Goal: Task Accomplishment & Management: Manage account settings

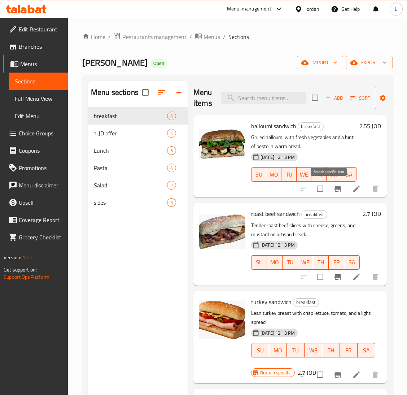
click at [334, 191] on icon "Branch-specific-item" at bounding box center [338, 189] width 9 height 9
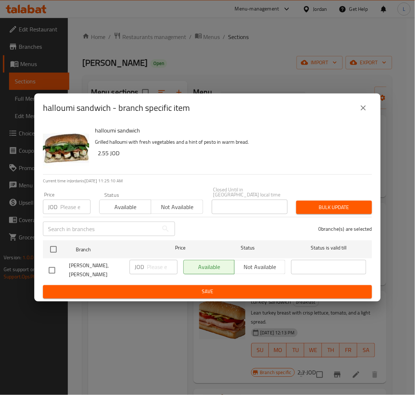
click at [64, 206] on input "number" at bounding box center [75, 207] width 30 height 14
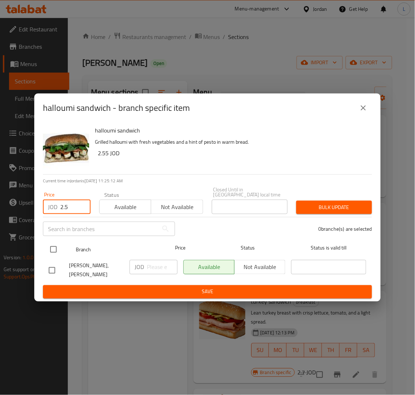
type input "2.5"
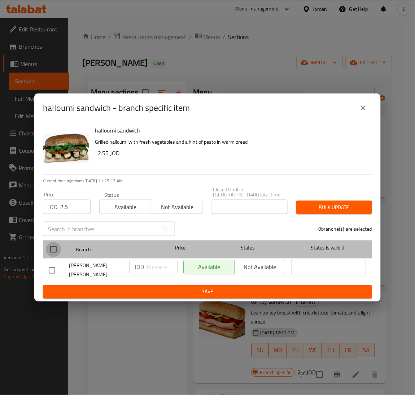
click at [59, 246] on input "checkbox" at bounding box center [53, 249] width 15 height 15
checkbox input "true"
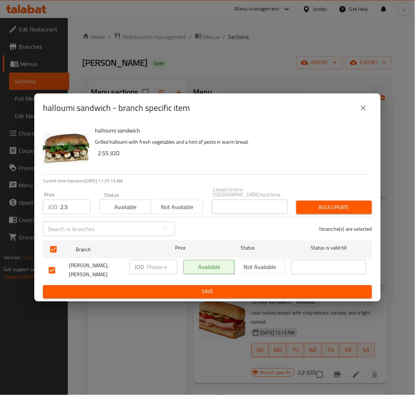
click at [365, 208] on span "Bulk update" at bounding box center [334, 207] width 64 height 9
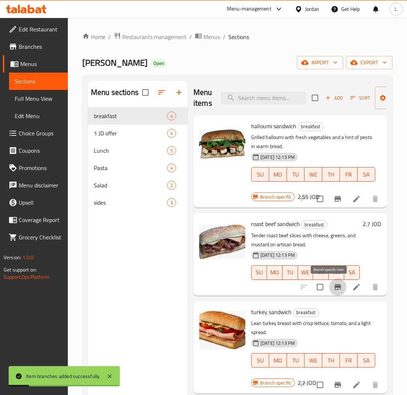
click at [335, 286] on icon "Branch-specific-item" at bounding box center [338, 287] width 7 height 6
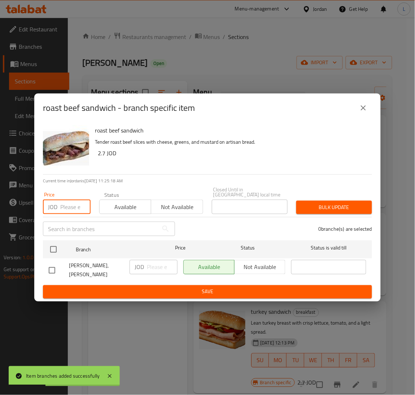
click at [75, 206] on input "number" at bounding box center [75, 207] width 30 height 14
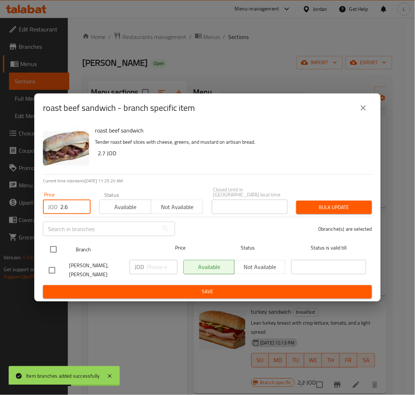
type input "2.6"
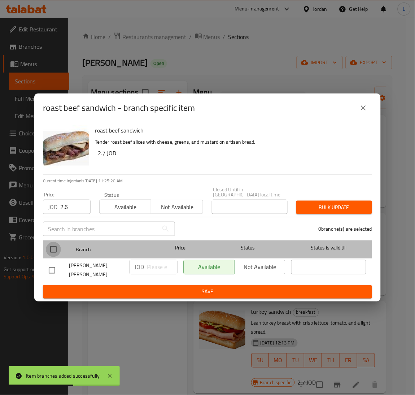
click at [56, 253] on input "checkbox" at bounding box center [53, 249] width 15 height 15
checkbox input "true"
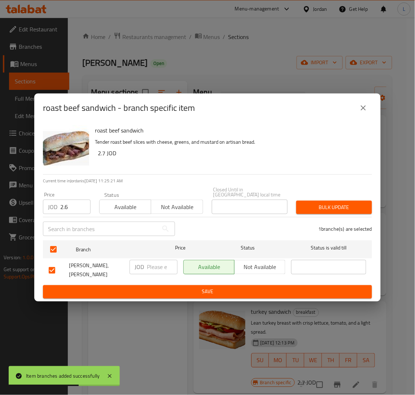
click at [340, 206] on span "Bulk update" at bounding box center [334, 207] width 64 height 9
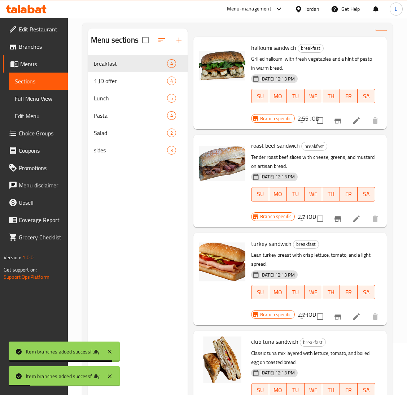
scroll to position [54, 0]
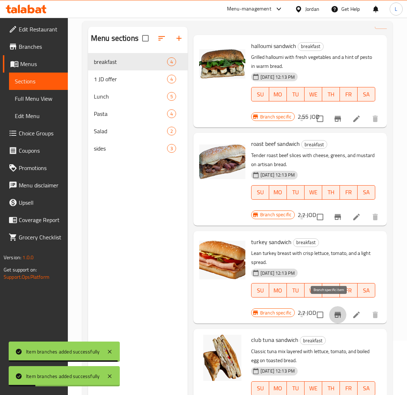
click at [335, 312] on icon "Branch-specific-item" at bounding box center [338, 315] width 7 height 6
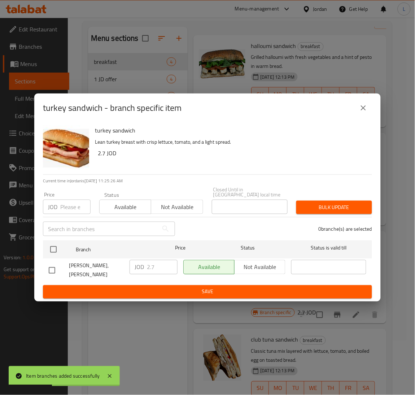
click at [65, 209] on input "number" at bounding box center [75, 207] width 30 height 14
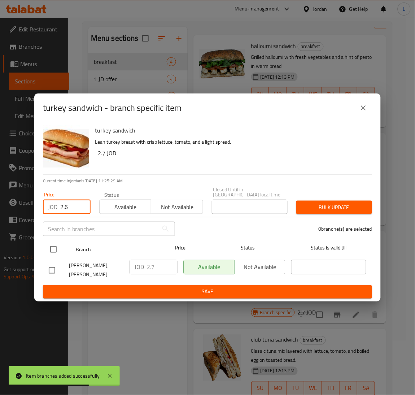
type input "2.6"
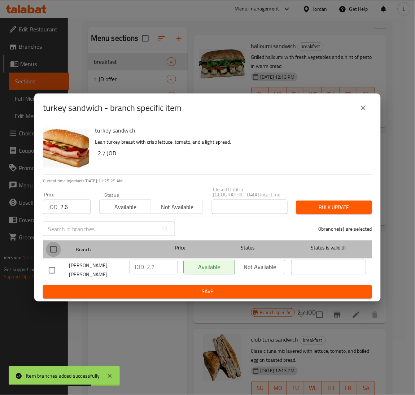
click at [54, 249] on input "checkbox" at bounding box center [53, 249] width 15 height 15
checkbox input "true"
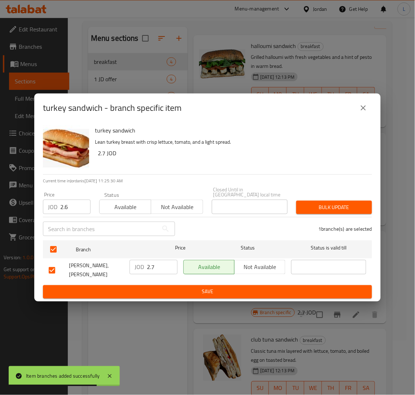
click at [337, 209] on span "Bulk update" at bounding box center [334, 207] width 64 height 9
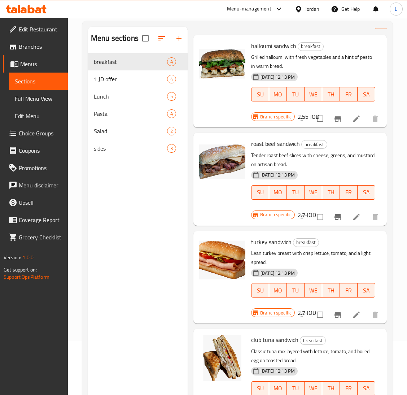
scroll to position [102, 0]
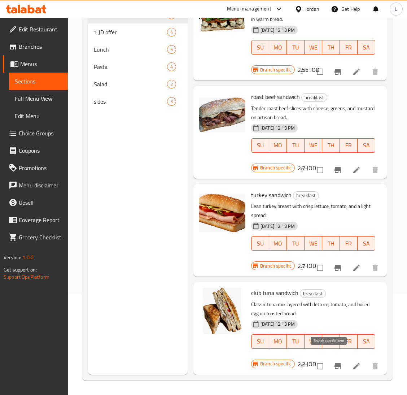
click at [335, 363] on icon "Branch-specific-item" at bounding box center [338, 366] width 7 height 6
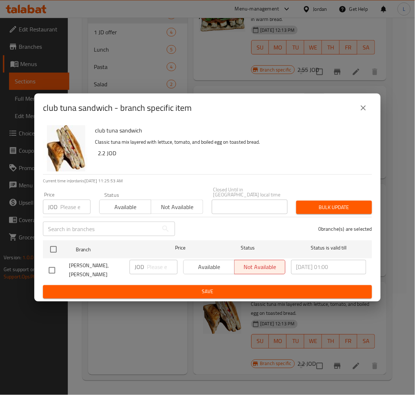
click at [67, 209] on input "number" at bounding box center [75, 207] width 30 height 14
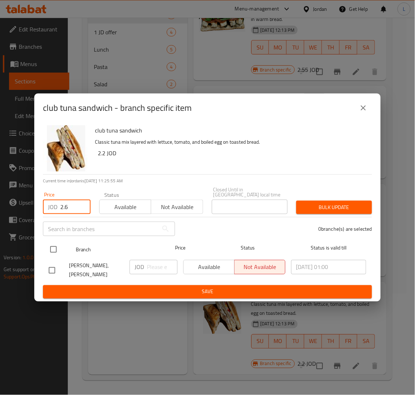
type input "2.6"
click at [55, 248] on input "checkbox" at bounding box center [53, 249] width 15 height 15
checkbox input "true"
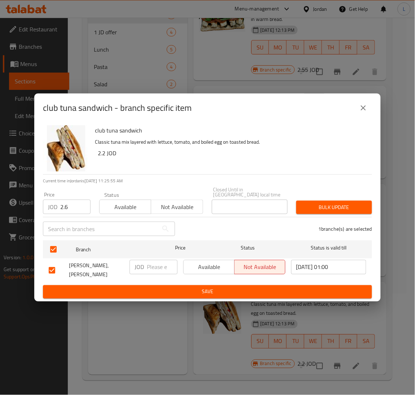
click at [363, 112] on icon "close" at bounding box center [363, 108] width 9 height 9
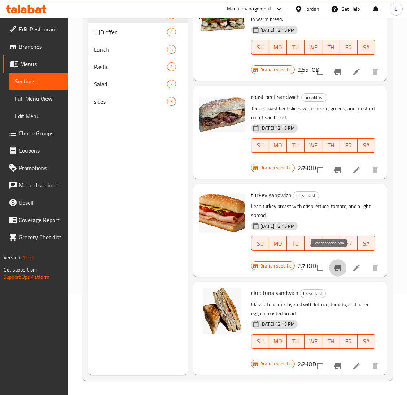
click at [334, 264] on icon "Branch-specific-item" at bounding box center [338, 268] width 9 height 9
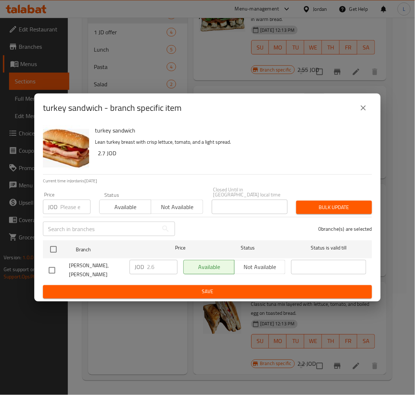
click at [361, 117] on button "close" at bounding box center [363, 107] width 17 height 17
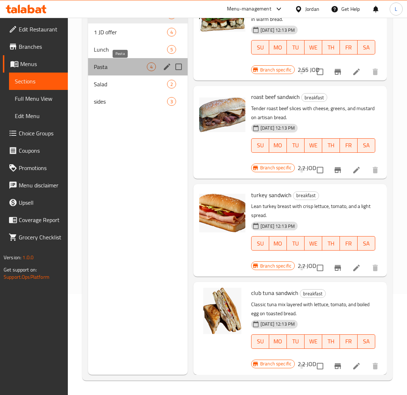
click at [124, 66] on span "Pasta" at bounding box center [120, 66] width 53 height 9
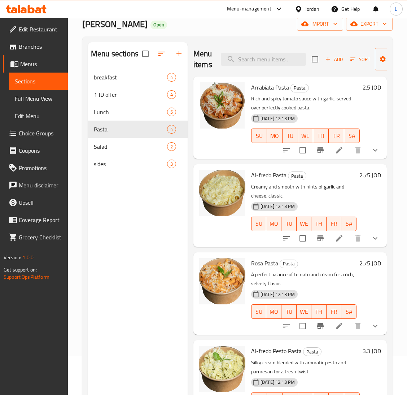
scroll to position [54, 0]
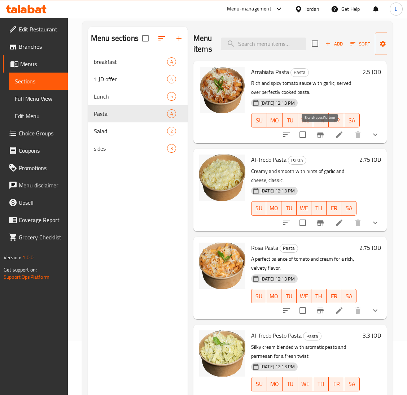
click at [320, 135] on icon "Branch-specific-item" at bounding box center [320, 135] width 7 height 6
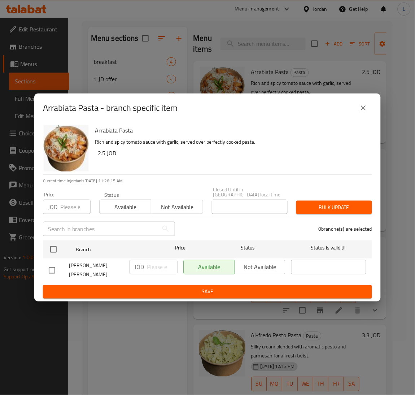
click at [75, 209] on input "number" at bounding box center [75, 207] width 30 height 14
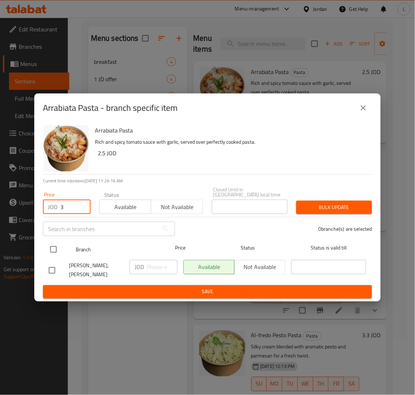
type input "3"
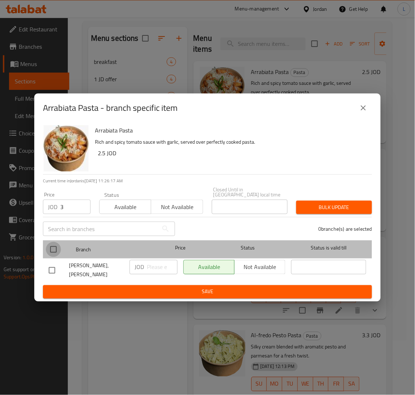
click at [52, 251] on input "checkbox" at bounding box center [53, 249] width 15 height 15
checkbox input "true"
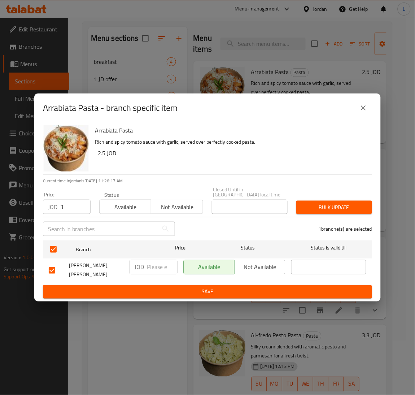
click at [349, 209] on span "Bulk update" at bounding box center [334, 207] width 64 height 9
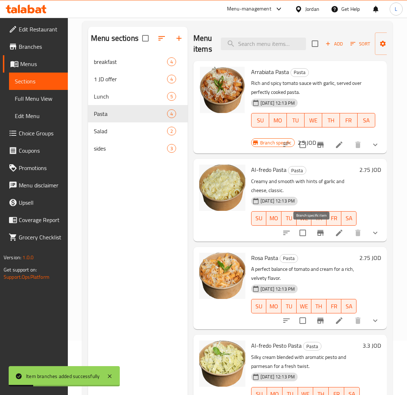
click at [317, 234] on button "Branch-specific-item" at bounding box center [320, 232] width 17 height 17
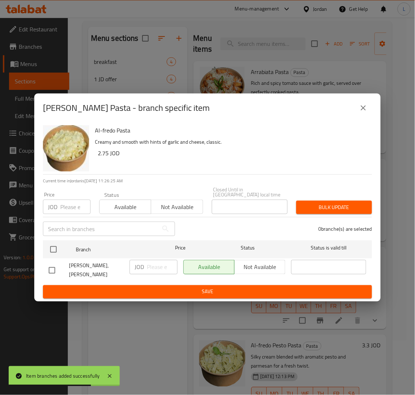
click at [68, 209] on input "number" at bounding box center [75, 207] width 30 height 14
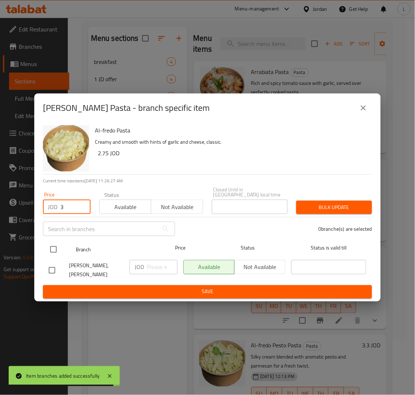
type input "3"
click at [56, 252] on input "checkbox" at bounding box center [53, 249] width 15 height 15
checkbox input "true"
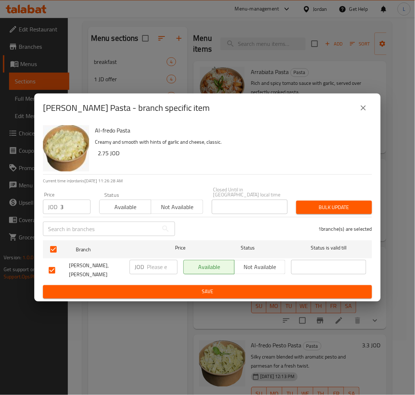
click at [311, 203] on span "Bulk update" at bounding box center [334, 207] width 64 height 9
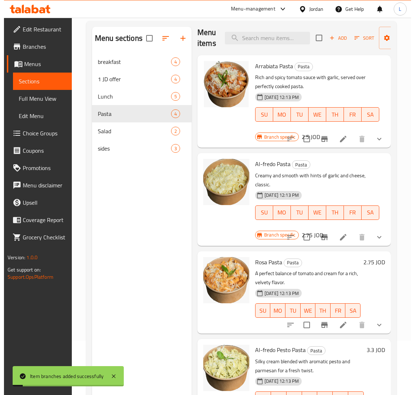
scroll to position [13, 0]
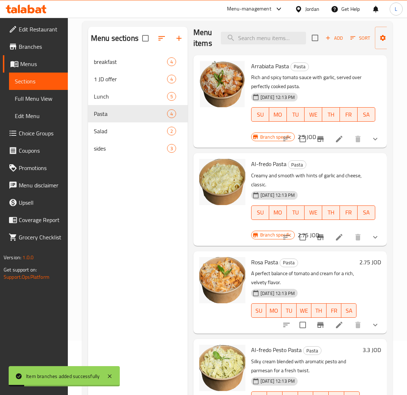
click at [316, 321] on icon "Branch-specific-item" at bounding box center [320, 325] width 9 height 9
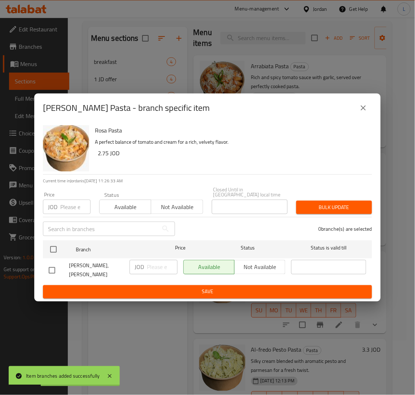
click at [73, 208] on input "number" at bounding box center [75, 207] width 30 height 14
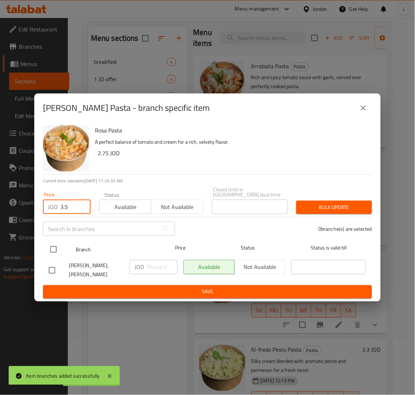
type input "3.5"
click at [57, 246] on input "checkbox" at bounding box center [53, 249] width 15 height 15
checkbox input "true"
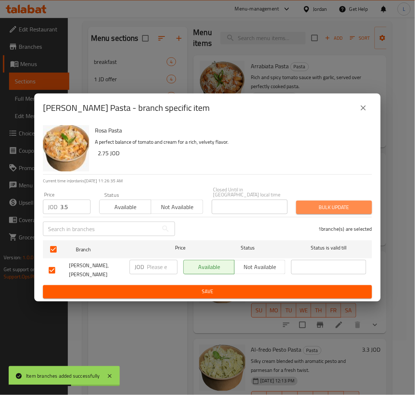
click at [302, 201] on button "Bulk update" at bounding box center [335, 207] width 76 height 13
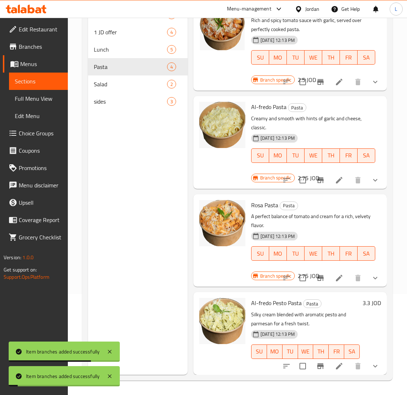
scroll to position [24, 0]
click at [316, 362] on icon "Branch-specific-item" at bounding box center [320, 366] width 9 height 9
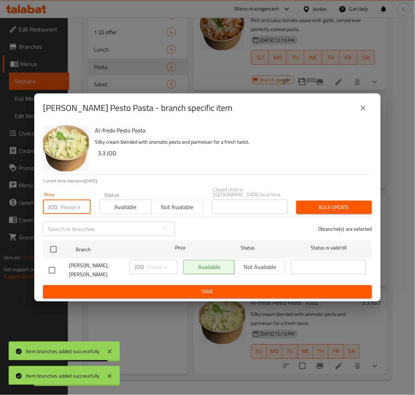
click at [71, 202] on input "number" at bounding box center [75, 207] width 30 height 14
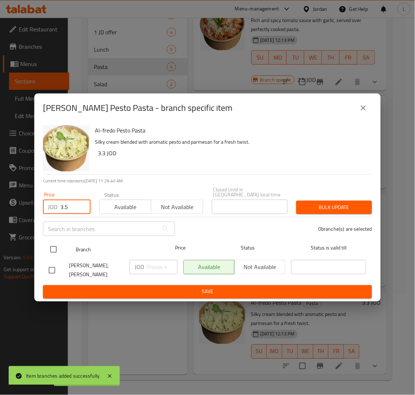
type input "3.5"
click at [60, 246] on input "checkbox" at bounding box center [53, 249] width 15 height 15
checkbox input "true"
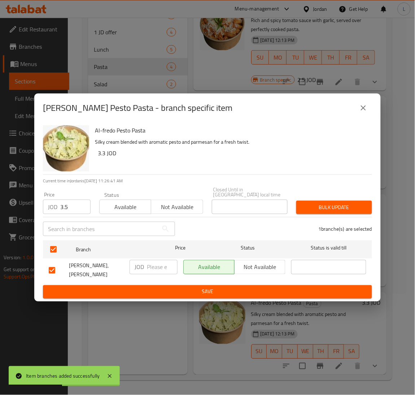
click at [345, 206] on span "Bulk update" at bounding box center [334, 207] width 64 height 9
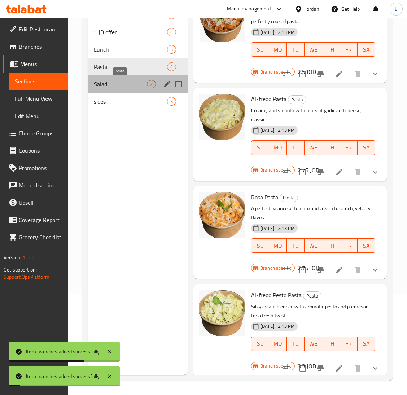
click at [114, 80] on span "Salad" at bounding box center [120, 84] width 53 height 9
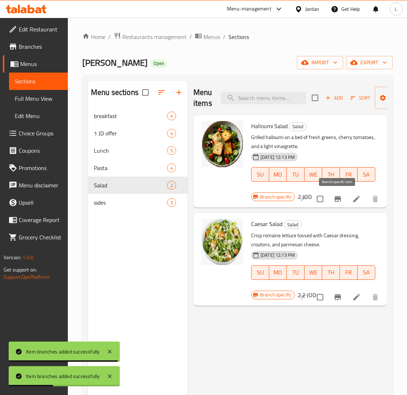
click at [338, 202] on icon "Branch-specific-item" at bounding box center [338, 199] width 7 height 6
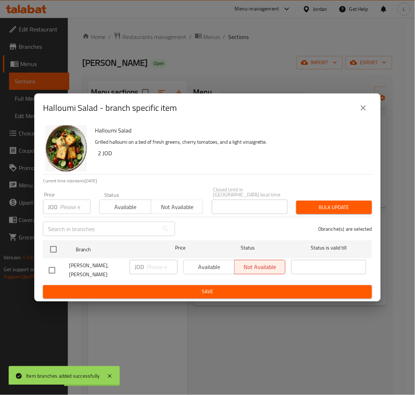
click at [75, 209] on input "number" at bounding box center [75, 207] width 30 height 14
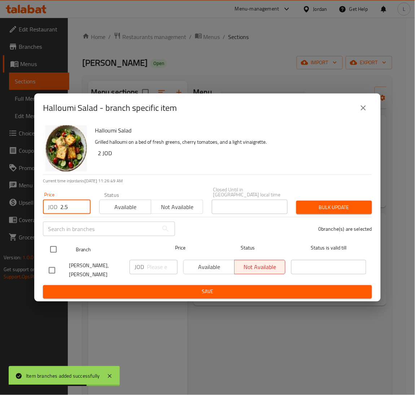
type input "2.5"
click at [58, 248] on input "checkbox" at bounding box center [53, 249] width 15 height 15
checkbox input "true"
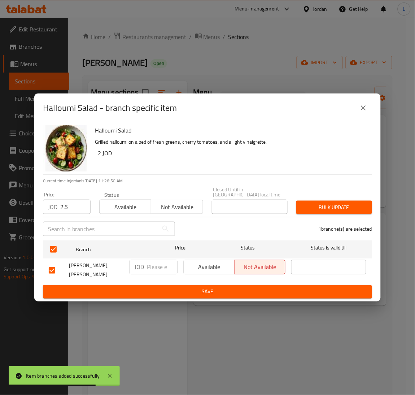
click at [355, 196] on div "Price JOD 2.5 Price Status Available Not available Closed Until in Jordan local…" at bounding box center [208, 201] width 338 height 36
click at [324, 203] on span "Bulk update" at bounding box center [334, 207] width 64 height 9
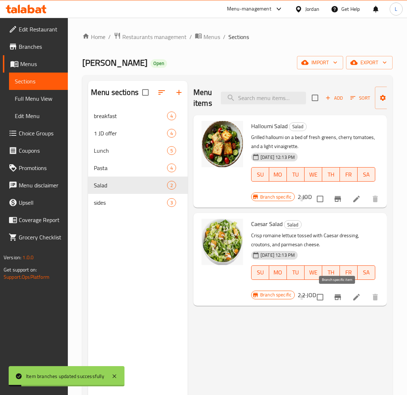
click at [331, 297] on button "Branch-specific-item" at bounding box center [337, 297] width 17 height 17
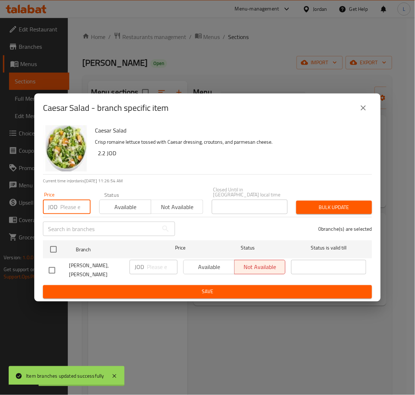
click at [68, 212] on input "number" at bounding box center [75, 207] width 30 height 14
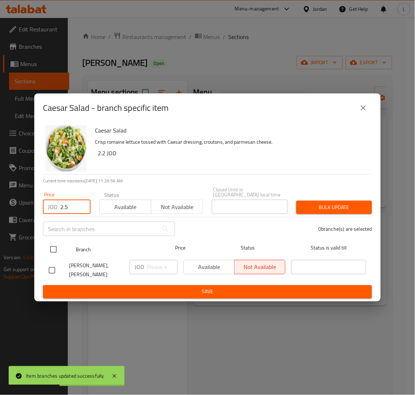
type input "2.5"
click at [54, 249] on input "checkbox" at bounding box center [53, 249] width 15 height 15
checkbox input "true"
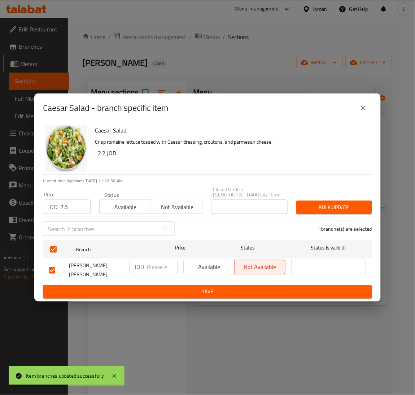
click at [323, 198] on div "Bulk update" at bounding box center [334, 207] width 85 height 22
click at [360, 206] on span "Bulk update" at bounding box center [334, 207] width 64 height 9
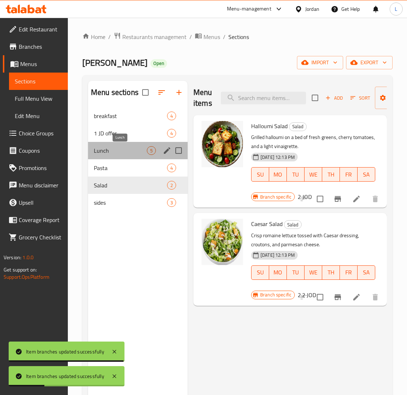
click at [120, 154] on span "Lunch" at bounding box center [120, 150] width 53 height 9
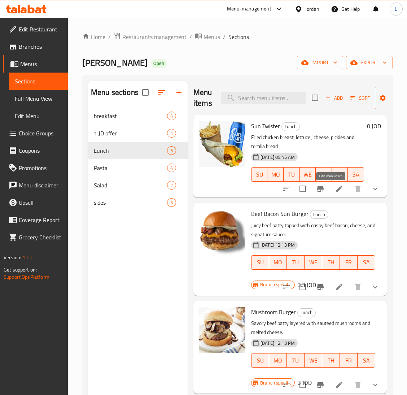
click at [335, 190] on icon at bounding box center [339, 189] width 9 height 9
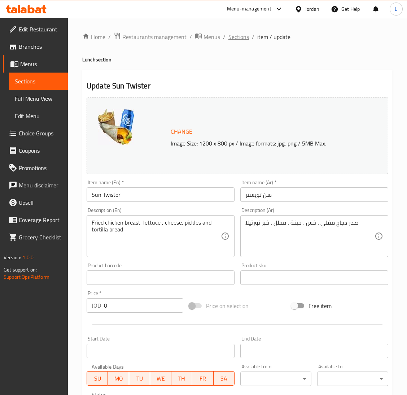
click at [233, 33] on span "Sections" at bounding box center [239, 37] width 21 height 9
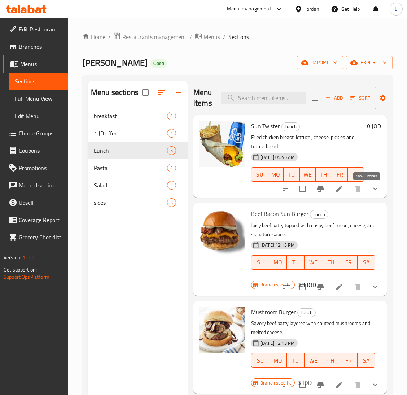
click at [371, 189] on icon "show more" at bounding box center [375, 189] width 9 height 9
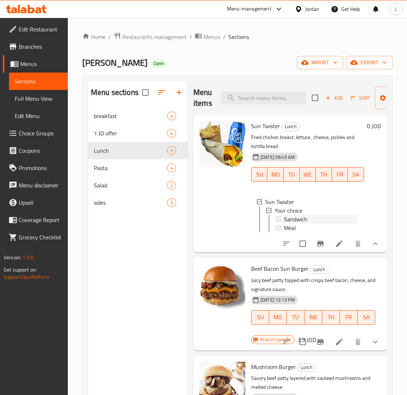
click at [314, 217] on div "Sandwich" at bounding box center [321, 219] width 74 height 9
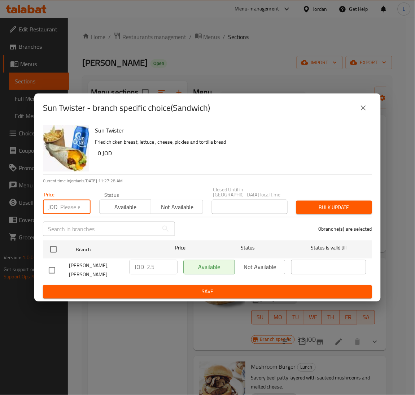
click at [70, 213] on input "number" at bounding box center [75, 207] width 30 height 14
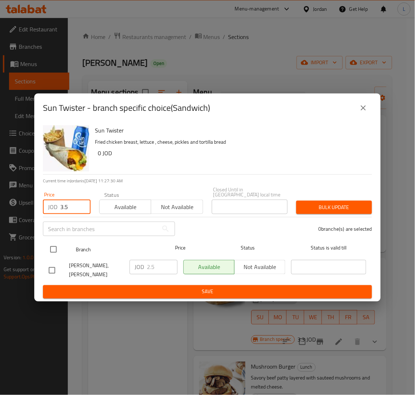
type input "3.5"
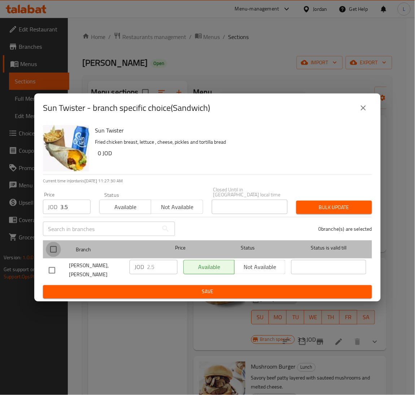
click at [51, 249] on input "checkbox" at bounding box center [53, 249] width 15 height 15
checkbox input "true"
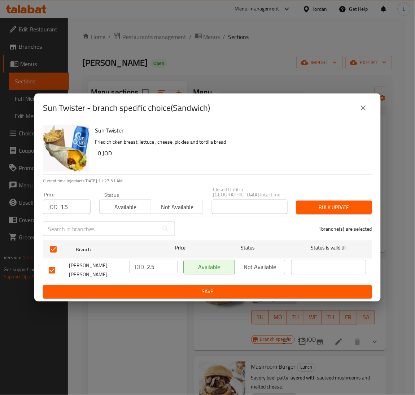
click at [335, 200] on div "Bulk update" at bounding box center [334, 207] width 85 height 22
click at [332, 204] on span "Bulk update" at bounding box center [334, 207] width 64 height 9
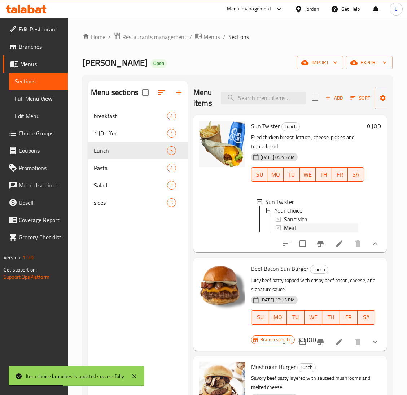
click at [302, 226] on div "Meal" at bounding box center [321, 228] width 74 height 9
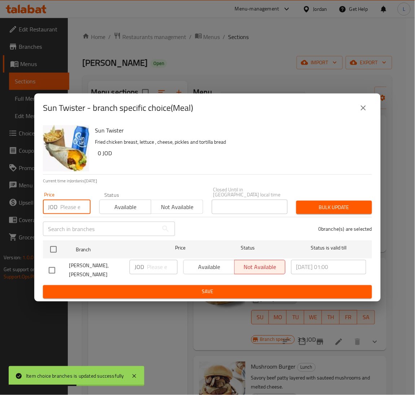
click at [67, 204] on input "number" at bounding box center [75, 207] width 30 height 14
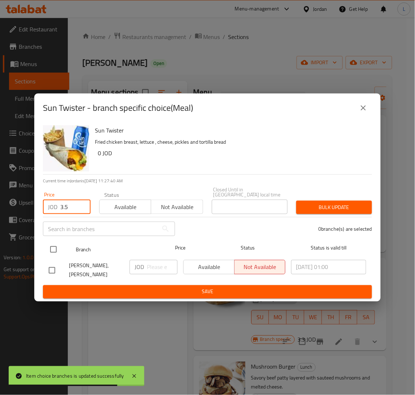
type input "3.5"
click at [51, 250] on input "checkbox" at bounding box center [53, 249] width 15 height 15
checkbox input "true"
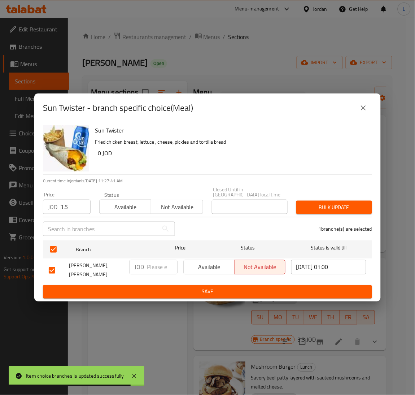
click at [330, 212] on span "Bulk update" at bounding box center [334, 207] width 64 height 9
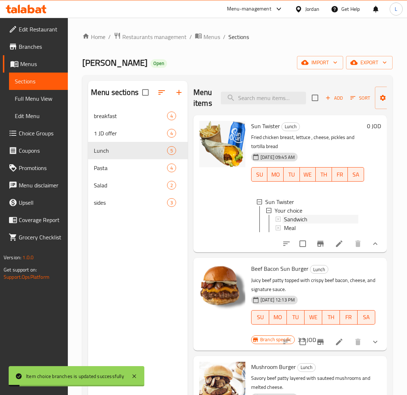
click at [295, 218] on span "Sandwich" at bounding box center [295, 219] width 23 height 9
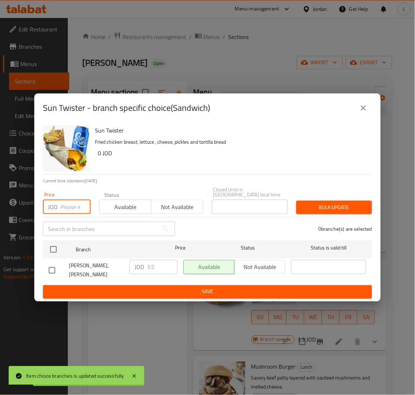
click at [65, 207] on input "number" at bounding box center [75, 207] width 30 height 14
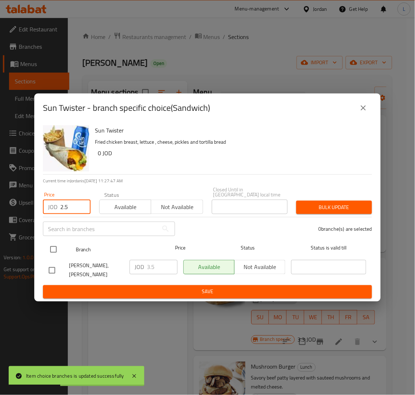
type input "2.5"
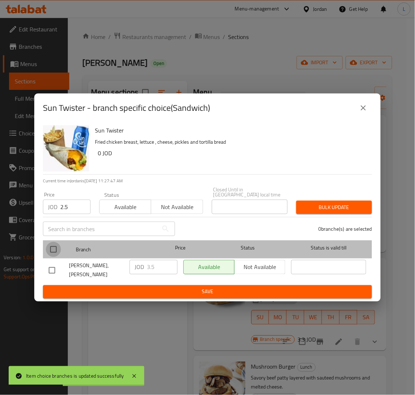
click at [52, 246] on input "checkbox" at bounding box center [53, 249] width 15 height 15
checkbox input "true"
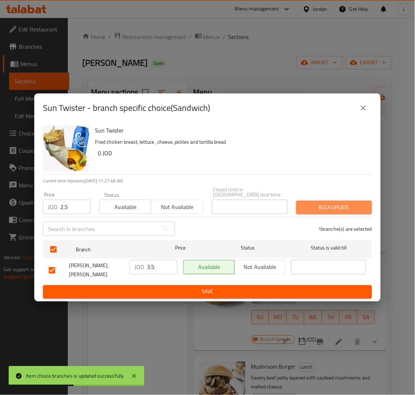
click at [315, 206] on span "Bulk update" at bounding box center [334, 207] width 64 height 9
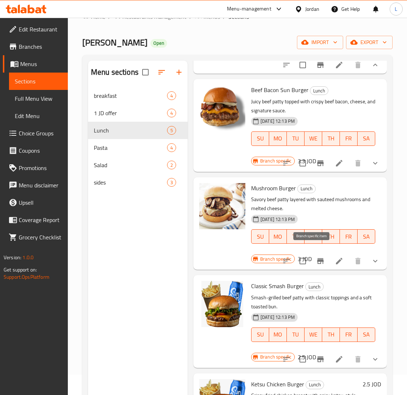
scroll to position [54, 0]
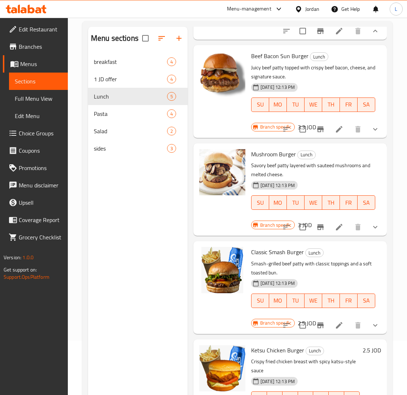
click at [329, 320] on li at bounding box center [339, 325] width 20 height 13
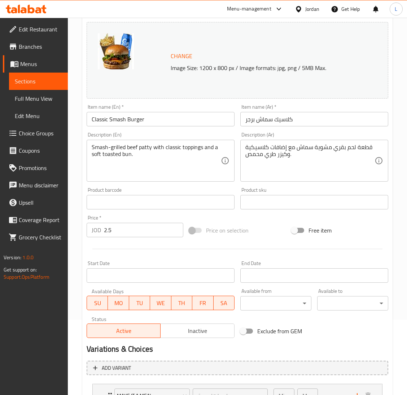
scroll to position [167, 0]
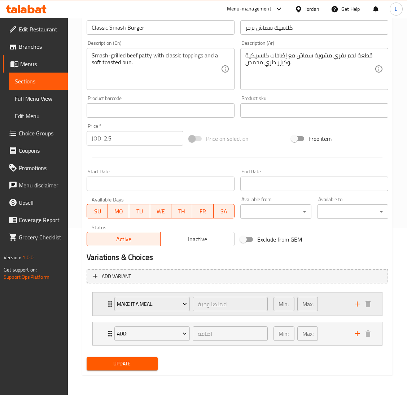
click at [105, 308] on div "make it a meal: اعملها وجبة ​ Min: 0 ​ Max: 1 ​" at bounding box center [238, 304] width 290 height 23
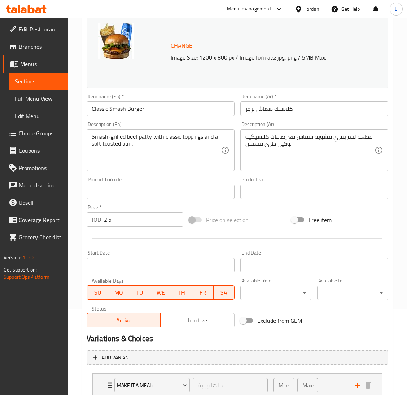
scroll to position [59, 0]
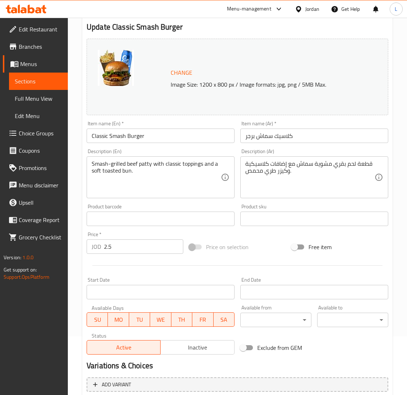
click at [123, 256] on div "Price   * JOD 2.5 Price *" at bounding box center [135, 243] width 103 height 28
click at [131, 249] on input "2.5" at bounding box center [143, 246] width 79 height 14
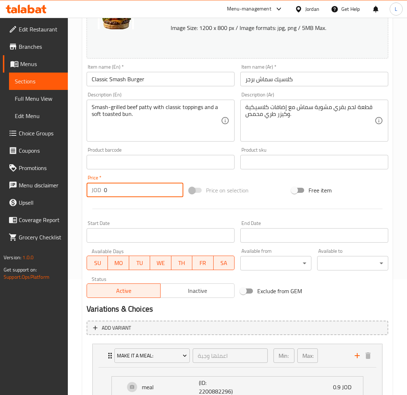
scroll to position [209, 0]
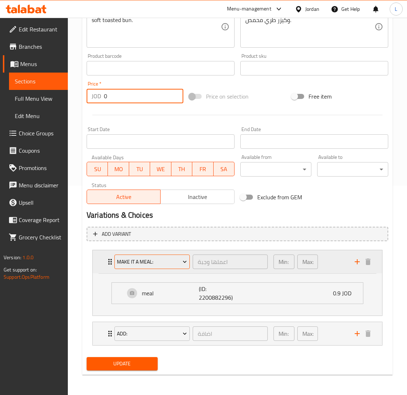
type input "0"
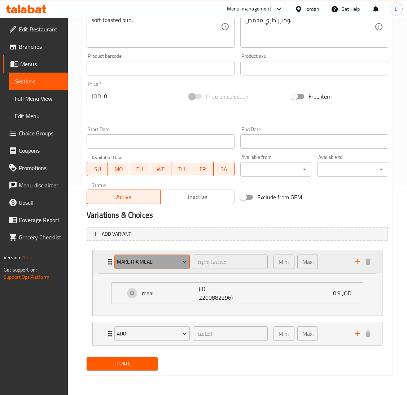
click at [154, 263] on span "make it a meal:" at bounding box center [152, 262] width 70 height 9
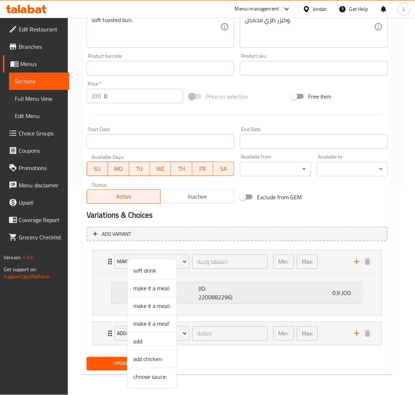
drag, startPoint x: 151, startPoint y: 291, endPoint x: 161, endPoint y: 292, distance: 9.8
click at [151, 291] on span "make it a meal:" at bounding box center [152, 288] width 38 height 9
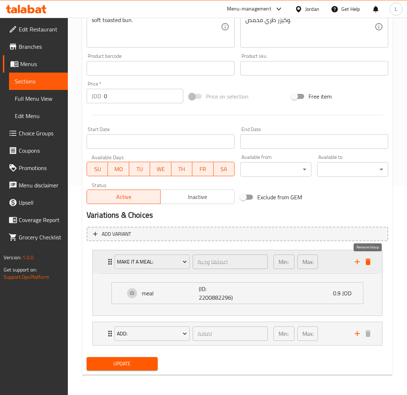
click at [370, 263] on icon "delete" at bounding box center [368, 262] width 5 height 7
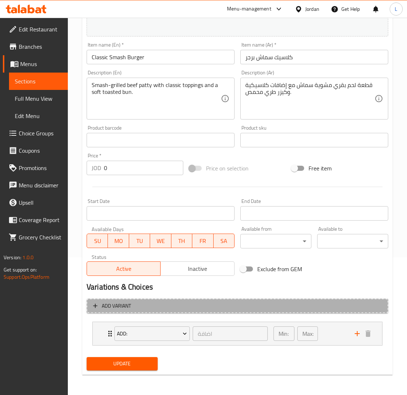
click at [175, 299] on button "Add variant" at bounding box center [238, 306] width 302 height 15
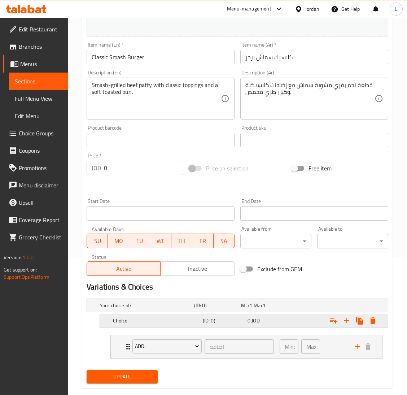
click at [158, 322] on h5 "Choice" at bounding box center [156, 320] width 87 height 7
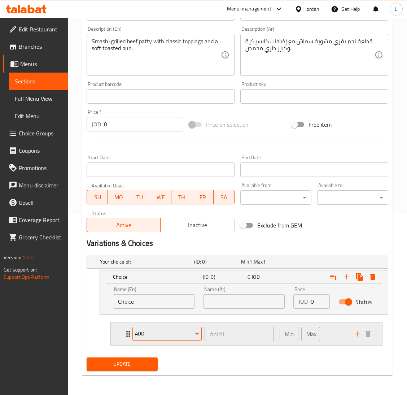
scroll to position [182, 0]
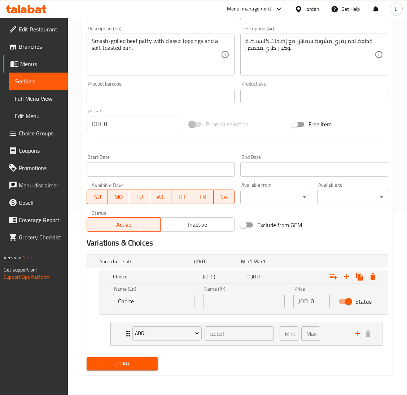
click at [165, 297] on input "Choice" at bounding box center [154, 301] width 82 height 14
type input "Sandwich"
click at [253, 304] on input "text" at bounding box center [244, 301] width 82 height 14
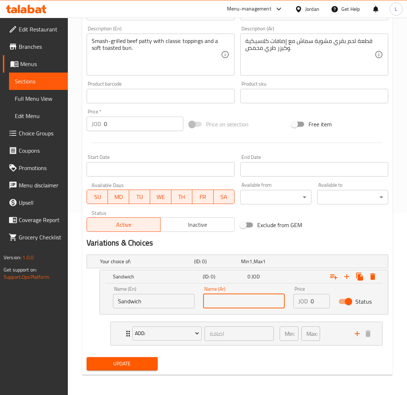
type input "ساندويش"
click at [314, 302] on input "0" at bounding box center [320, 301] width 19 height 14
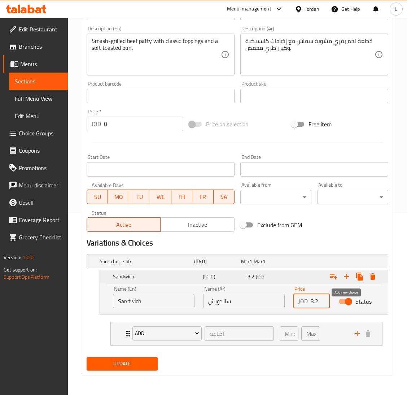
type input "3.2"
click at [345, 277] on icon "Expand" at bounding box center [347, 276] width 9 height 9
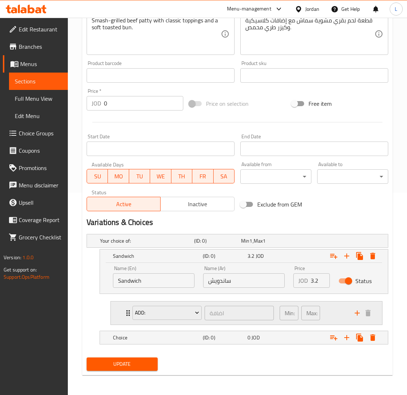
scroll to position [203, 0]
click at [200, 341] on div "Choice" at bounding box center [157, 337] width 90 height 10
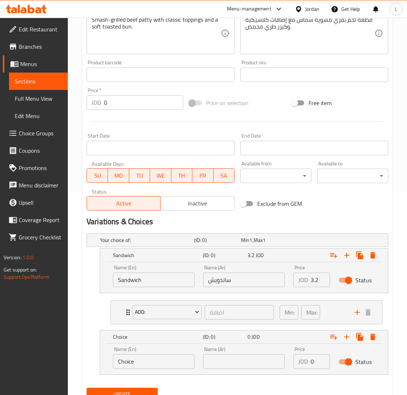
drag, startPoint x: 103, startPoint y: 333, endPoint x: 125, endPoint y: 299, distance: 39.8
click at [125, 299] on div "Your choice of: (ID: 0) Min 1 , Max 1 Name (En) Your choice of: Name (En) Name …" at bounding box center [238, 307] width 308 height 155
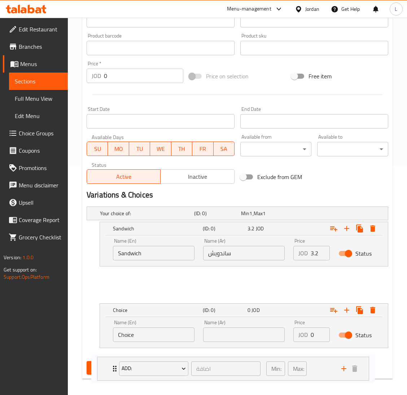
scroll to position [234, 0]
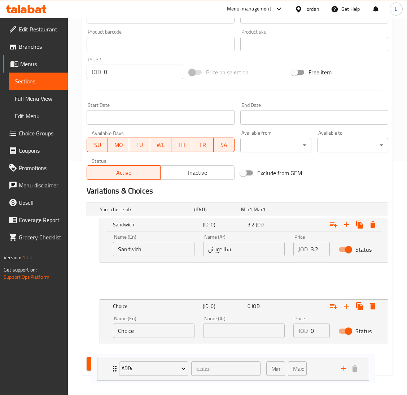
drag, startPoint x: 114, startPoint y: 306, endPoint x: 96, endPoint y: 363, distance: 59.5
click at [96, 364] on div "Change Image Size: 1200 x 800 px / Image formats: jpg, png / 5MB Max. Item name…" at bounding box center [238, 117] width 308 height 513
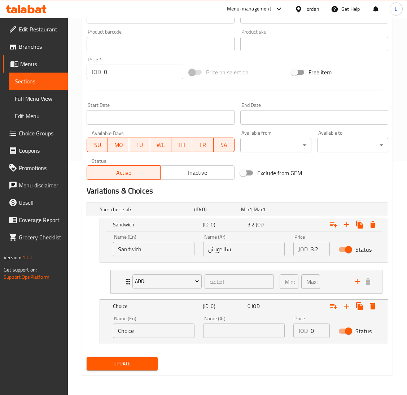
click at [130, 328] on input "Choice" at bounding box center [154, 331] width 82 height 14
type input "Meal"
click at [240, 333] on input "text" at bounding box center [244, 331] width 82 height 14
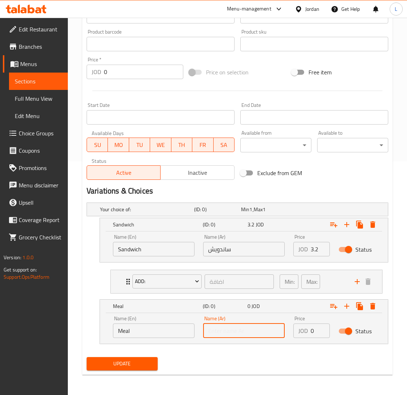
type input "وجبه"
click at [313, 328] on input "0" at bounding box center [320, 331] width 19 height 14
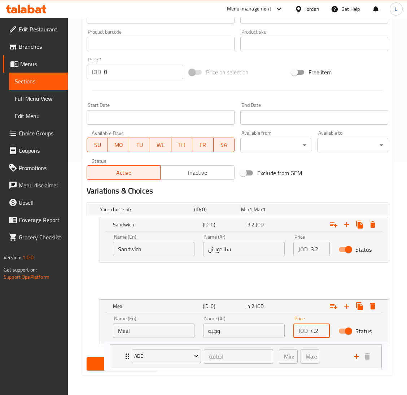
drag, startPoint x: 126, startPoint y: 273, endPoint x: 124, endPoint y: 351, distance: 77.3
click at [124, 351] on div "Your choice of: (ID: 0) Min 1 , Max 1 Name (En) Your choice of: Name (En) Name …" at bounding box center [238, 277] width 308 height 155
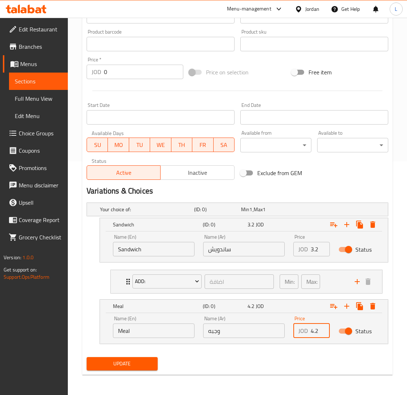
type input "4.2"
drag, startPoint x: 104, startPoint y: 315, endPoint x: 121, endPoint y: 276, distance: 42.4
click at [121, 277] on div "Your choice of: (ID: 0) Min 1 , Max 1 Name (En) Your choice of: Name (En) Name …" at bounding box center [238, 277] width 308 height 155
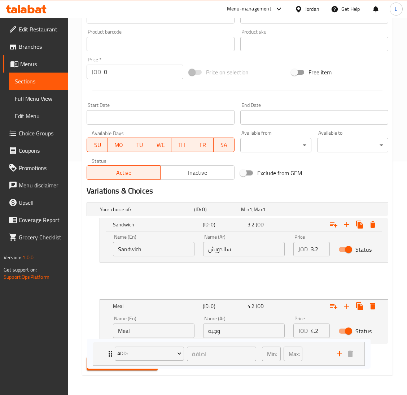
drag, startPoint x: 343, startPoint y: 279, endPoint x: 326, endPoint y: 359, distance: 81.2
click at [326, 359] on div "Change Image Size: 1200 x 800 px / Image formats: jpg, png / 5MB Max. Item name…" at bounding box center [238, 117] width 308 height 513
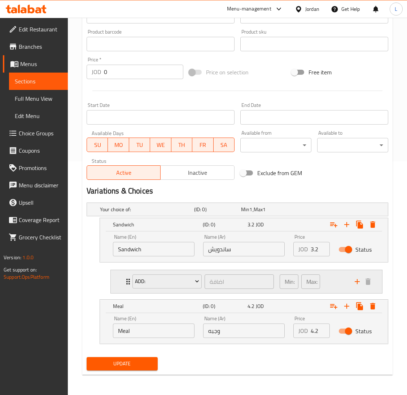
click at [159, 289] on div "add:" at bounding box center [167, 282] width 69 height 14
click at [164, 284] on span "add:" at bounding box center [167, 281] width 64 height 9
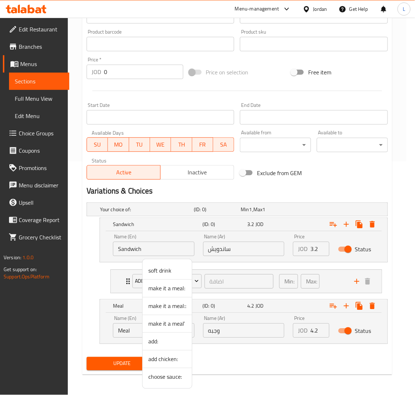
click at [125, 278] on div at bounding box center [207, 197] width 415 height 395
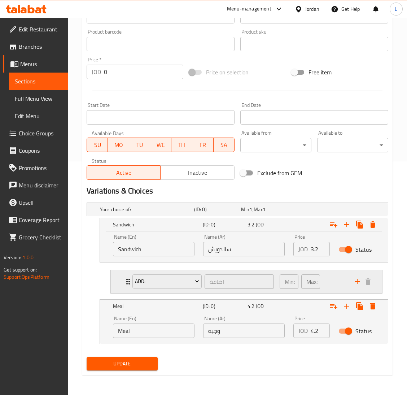
click at [122, 279] on div "add: اضافة ​ Min: 0 ​ Max: 1 ​" at bounding box center [247, 281] width 272 height 23
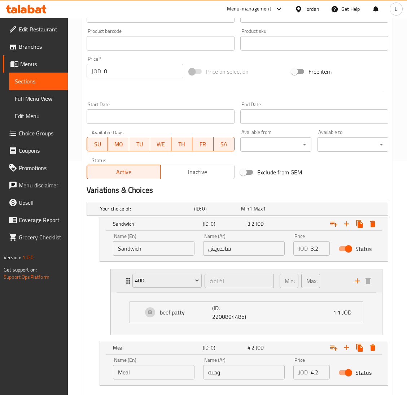
click at [122, 279] on div "add: اضافة ​ Min: 0 ​ Max: 1 ​" at bounding box center [247, 280] width 272 height 23
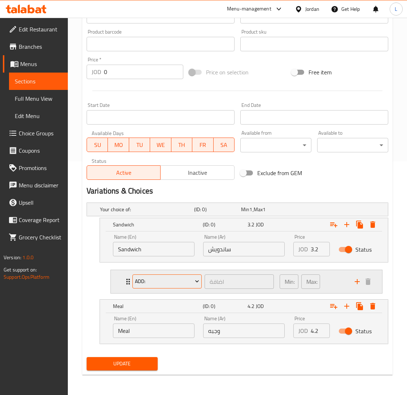
click at [164, 282] on span "add:" at bounding box center [167, 281] width 64 height 9
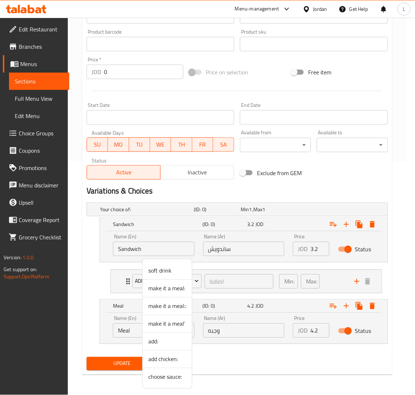
click at [125, 281] on div at bounding box center [207, 197] width 415 height 395
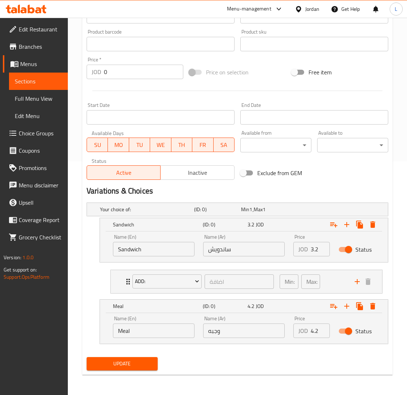
click at [125, 281] on icon "Expand" at bounding box center [128, 281] width 9 height 9
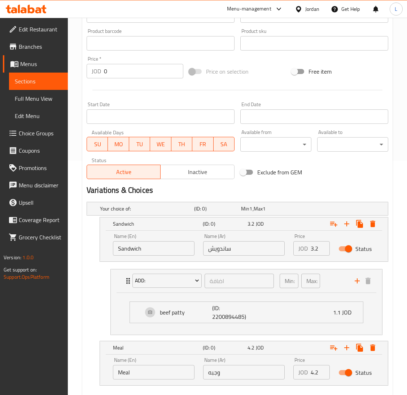
click at [125, 281] on icon "Expand" at bounding box center [128, 281] width 9 height 9
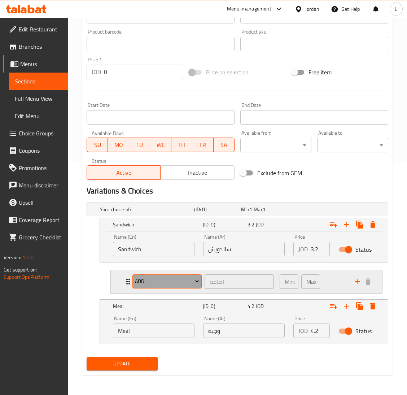
click at [172, 282] on span "add:" at bounding box center [167, 281] width 64 height 9
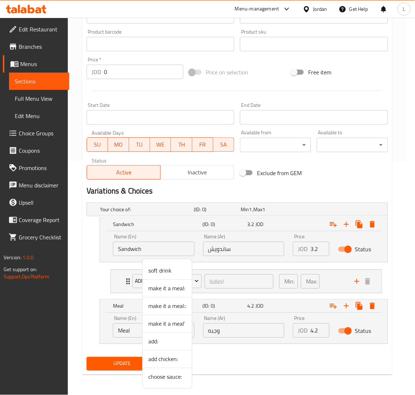
click at [173, 295] on li "make it a meal:" at bounding box center [167, 289] width 49 height 18
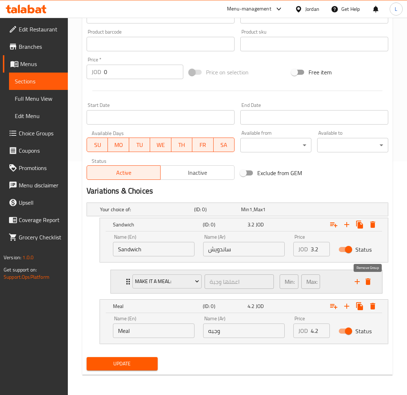
click at [366, 283] on icon "delete" at bounding box center [368, 281] width 9 height 9
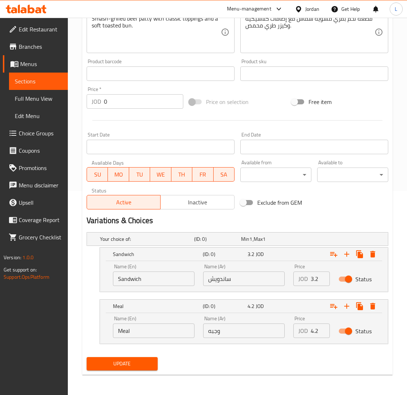
click at [125, 364] on span "Update" at bounding box center [122, 363] width 60 height 9
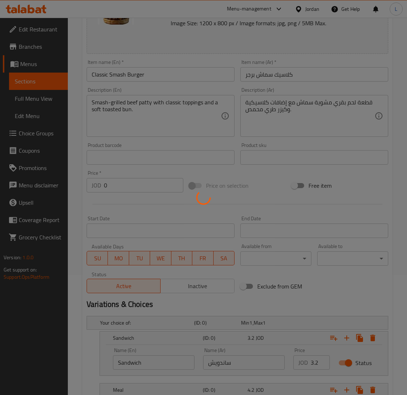
scroll to position [0, 0]
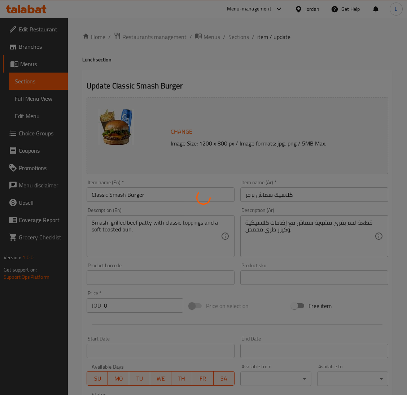
click at [242, 39] on div at bounding box center [203, 197] width 407 height 395
click at [242, 36] on div at bounding box center [203, 197] width 407 height 395
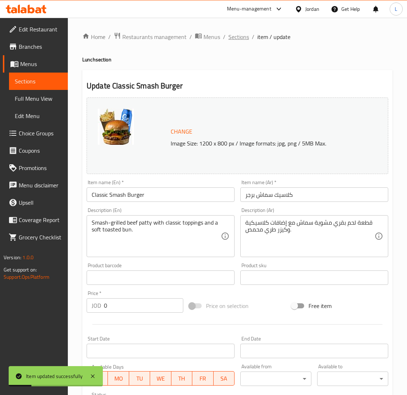
click at [235, 39] on span "Sections" at bounding box center [239, 37] width 21 height 9
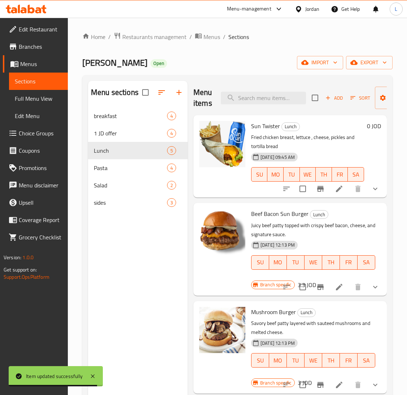
click at [329, 287] on li at bounding box center [339, 287] width 20 height 13
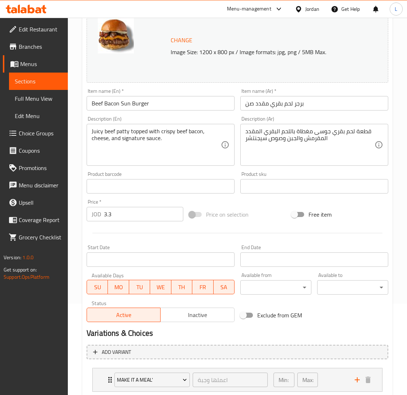
scroll to position [167, 0]
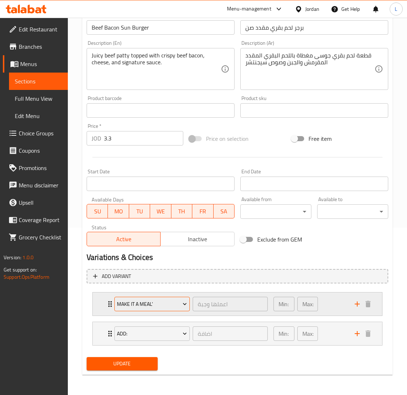
click at [141, 303] on span "make it a meal'" at bounding box center [152, 304] width 70 height 9
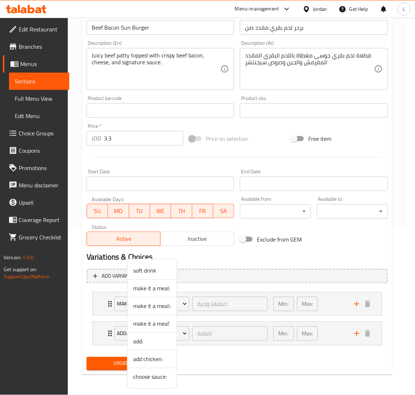
click at [143, 320] on span "make it a meal'" at bounding box center [152, 324] width 38 height 9
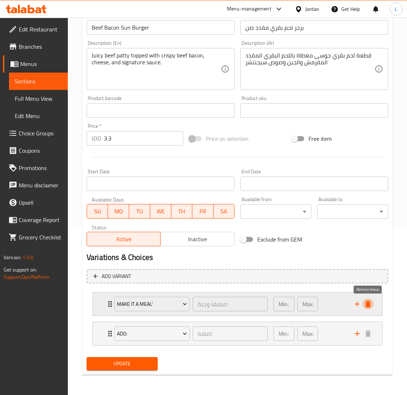
click at [371, 303] on icon "delete" at bounding box center [368, 304] width 9 height 9
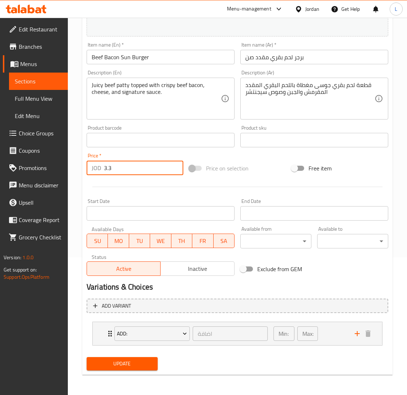
click at [138, 168] on input "3.3" at bounding box center [143, 168] width 79 height 14
click at [104, 335] on div "add: اضافة ​ Min: 0 ​ Max: 1 ​" at bounding box center [238, 333] width 290 height 23
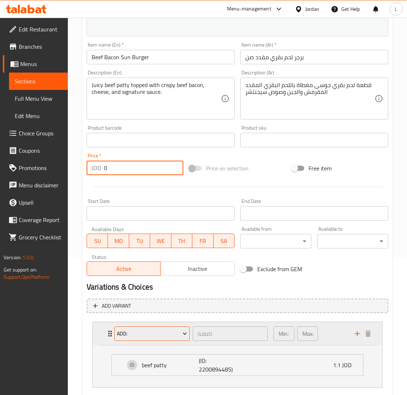
type input "0"
click at [134, 334] on span "add:" at bounding box center [152, 333] width 70 height 9
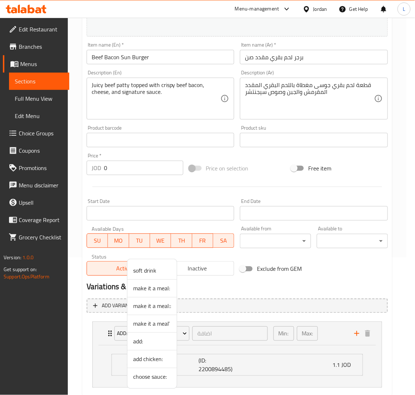
click at [141, 342] on span "add:" at bounding box center [152, 341] width 38 height 9
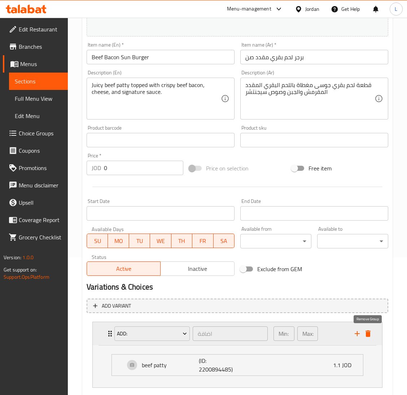
click at [370, 336] on icon "delete" at bounding box center [368, 333] width 5 height 7
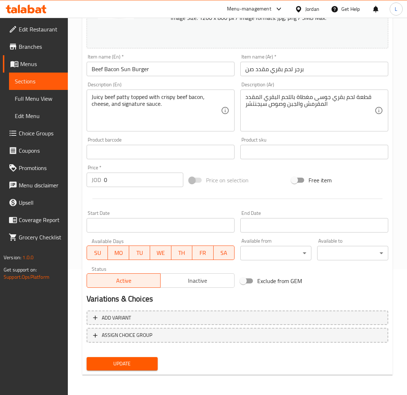
scroll to position [125, 0]
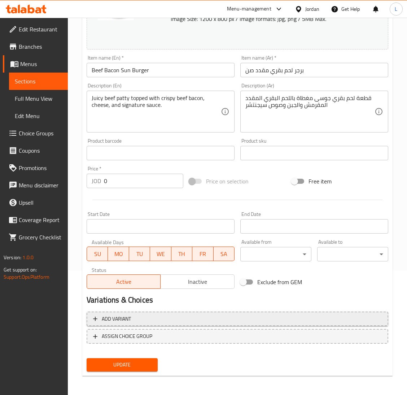
click at [226, 322] on span "Add variant" at bounding box center [237, 319] width 289 height 9
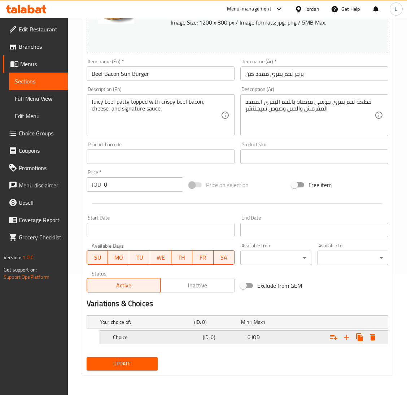
click at [164, 337] on h5 "Choice" at bounding box center [156, 337] width 87 height 7
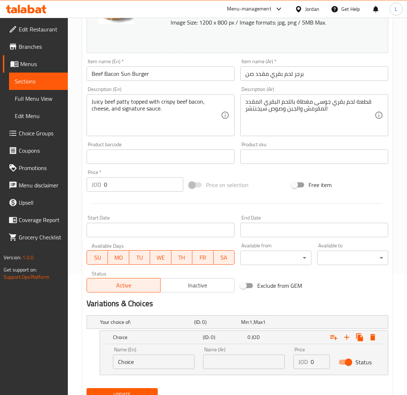
click at [153, 360] on input "Choice" at bounding box center [154, 362] width 82 height 14
click at [153, 360] on input "text" at bounding box center [154, 362] width 82 height 14
type input "Sandwich"
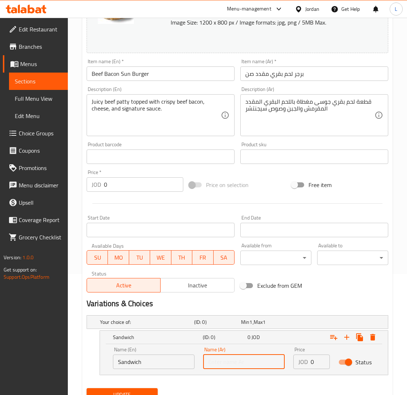
click at [239, 361] on input "text" at bounding box center [244, 362] width 82 height 14
type input "ساندويش"
click at [312, 360] on input "0" at bounding box center [320, 362] width 19 height 14
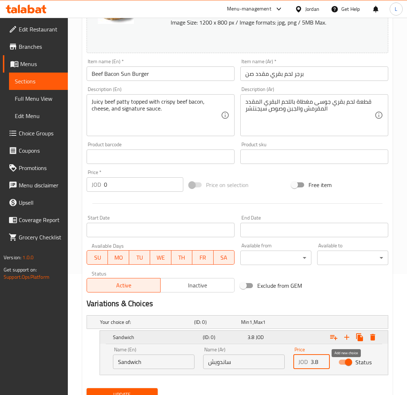
type input "3.8"
click at [343, 338] on icon "Expand" at bounding box center [347, 337] width 9 height 9
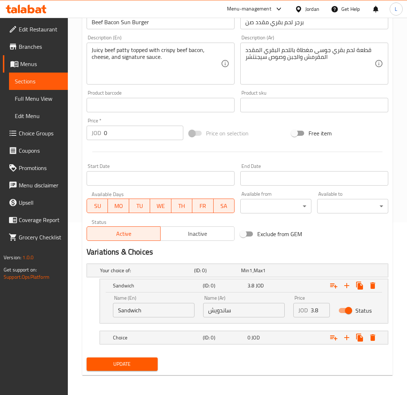
scroll to position [173, 0]
click at [172, 342] on div "Choice" at bounding box center [157, 337] width 90 height 10
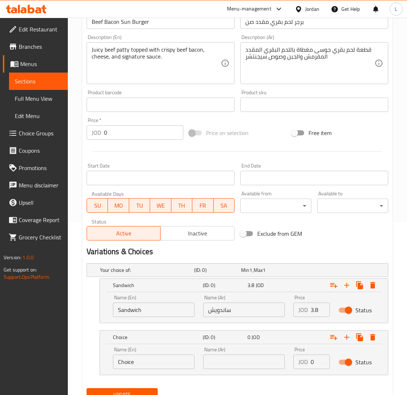
click at [141, 364] on input "Choice" at bounding box center [154, 362] width 82 height 14
click at [141, 364] on input "text" at bounding box center [154, 362] width 82 height 14
type input "Meal"
click at [227, 358] on input "text" at bounding box center [244, 362] width 82 height 14
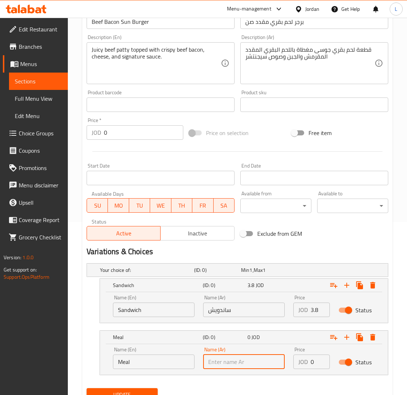
type input "وجبه"
click at [314, 362] on input "0" at bounding box center [320, 362] width 19 height 14
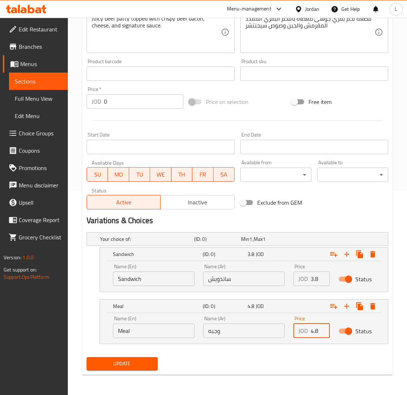
type input "4.8"
click at [142, 361] on span "Update" at bounding box center [122, 363] width 60 height 9
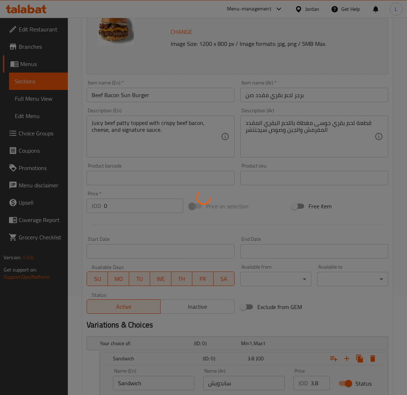
scroll to position [0, 0]
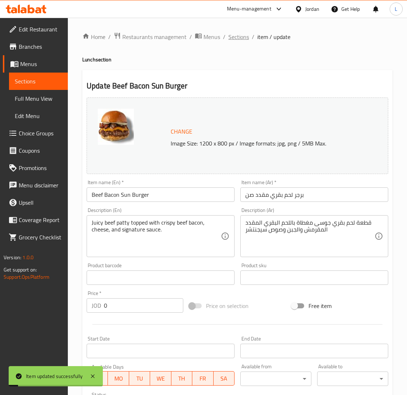
click at [238, 38] on span "Sections" at bounding box center [239, 37] width 21 height 9
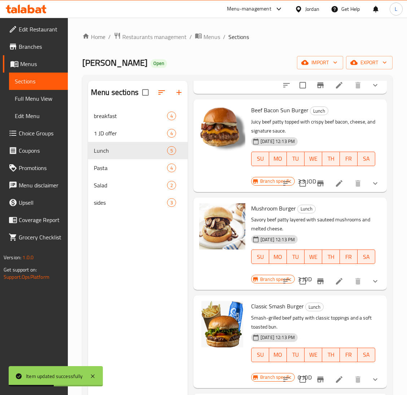
scroll to position [111, 0]
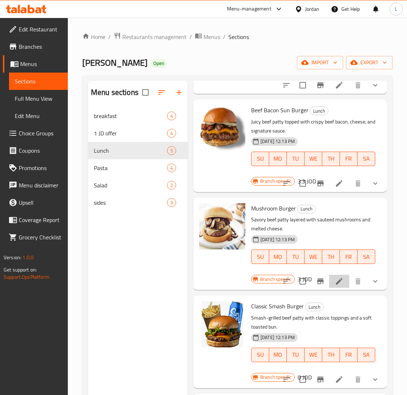
click at [329, 275] on li at bounding box center [339, 281] width 20 height 13
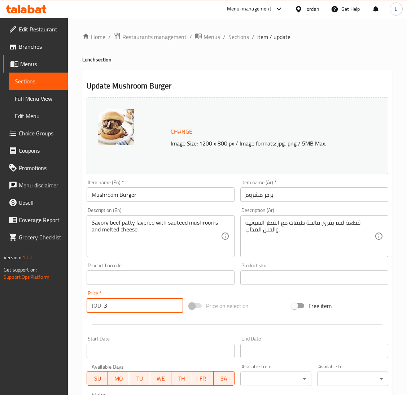
click at [147, 308] on input "3" at bounding box center [143, 305] width 79 height 14
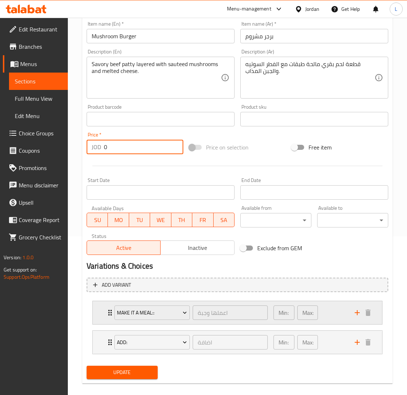
scroll to position [167, 0]
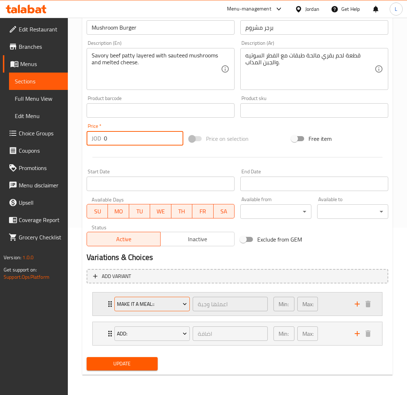
type input "0"
click at [143, 306] on span "make it a meal::" at bounding box center [152, 304] width 70 height 9
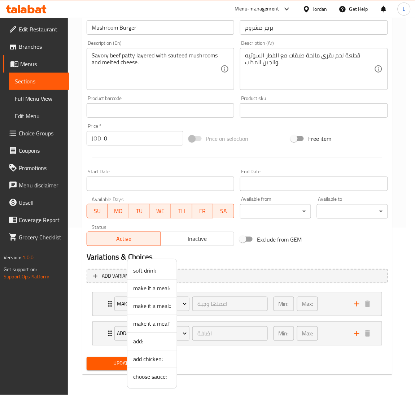
click at [143, 321] on span "make it a meal'" at bounding box center [152, 324] width 38 height 9
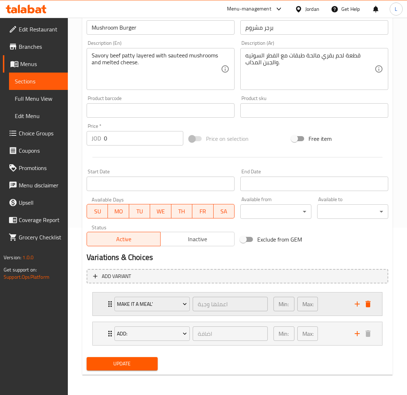
click at [369, 307] on icon "delete" at bounding box center [368, 304] width 5 height 7
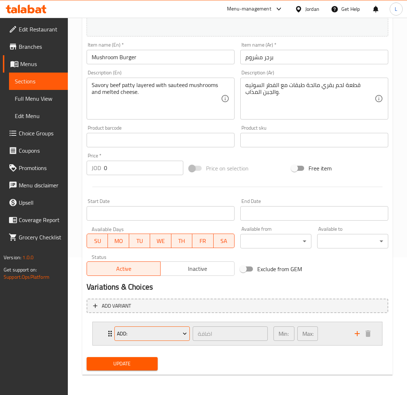
click at [152, 334] on span "add:" at bounding box center [152, 333] width 70 height 9
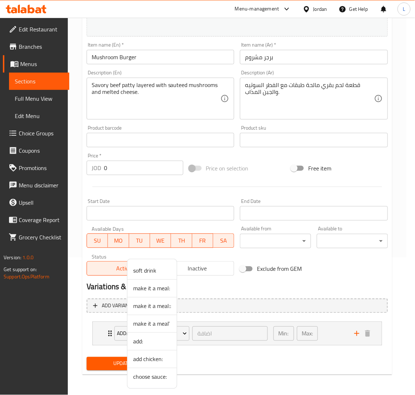
click at [126, 336] on div at bounding box center [207, 197] width 415 height 395
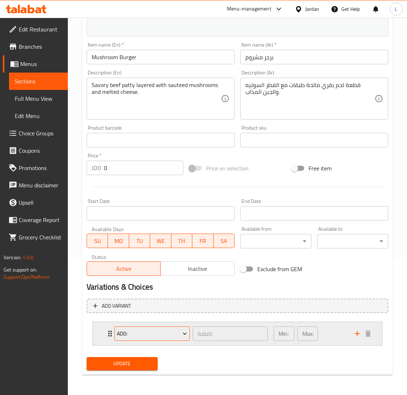
click at [133, 338] on button "add:" at bounding box center [152, 334] width 75 height 14
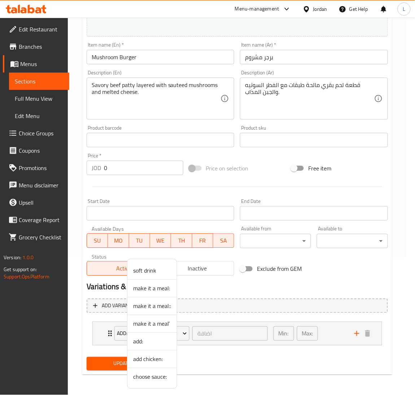
click at [144, 336] on li "add:" at bounding box center [152, 342] width 49 height 18
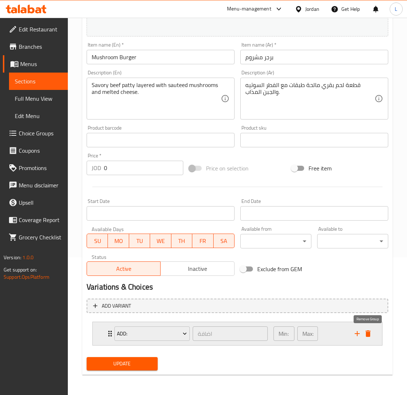
click at [363, 332] on button "delete" at bounding box center [368, 333] width 11 height 11
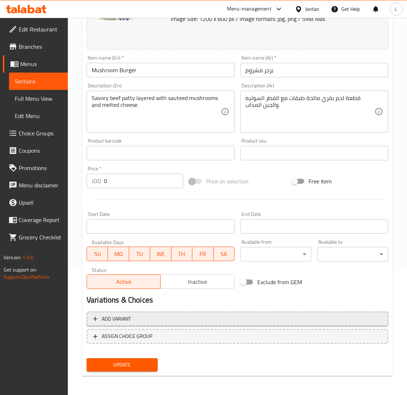
click at [246, 316] on span "Add variant" at bounding box center [237, 319] width 289 height 9
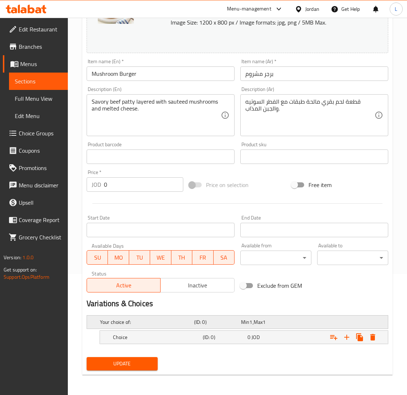
scroll to position [121, 0]
click at [205, 335] on h5 "(ID: 0)" at bounding box center [224, 337] width 42 height 7
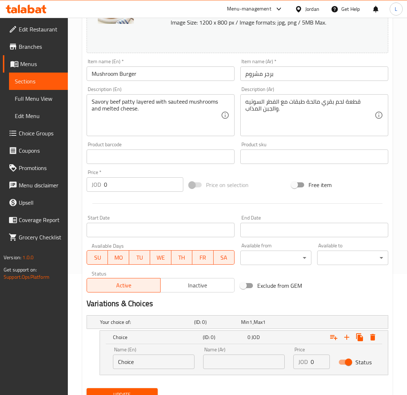
click at [148, 360] on input "Choice" at bounding box center [154, 362] width 82 height 14
click at [148, 360] on input "text" at bounding box center [154, 362] width 82 height 14
type input "Sandwich"
click at [251, 362] on input "text" at bounding box center [244, 362] width 82 height 14
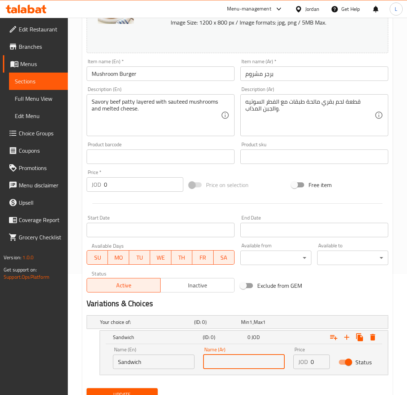
type input "ساندويش"
click at [311, 360] on input "0" at bounding box center [320, 362] width 19 height 14
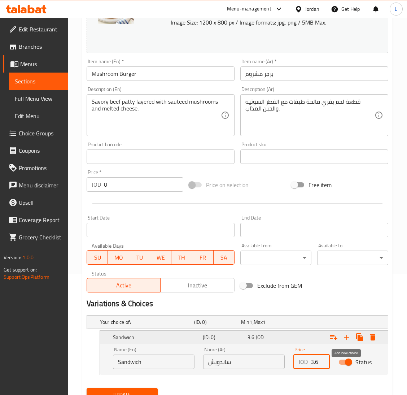
type input "3.6"
click at [345, 337] on icon "Expand" at bounding box center [347, 337] width 5 height 5
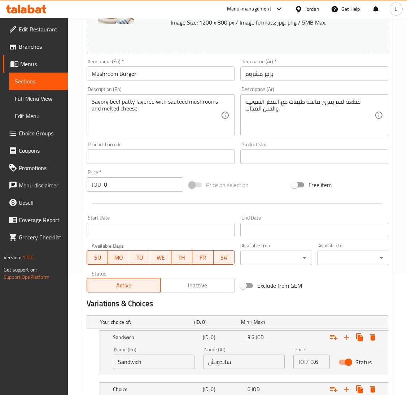
scroll to position [173, 0]
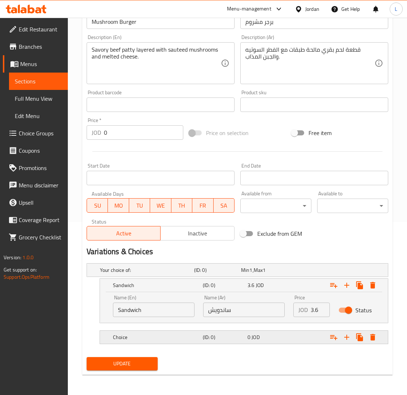
click at [175, 334] on h5 "Choice" at bounding box center [156, 337] width 87 height 7
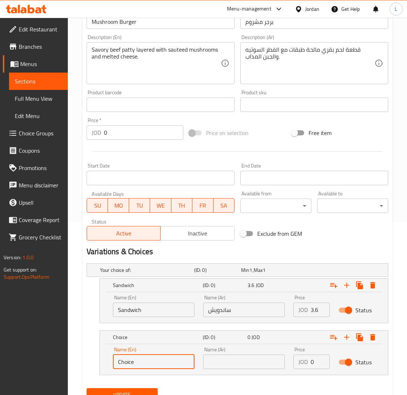
click at [149, 360] on input "Choice" at bounding box center [154, 362] width 82 height 14
click at [149, 360] on input "text" at bounding box center [154, 362] width 82 height 14
type input "Meal"
click at [233, 356] on input "text" at bounding box center [244, 362] width 82 height 14
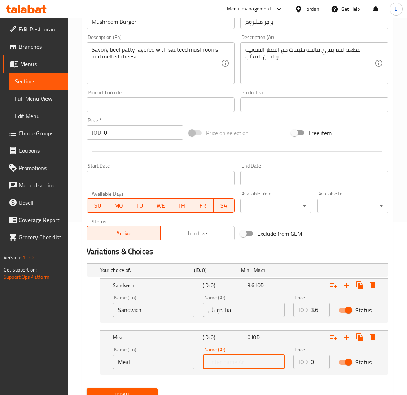
type input "وجبه"
click at [319, 362] on input "0" at bounding box center [320, 362] width 19 height 14
click at [316, 362] on input "0" at bounding box center [320, 362] width 19 height 14
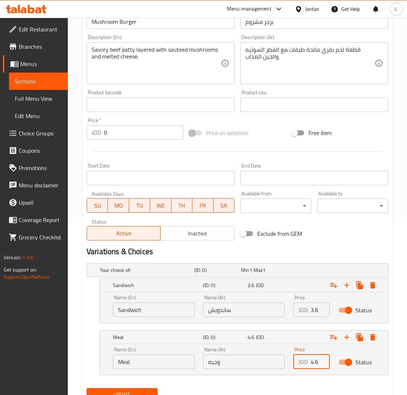
scroll to position [204, 0]
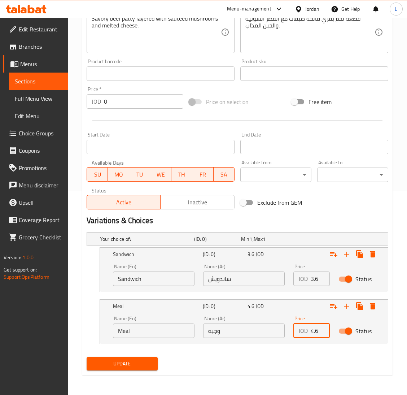
type input "4.6"
click at [130, 363] on span "Update" at bounding box center [122, 363] width 60 height 9
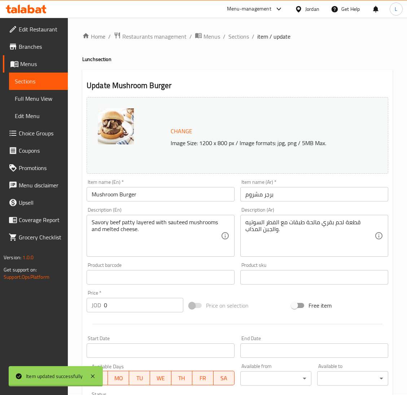
scroll to position [0, 0]
click at [238, 34] on span "Sections" at bounding box center [239, 37] width 21 height 9
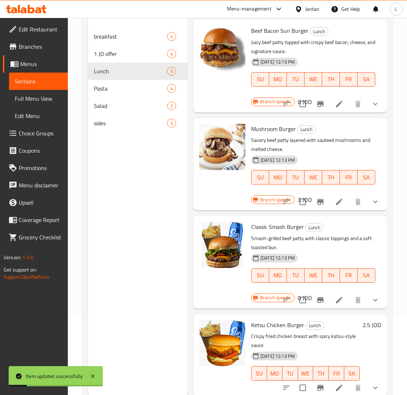
scroll to position [102, 0]
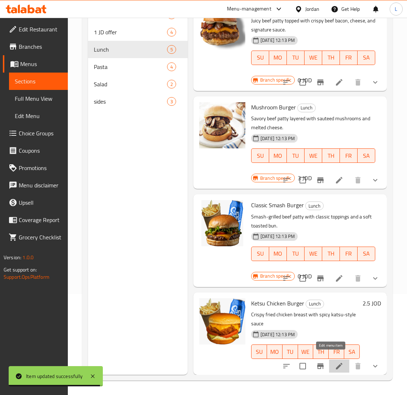
click at [335, 362] on icon at bounding box center [339, 366] width 9 height 9
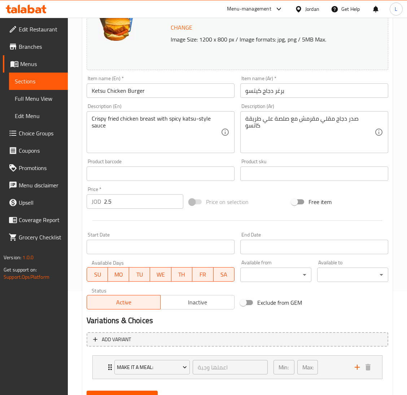
scroll to position [108, 0]
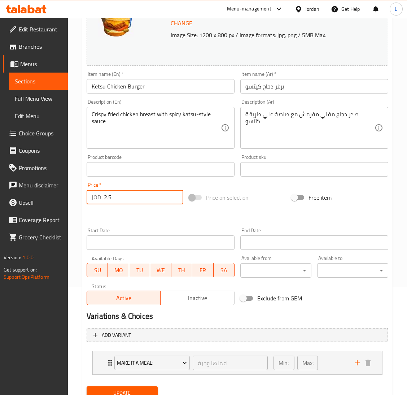
click at [135, 200] on input "2.5" at bounding box center [143, 197] width 79 height 14
type input "2"
type input "0"
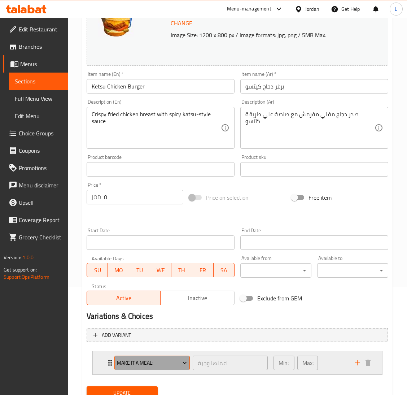
click at [131, 362] on span "make it a meal:" at bounding box center [152, 363] width 70 height 9
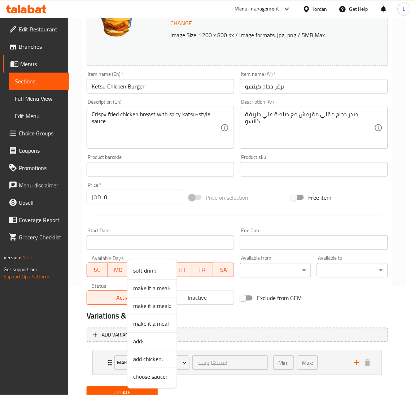
drag, startPoint x: 131, startPoint y: 362, endPoint x: 144, endPoint y: 367, distance: 13.8
click at [144, 367] on li "add chicken:" at bounding box center [152, 360] width 49 height 18
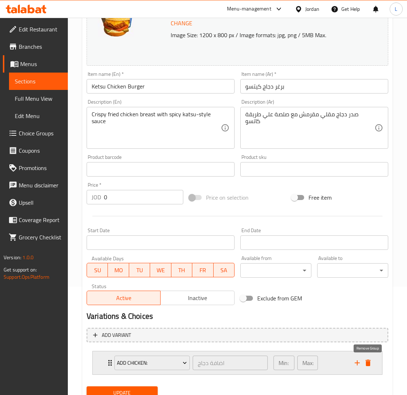
click at [367, 362] on icon "delete" at bounding box center [368, 363] width 5 height 7
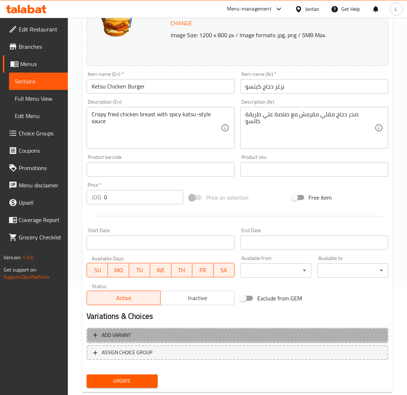
click at [157, 333] on span "Add variant" at bounding box center [237, 335] width 289 height 9
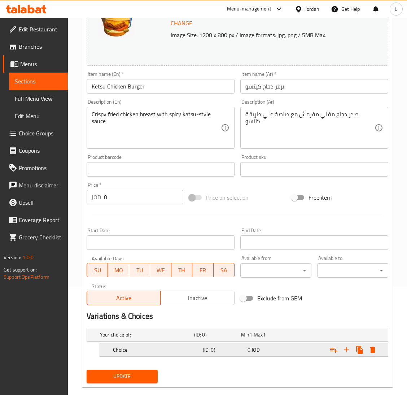
click at [167, 351] on h5 "Choice" at bounding box center [156, 349] width 87 height 7
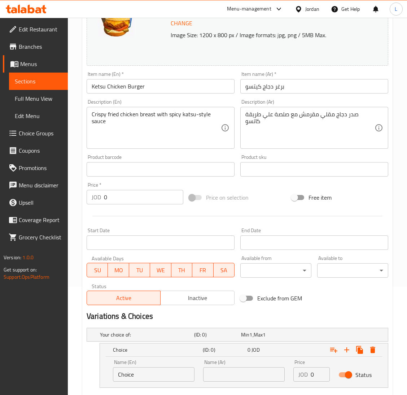
click at [154, 367] on div "Name (En) Choice Name (En)" at bounding box center [154, 371] width 82 height 22
click at [154, 367] on input "Choice" at bounding box center [154, 374] width 82 height 14
click at [148, 381] on input "text" at bounding box center [154, 374] width 82 height 14
type input "Sandwich"
click at [233, 375] on input "text" at bounding box center [244, 374] width 82 height 14
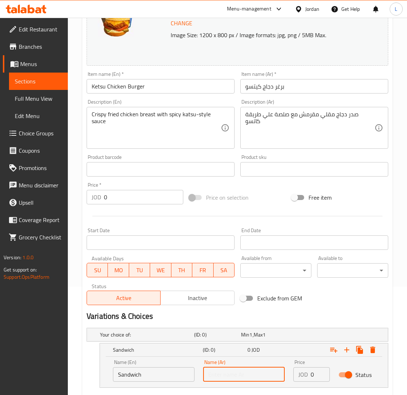
type input "ساندويش"
click at [312, 377] on input "0" at bounding box center [320, 374] width 19 height 14
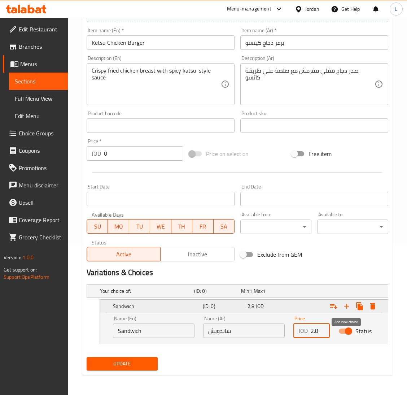
type input "2.8"
click at [345, 305] on icon "Expand" at bounding box center [347, 306] width 9 height 9
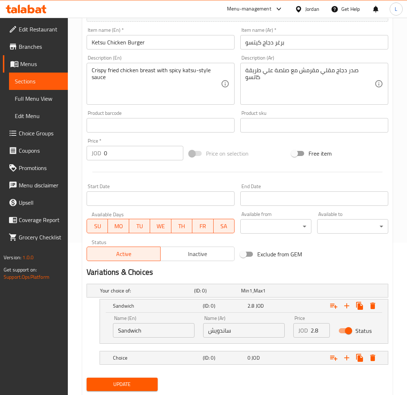
scroll to position [173, 0]
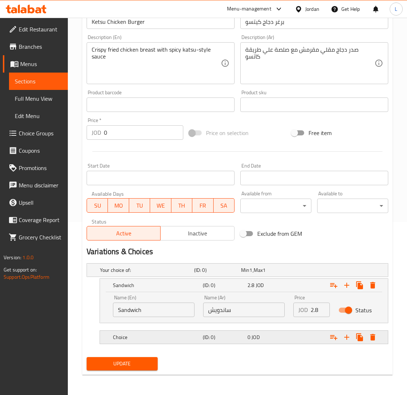
click at [209, 338] on h5 "(ID: 0)" at bounding box center [224, 337] width 42 height 7
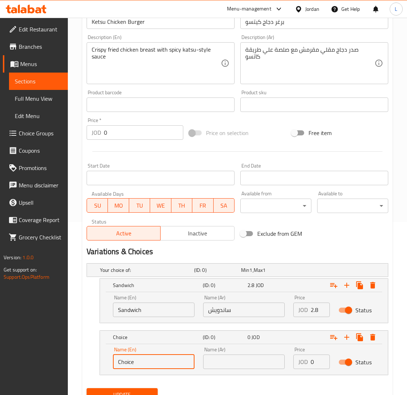
click at [154, 357] on input "Choice" at bounding box center [154, 362] width 82 height 14
click at [154, 357] on input "text" at bounding box center [154, 362] width 82 height 14
type input "Meal"
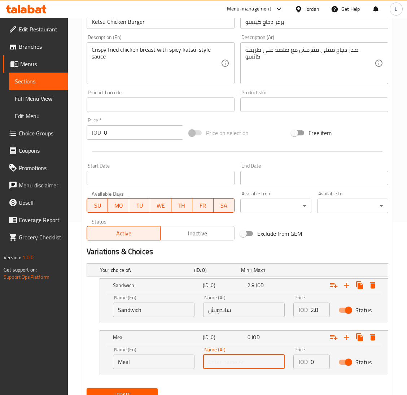
click at [233, 355] on input "text" at bounding box center [244, 362] width 82 height 14
type input "وجبه"
click at [314, 362] on input "0" at bounding box center [320, 362] width 19 height 14
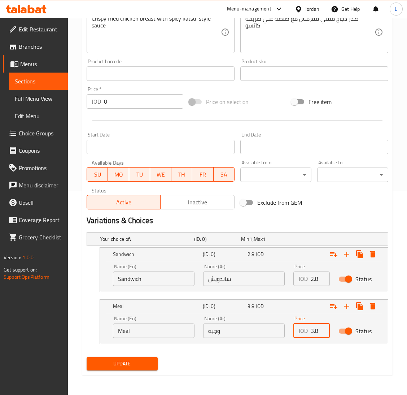
type input "3.8"
click at [131, 365] on span "Update" at bounding box center [122, 363] width 60 height 9
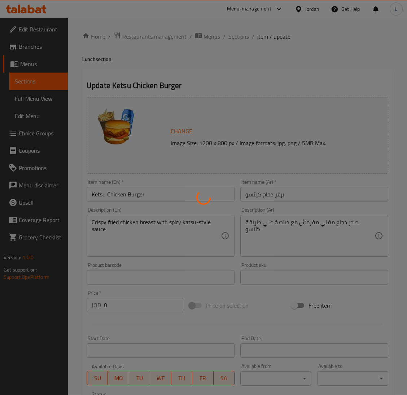
scroll to position [0, 0]
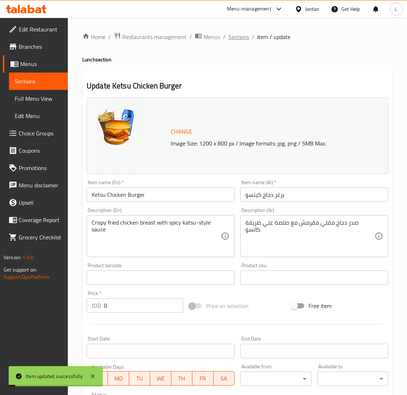
click at [243, 37] on span "Sections" at bounding box center [239, 37] width 21 height 9
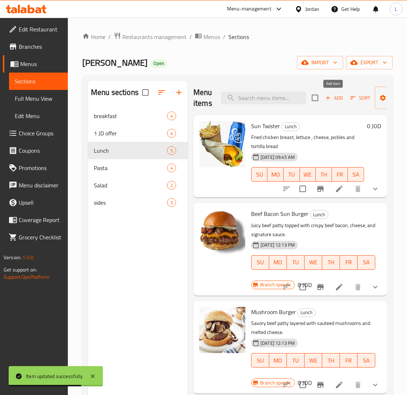
click at [342, 100] on span "Add" at bounding box center [335, 98] width 20 height 8
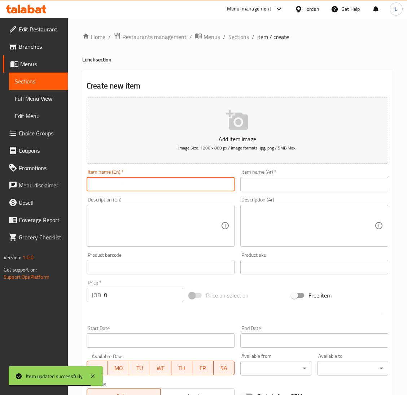
click at [203, 178] on input "text" at bounding box center [161, 184] width 148 height 14
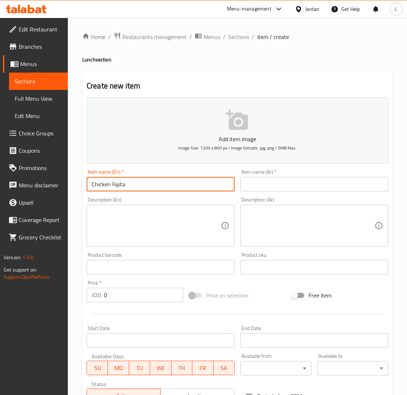
click at [204, 180] on input "Chicken Fajita" at bounding box center [161, 184] width 148 height 14
type input "Chicken Fajita"
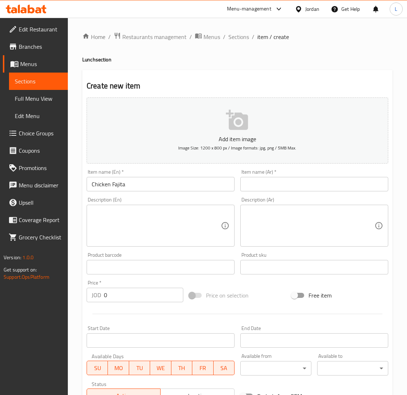
click at [257, 176] on div "Item name (Ar)   * Item name (Ar) *" at bounding box center [315, 180] width 148 height 22
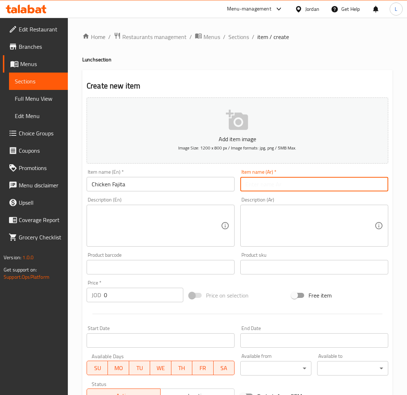
click at [277, 183] on input "text" at bounding box center [315, 184] width 148 height 14
paste input "فاهيتا دجاج"
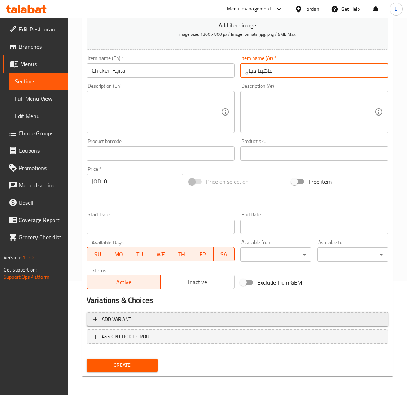
type input "فاهيتا دجاج"
click at [205, 324] on button "Add variant" at bounding box center [238, 319] width 302 height 15
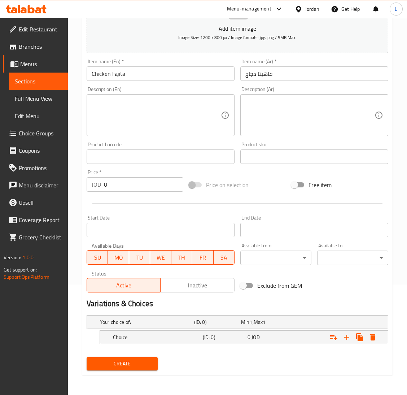
scroll to position [110, 0]
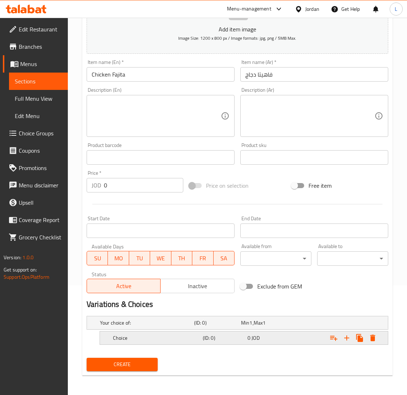
click at [203, 334] on h5 "(ID: 0)" at bounding box center [224, 337] width 42 height 7
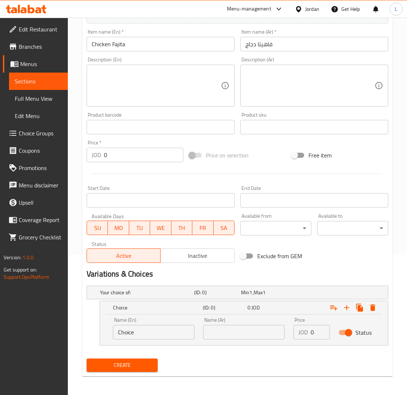
scroll to position [141, 0]
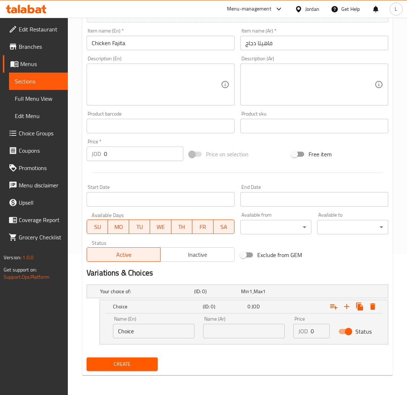
click at [142, 330] on input "Choice" at bounding box center [154, 331] width 82 height 14
click at [142, 330] on input "text" at bounding box center [154, 331] width 82 height 14
type input "Sandwich"
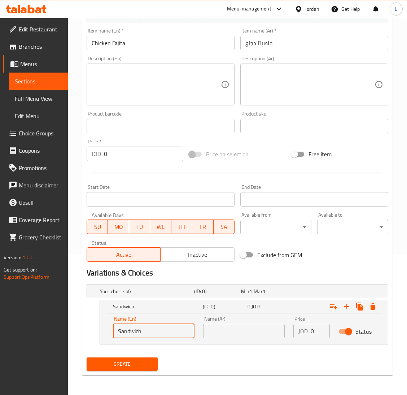
click at [224, 330] on input "text" at bounding box center [244, 331] width 82 height 14
type input "ساندويش"
click at [314, 332] on input "0" at bounding box center [320, 331] width 19 height 14
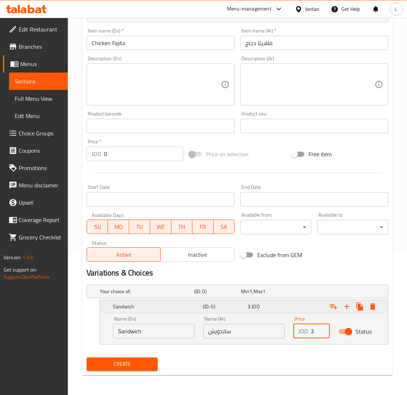
type input "3"
click at [344, 307] on icon "Expand" at bounding box center [347, 306] width 9 height 9
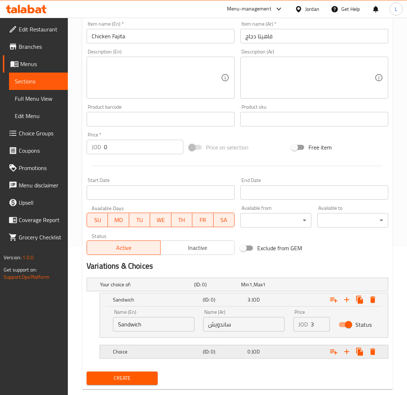
scroll to position [162, 0]
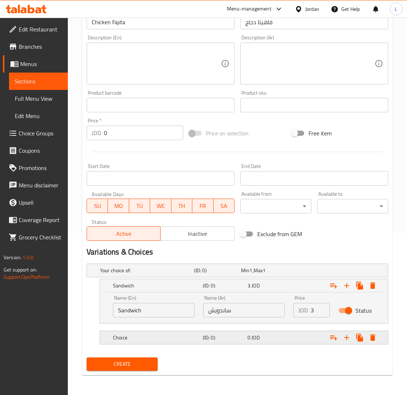
click at [199, 336] on h5 "Choice" at bounding box center [156, 337] width 87 height 7
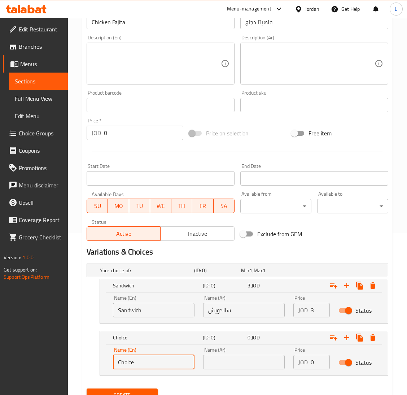
click at [147, 357] on input "Choice" at bounding box center [154, 362] width 82 height 14
click at [147, 357] on input "text" at bounding box center [154, 362] width 82 height 14
type input "L"
click at [163, 359] on input "text" at bounding box center [154, 362] width 82 height 14
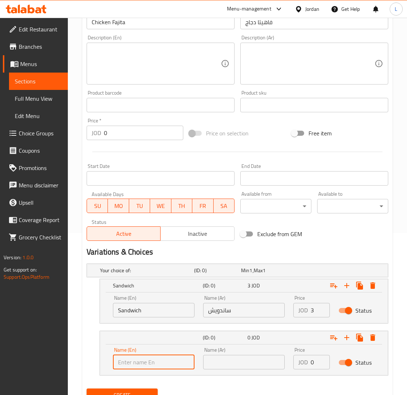
type input "Meal"
drag, startPoint x: 254, startPoint y: 363, endPoint x: 258, endPoint y: 358, distance: 6.2
click at [254, 363] on input "text" at bounding box center [244, 362] width 82 height 14
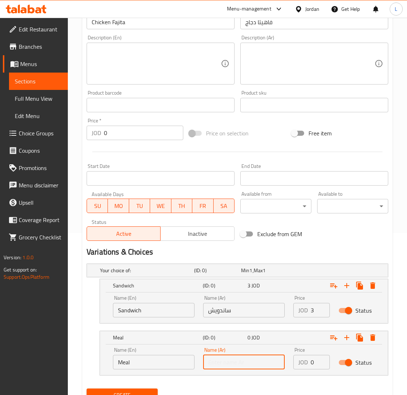
type input "وجبه"
click at [312, 362] on input "0" at bounding box center [320, 362] width 19 height 14
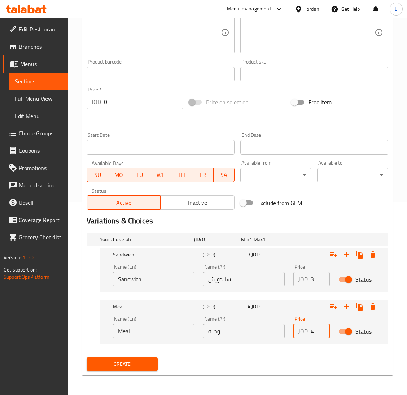
type input "4"
click at [129, 353] on div "Your choice of: (ID: 0) Min 1 , Max 1 Name (En) Your choice of: Name (En) Name …" at bounding box center [238, 292] width 308 height 125
drag, startPoint x: 129, startPoint y: 360, endPoint x: 137, endPoint y: 360, distance: 7.6
click at [129, 360] on span "Create" at bounding box center [122, 364] width 60 height 9
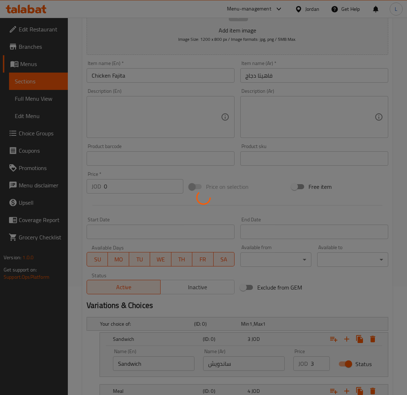
scroll to position [0, 0]
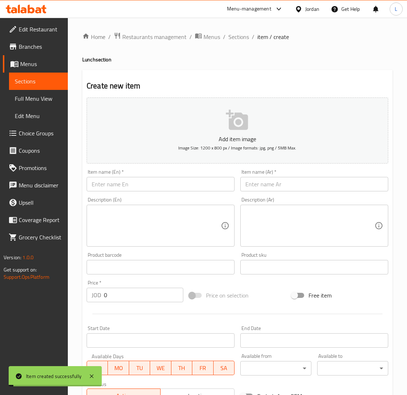
drag, startPoint x: 246, startPoint y: 37, endPoint x: 224, endPoint y: 46, distance: 23.5
click at [246, 37] on span "Sections" at bounding box center [239, 37] width 21 height 9
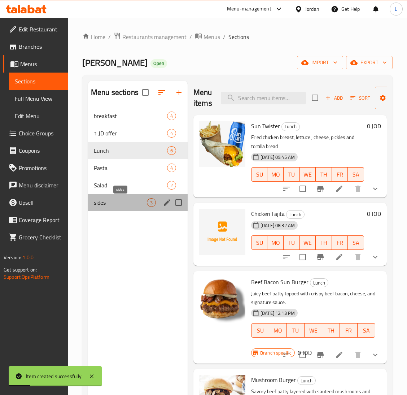
click at [112, 202] on span "sides" at bounding box center [120, 202] width 53 height 9
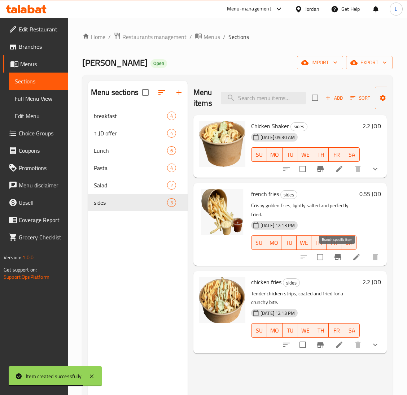
click at [335, 259] on icon "Branch-specific-item" at bounding box center [338, 257] width 7 height 6
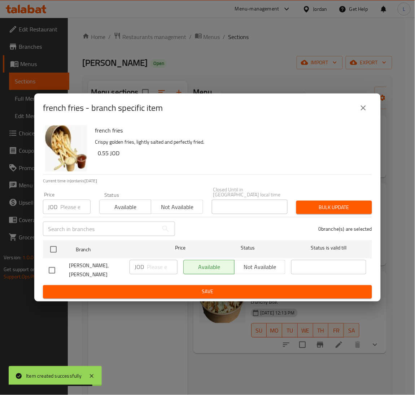
click at [72, 211] on input "number" at bounding box center [75, 207] width 30 height 14
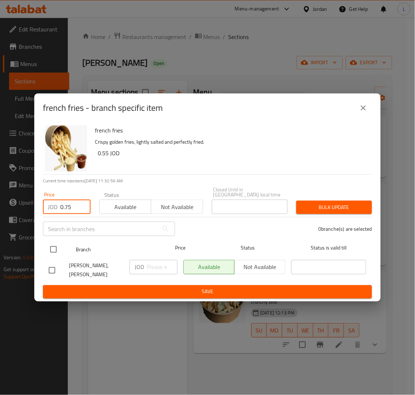
type input "0.75"
click at [60, 249] on input "checkbox" at bounding box center [53, 249] width 15 height 15
checkbox input "true"
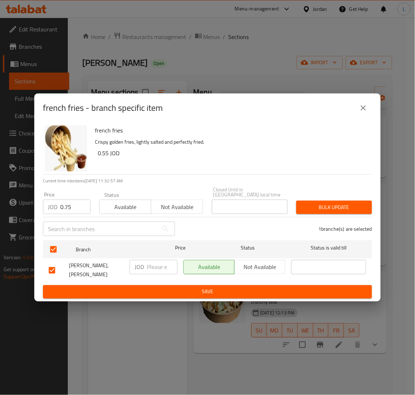
click at [307, 208] on span "Bulk update" at bounding box center [334, 207] width 64 height 9
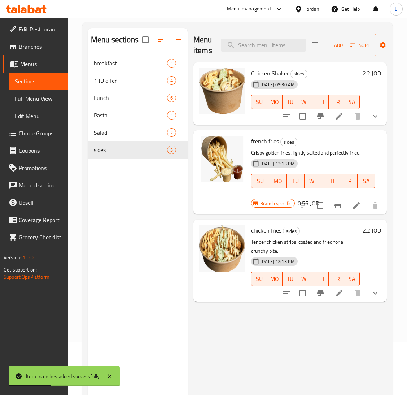
scroll to position [54, 0]
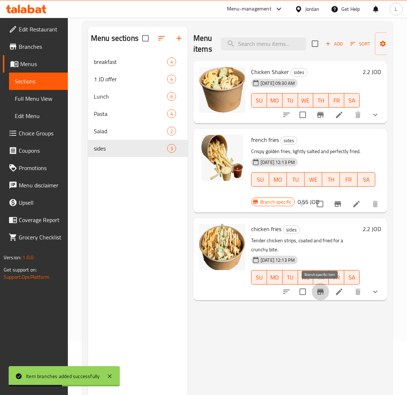
click at [323, 290] on icon "Branch-specific-item" at bounding box center [320, 292] width 9 height 9
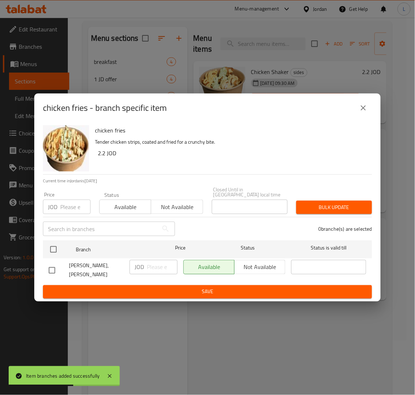
click at [64, 208] on input "number" at bounding box center [75, 207] width 30 height 14
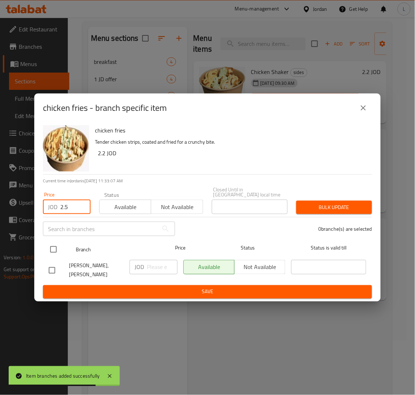
type input "2.5"
click at [52, 253] on input "checkbox" at bounding box center [53, 249] width 15 height 15
checkbox input "true"
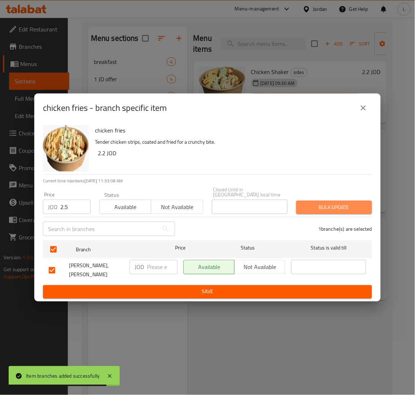
click at [315, 206] on span "Bulk update" at bounding box center [334, 207] width 64 height 9
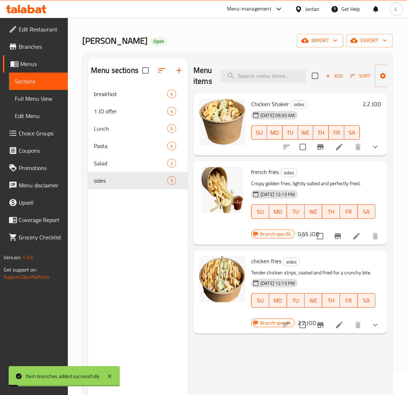
scroll to position [0, 0]
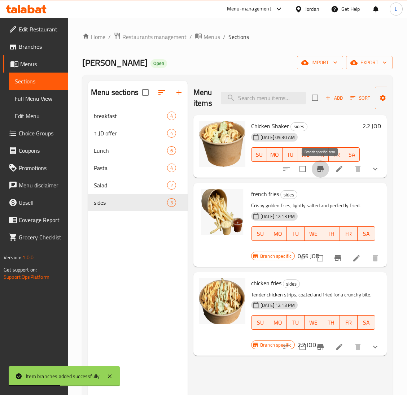
click at [323, 169] on icon "Branch-specific-item" at bounding box center [320, 169] width 7 height 6
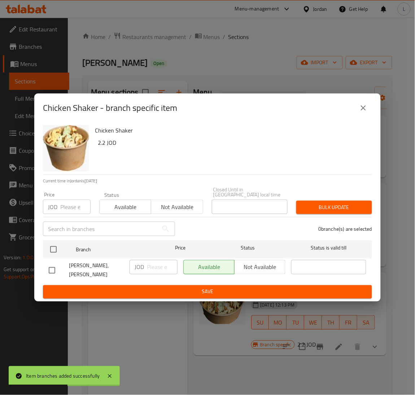
click at [69, 206] on input "number" at bounding box center [75, 207] width 30 height 14
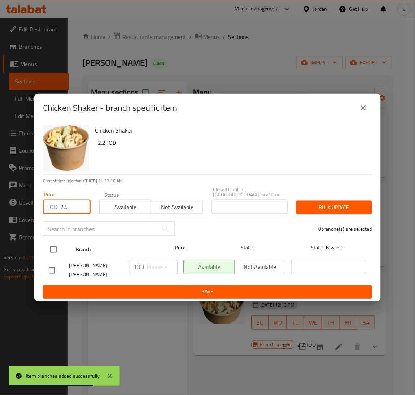
type input "2.5"
click at [53, 249] on input "checkbox" at bounding box center [53, 249] width 15 height 15
checkbox input "true"
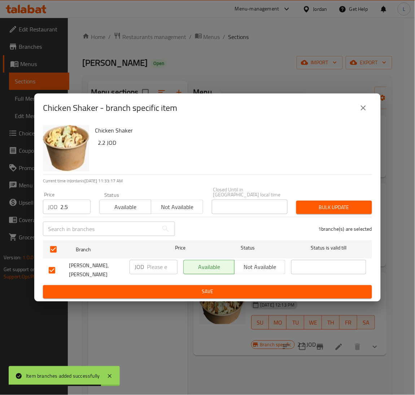
click at [323, 209] on span "Bulk update" at bounding box center [334, 207] width 64 height 9
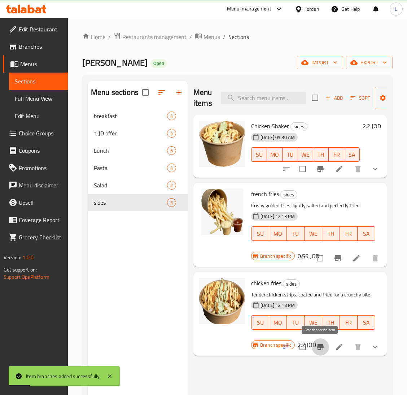
click at [319, 347] on icon "Branch-specific-item" at bounding box center [320, 347] width 7 height 6
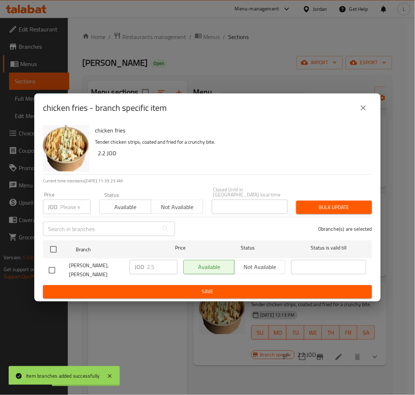
click at [357, 117] on button "close" at bounding box center [363, 107] width 17 height 17
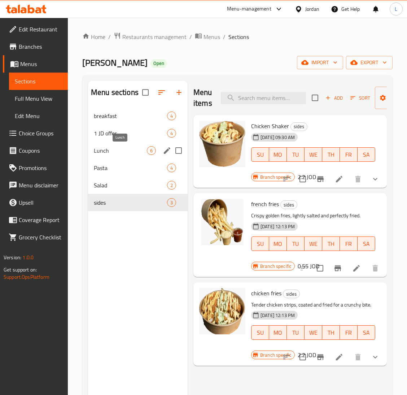
drag, startPoint x: 111, startPoint y: 154, endPoint x: 116, endPoint y: 148, distance: 8.0
click at [111, 154] on span "Lunch" at bounding box center [120, 150] width 53 height 9
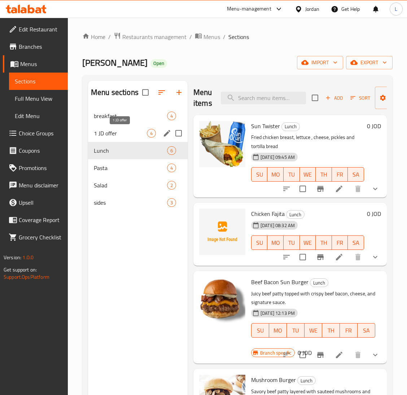
click at [123, 130] on span "1 JD offer" at bounding box center [120, 133] width 53 height 9
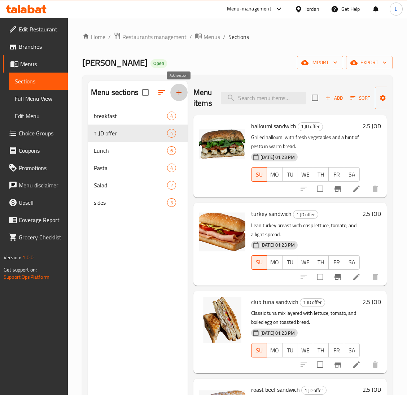
click at [176, 98] on button "button" at bounding box center [178, 92] width 17 height 17
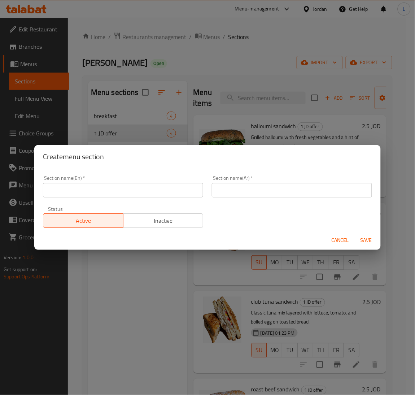
click at [178, 197] on input "text" at bounding box center [123, 190] width 160 height 14
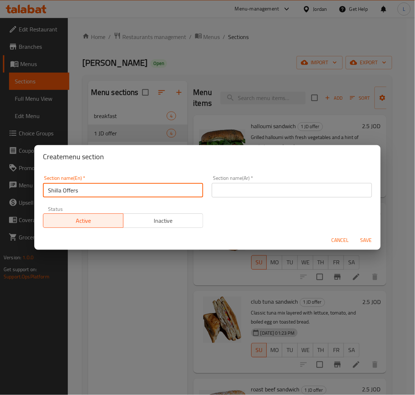
type input "Shilla Offers"
click at [288, 185] on input "text" at bounding box center [292, 190] width 160 height 14
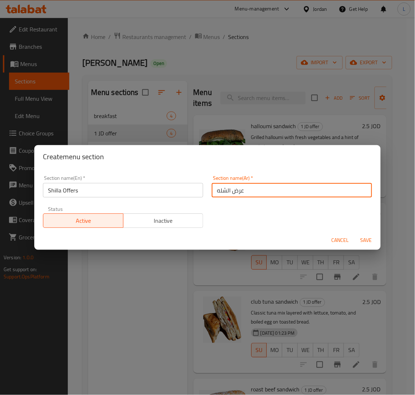
type input "عرض الشله"
click at [366, 240] on span "Save" at bounding box center [366, 240] width 17 height 9
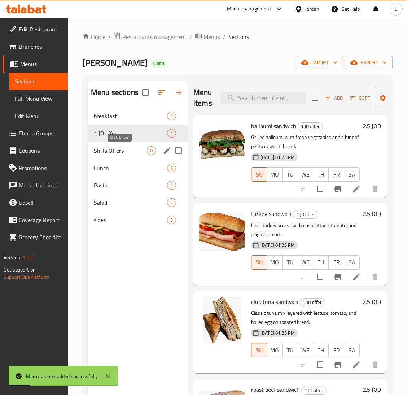
click at [102, 155] on span "Shilla Offers" at bounding box center [120, 150] width 53 height 9
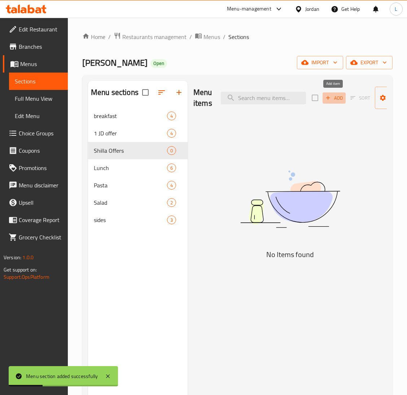
click at [330, 100] on icon "button" at bounding box center [328, 98] width 7 height 7
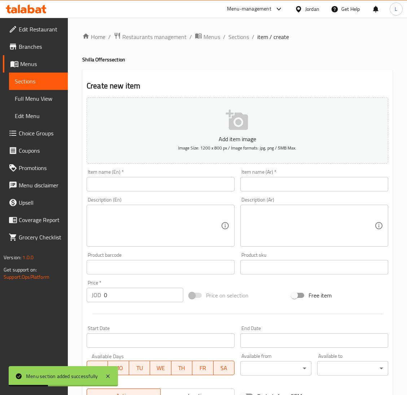
click at [197, 183] on input "text" at bounding box center [161, 184] width 148 height 14
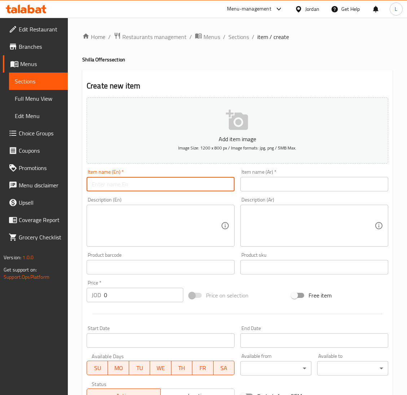
type input "س"
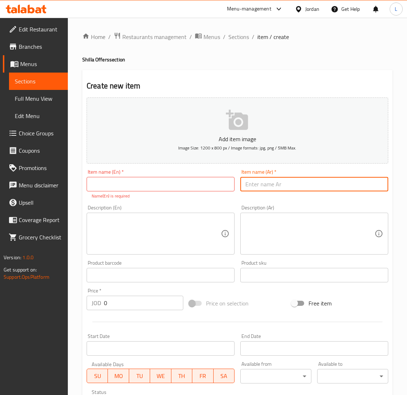
click at [284, 178] on input "text" at bounding box center [315, 184] width 148 height 14
type input "عرض الشله"
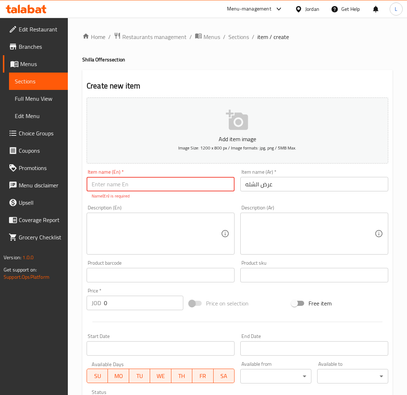
click at [211, 183] on input "text" at bounding box center [161, 184] width 148 height 14
type input "س"
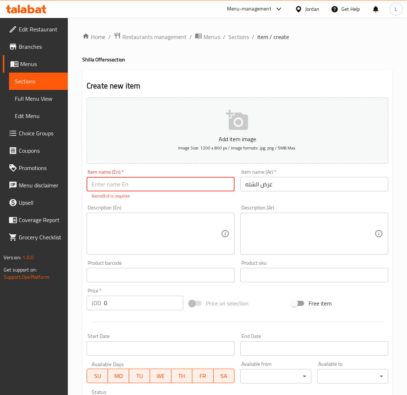
type input "س"
type input "K"
type input "Shilla Offers"
click at [153, 233] on textarea at bounding box center [156, 234] width 129 height 34
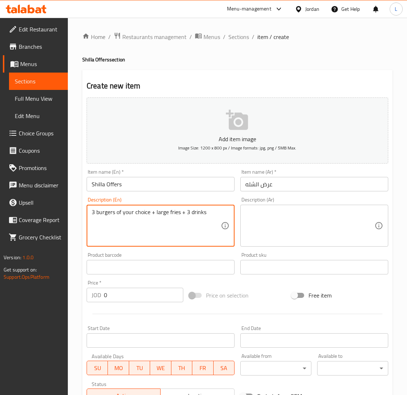
click at [148, 212] on textarea "3 burgers of your choice + large fries + 3 drinks" at bounding box center [156, 226] width 129 height 34
type textarea "3 burgers of your choice + large fries + 3 drinks"
click at [262, 212] on textarea at bounding box center [310, 226] width 129 height 34
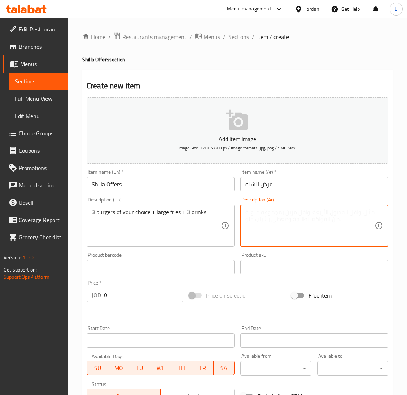
paste textarea "3 برجر من اختيارك + بطاطس مقلية كبيرة + 3 مشروبات"
type textarea "3 برجر من اختيارك + بطاطس مقلية كبيرة + 3 مشروبات"
click at [117, 299] on input "0" at bounding box center [143, 295] width 79 height 14
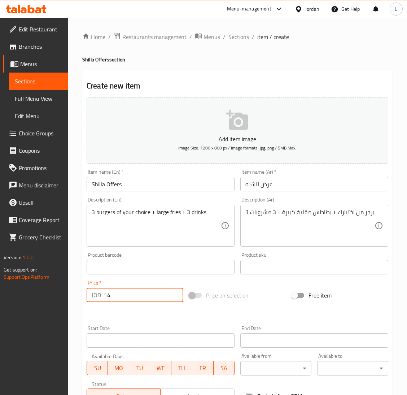
type input "14"
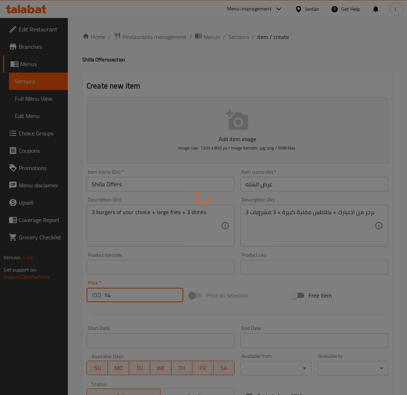
type input "0"
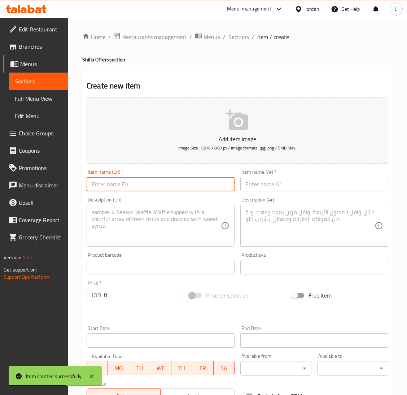
click at [165, 186] on input "text" at bounding box center [161, 184] width 148 height 14
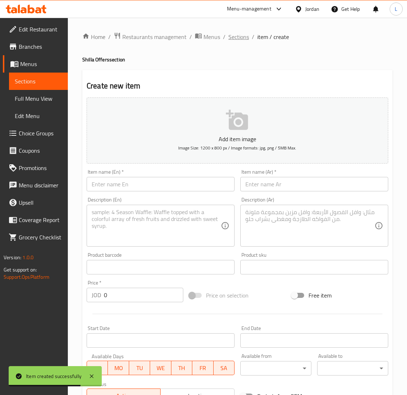
click at [243, 38] on span "Sections" at bounding box center [239, 37] width 21 height 9
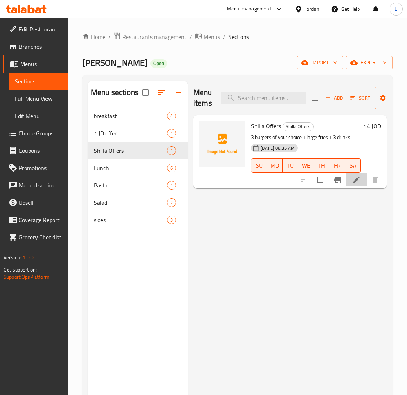
click at [352, 178] on li at bounding box center [357, 179] width 20 height 13
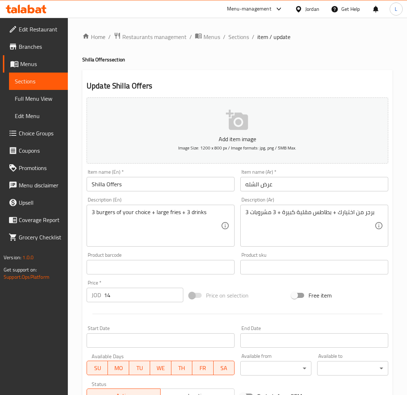
click at [170, 182] on input "Shilla Offers" at bounding box center [161, 184] width 148 height 14
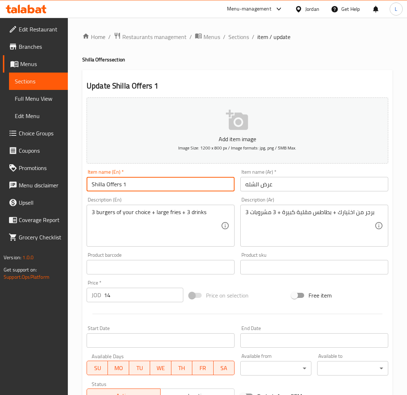
type input "Shilla Offers 1"
click at [302, 185] on input "عرض الشله" at bounding box center [315, 184] width 148 height 14
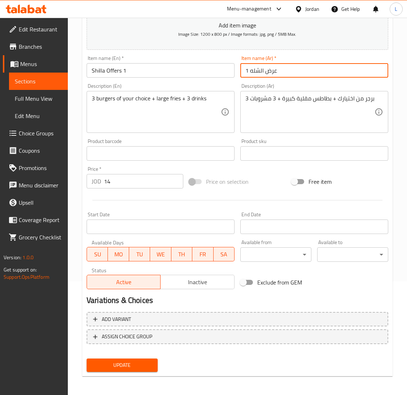
type input "عرض الشله 1"
click at [143, 361] on span "Update" at bounding box center [122, 365] width 60 height 9
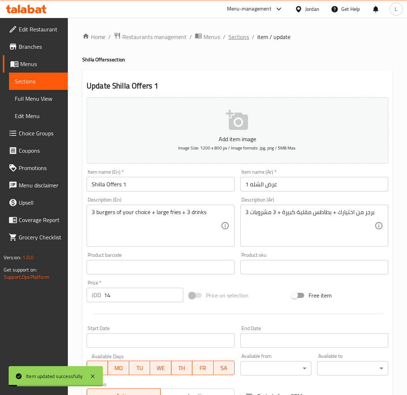
click at [234, 39] on span "Sections" at bounding box center [239, 37] width 21 height 9
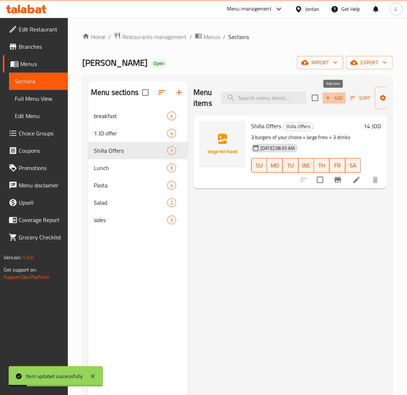
click at [338, 96] on span "Add" at bounding box center [335, 98] width 20 height 8
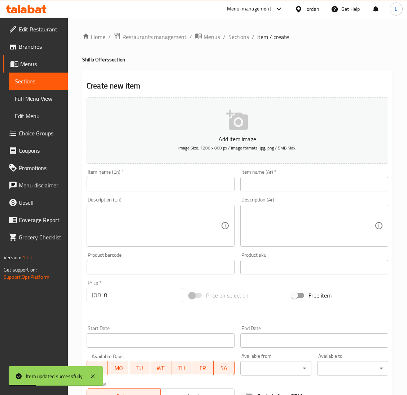
click at [196, 186] on input "text" at bounding box center [161, 184] width 148 height 14
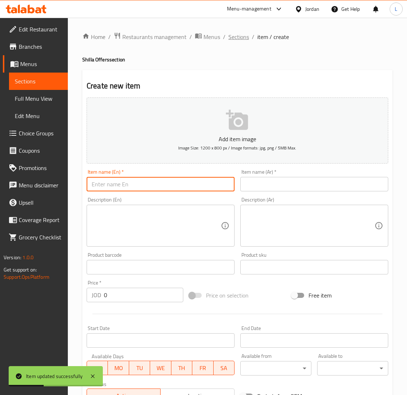
click at [242, 33] on span "Sections" at bounding box center [239, 37] width 21 height 9
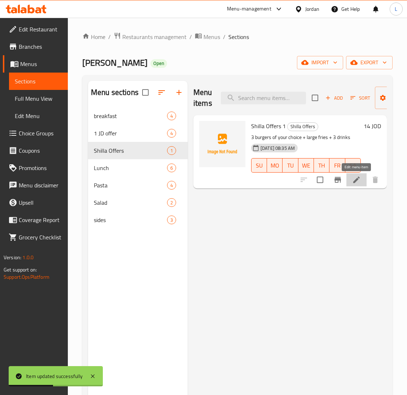
click at [353, 180] on li at bounding box center [357, 179] width 20 height 13
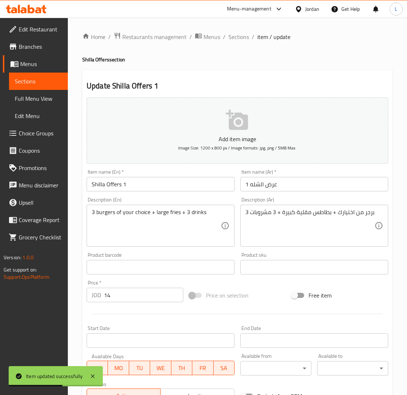
click at [140, 194] on div "Description (En) 3 burgers of your choice + large fries + 3 drinks Description …" at bounding box center [161, 221] width 154 height 55
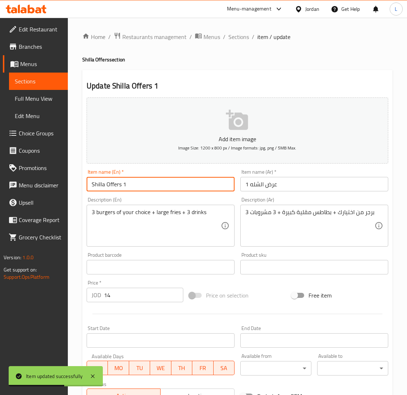
click at [140, 185] on input "Shilla Offers 1" at bounding box center [161, 184] width 148 height 14
click at [273, 180] on input "عرض الشله 1" at bounding box center [315, 184] width 148 height 14
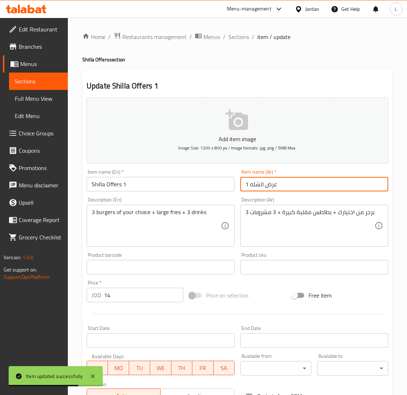
click at [273, 180] on input "عرض الشله 1" at bounding box center [315, 184] width 148 height 14
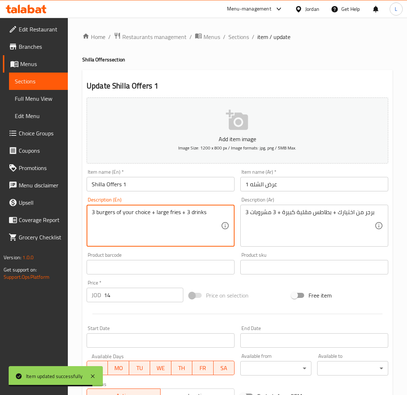
click at [199, 213] on textarea "3 burgers of your choice + large fries + 3 drinks" at bounding box center [156, 226] width 129 height 34
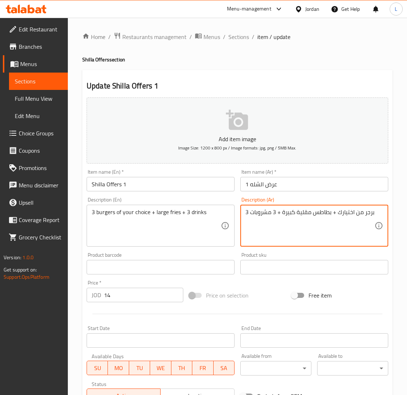
click at [297, 215] on textarea "3 برجر من اختيارك + بطاطس مقلية كبيرة + 3 مشروبات" at bounding box center [310, 226] width 129 height 34
click at [239, 37] on span "Sections" at bounding box center [239, 37] width 21 height 9
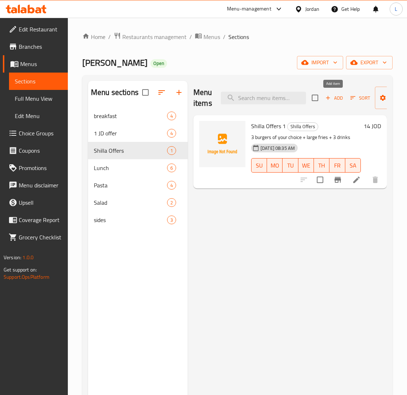
click at [335, 98] on span "Add" at bounding box center [335, 98] width 20 height 8
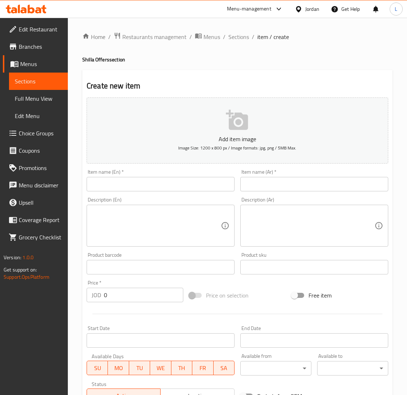
click at [127, 178] on input "text" at bounding box center [161, 184] width 148 height 14
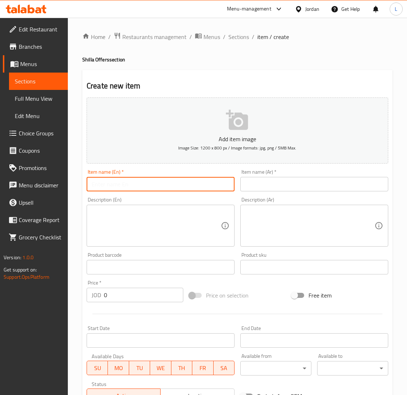
paste input "3 برجر من اختيارك + بطاطس مقلية كبيرة + 3 مشروبات"
type input "3"
paste input "Shilla Offers 1"
type input "Shilla Offers 2"
click at [263, 180] on input "text" at bounding box center [315, 184] width 148 height 14
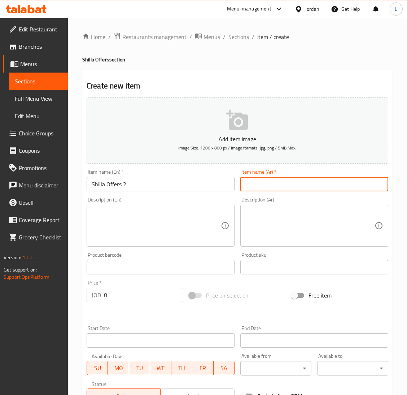
paste input "عرض الشله 1"
type input "عرض الشله 2"
click at [157, 224] on textarea at bounding box center [156, 226] width 129 height 34
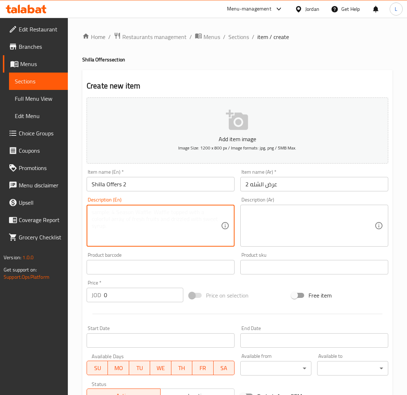
paste textarea "3 burgers of your choice + large fries + 3 drinks"
click at [92, 214] on textarea "3 burgers of your choice + large fries + 3 drinks" at bounding box center [156, 226] width 129 height 34
click at [155, 212] on textarea "4 burgers of your choice + large fries + 3 drinks" at bounding box center [156, 226] width 129 height 34
click at [193, 213] on textarea "4 burgers of your choice + 3 large fries + 3 drinks" at bounding box center [156, 226] width 129 height 34
type textarea "4 burgers of your choice + 3 large fries + 4 drinks"
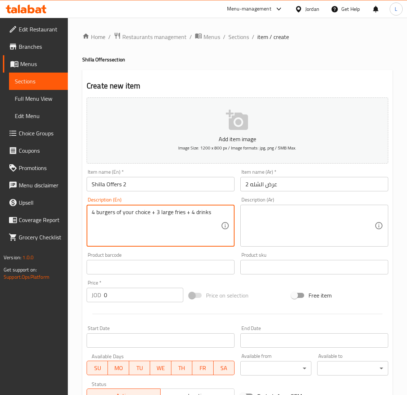
click at [276, 230] on textarea at bounding box center [310, 226] width 129 height 34
click at [195, 216] on textarea "4 burgers of your choice + 3 large fries + 4 drinks" at bounding box center [156, 226] width 129 height 34
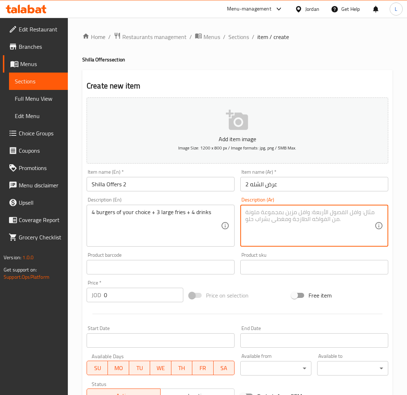
click at [267, 222] on textarea at bounding box center [310, 226] width 129 height 34
paste textarea "4 برجر من اختيارك + 3 بطاطس مقلية كبيرة + 4 مشروبات"
type textarea "4 برجر من اختيارك + 3 بطاطس مقلية كبيرة + 4 مشروبات"
click at [131, 295] on input "0" at bounding box center [143, 295] width 79 height 14
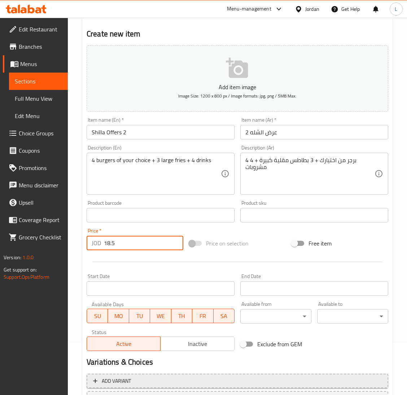
scroll to position [114, 0]
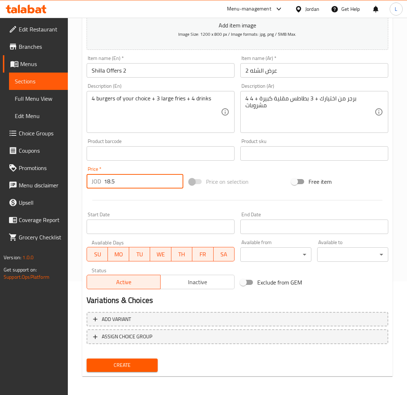
type input "18.5"
click at [135, 359] on button "Create" at bounding box center [122, 365] width 71 height 13
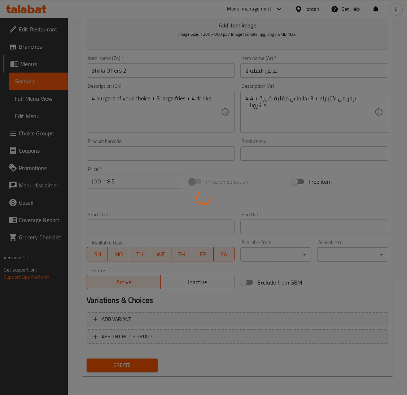
type input "0"
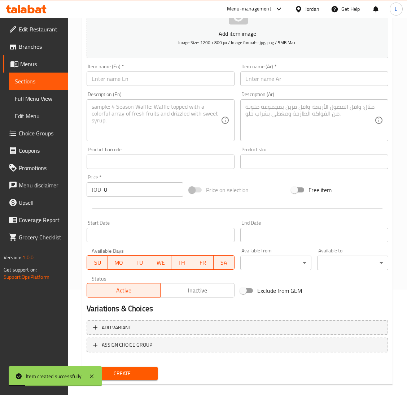
scroll to position [0, 0]
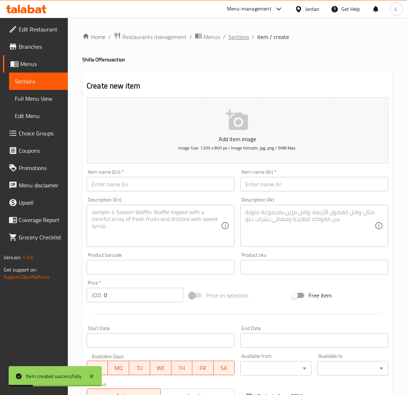
click at [237, 39] on span "Sections" at bounding box center [239, 37] width 21 height 9
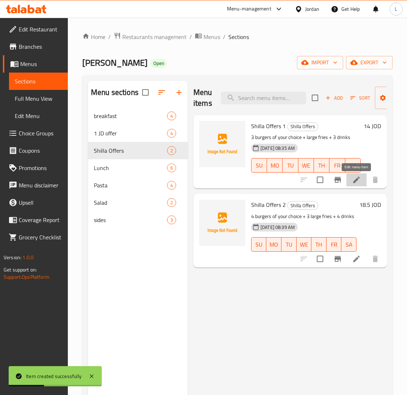
click at [353, 178] on icon at bounding box center [357, 180] width 9 height 9
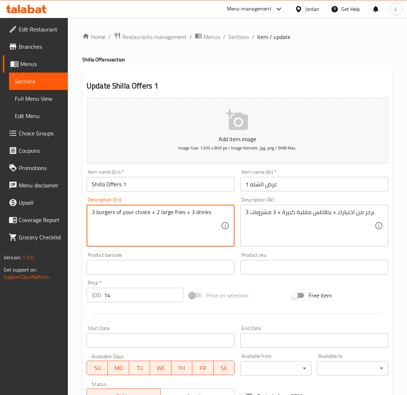
click at [181, 215] on textarea "3 burgers of your choice + 2 large fries + 3 drinks" at bounding box center [156, 226] width 129 height 34
type textarea "3 burgers of your choice + 2 large fries + 3 drinks"
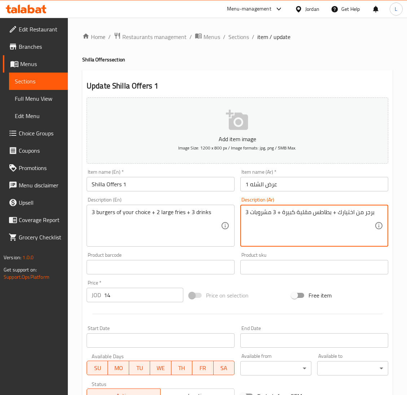
click at [301, 211] on textarea "3 برجر من اختيارك + بطاطس مقلية كبيرة + 3 مشروبات" at bounding box center [310, 226] width 129 height 34
paste textarea "2 بطاطس"
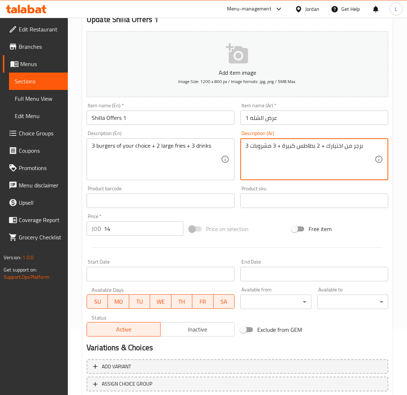
scroll to position [114, 0]
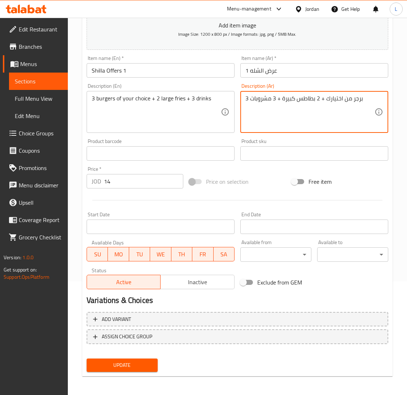
type textarea "3 برجر من اختيارك + 2 بطاطس كبيرة + 3 مشروبات"
click at [131, 366] on span "Update" at bounding box center [122, 365] width 60 height 9
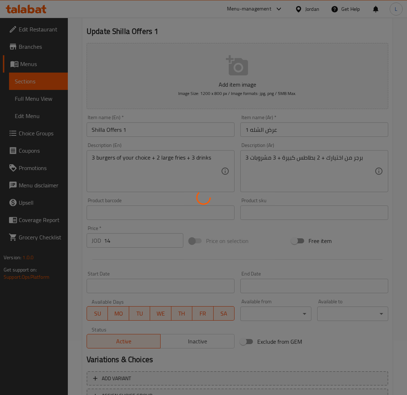
scroll to position [0, 0]
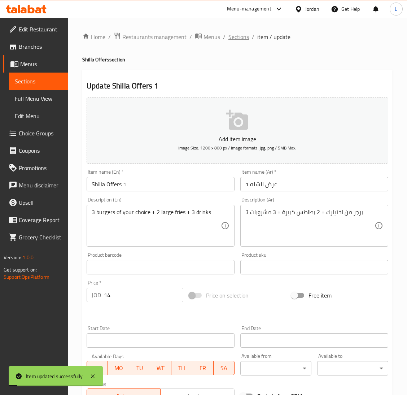
click at [237, 40] on span "Sections" at bounding box center [239, 37] width 21 height 9
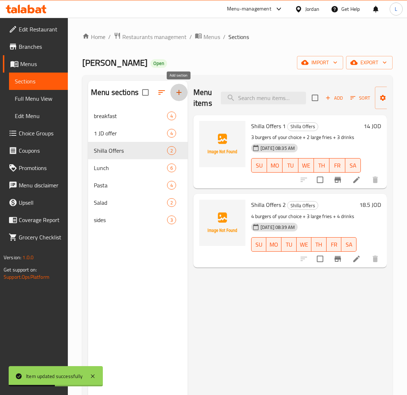
click at [175, 94] on icon "button" at bounding box center [179, 92] width 9 height 9
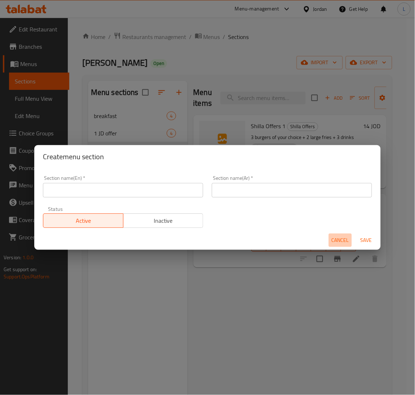
click at [335, 239] on span "Cancel" at bounding box center [340, 240] width 17 height 9
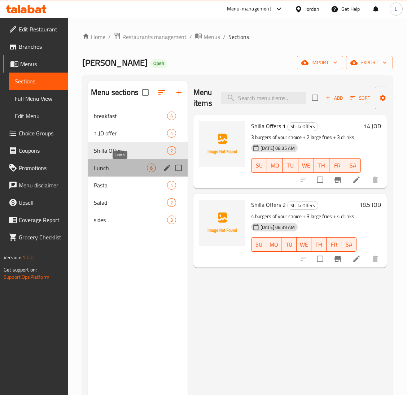
click at [116, 170] on span "Lunch" at bounding box center [120, 168] width 53 height 9
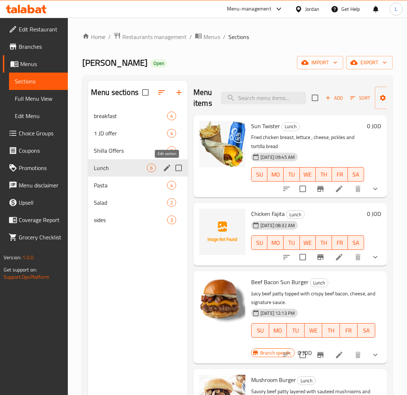
click at [168, 168] on icon "edit" at bounding box center [167, 168] width 7 height 7
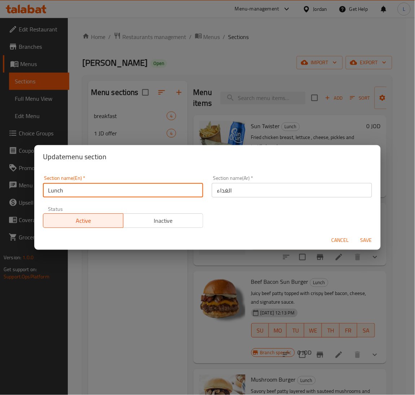
click at [125, 185] on input "Lunch" at bounding box center [123, 190] width 160 height 14
type input "Lunch 200gm"
click at [164, 189] on input "Lunch 200gm" at bounding box center [123, 190] width 160 height 14
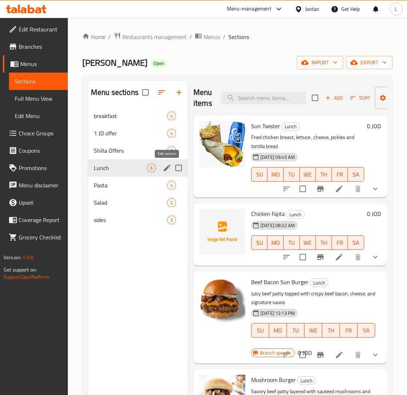
click at [166, 169] on icon "edit" at bounding box center [167, 168] width 7 height 7
click at [164, 165] on icon "edit" at bounding box center [167, 168] width 9 height 9
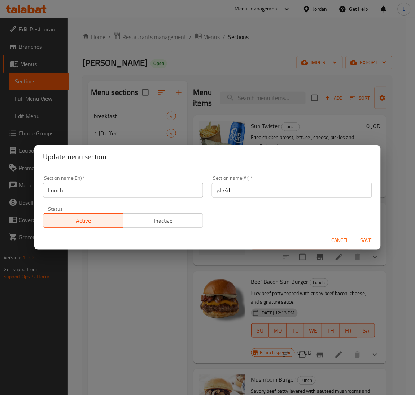
click at [112, 189] on input "Lunch" at bounding box center [123, 190] width 160 height 14
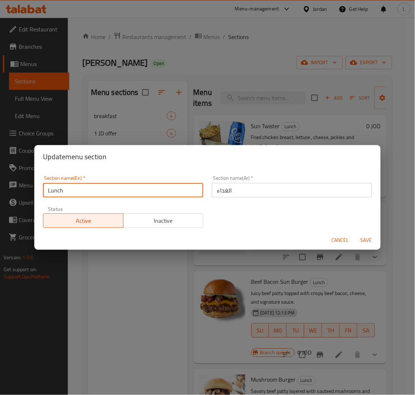
click at [112, 189] on input "Lunch" at bounding box center [123, 190] width 160 height 14
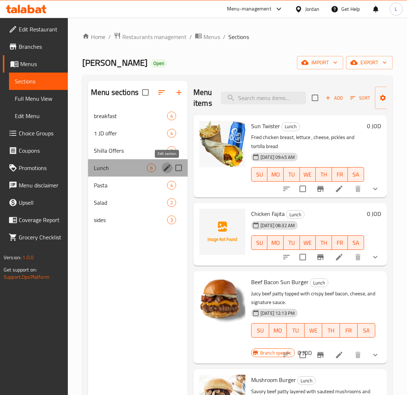
click at [168, 168] on icon "edit" at bounding box center [167, 168] width 9 height 9
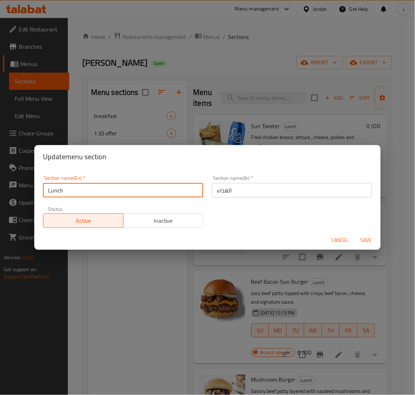
click at [147, 197] on input "Lunch" at bounding box center [123, 190] width 160 height 14
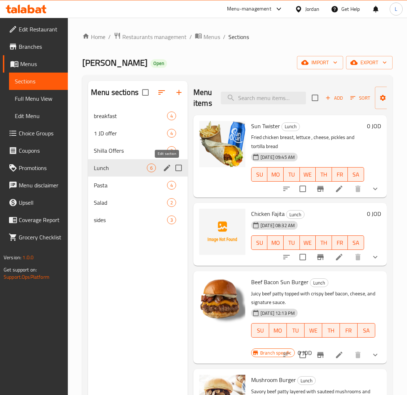
click at [167, 167] on icon "edit" at bounding box center [167, 168] width 9 height 9
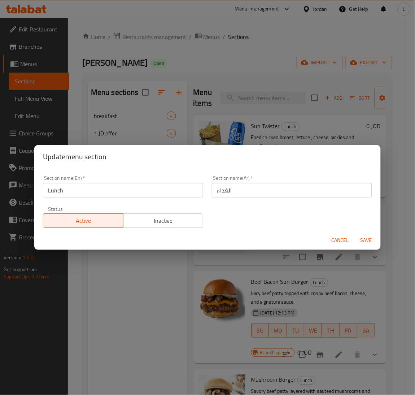
click at [148, 174] on div "Section name(En)   * Lunch Section name(En) *" at bounding box center [123, 186] width 169 height 31
click at [146, 187] on input "Lunch" at bounding box center [123, 190] width 160 height 14
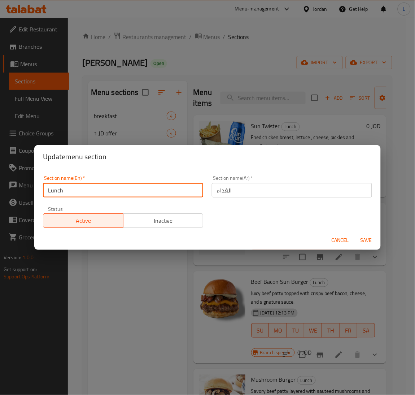
drag, startPoint x: 146, startPoint y: 187, endPoint x: 150, endPoint y: 189, distance: 5.2
click at [146, 187] on input "Lunch" at bounding box center [123, 190] width 160 height 14
paste input "200gm"
type input "Lunch 200gm"
click at [365, 243] on span "Save" at bounding box center [366, 240] width 17 height 9
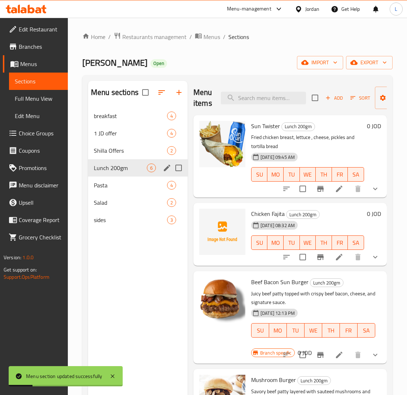
click at [167, 168] on icon "edit" at bounding box center [167, 168] width 7 height 7
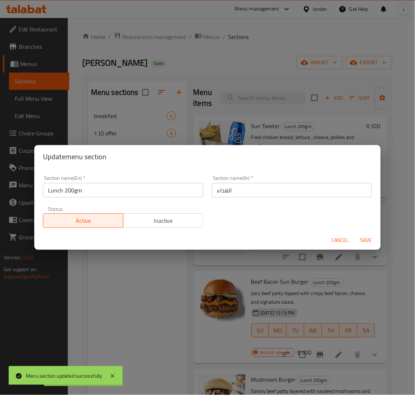
click at [282, 195] on input "الغداء" at bounding box center [292, 190] width 160 height 14
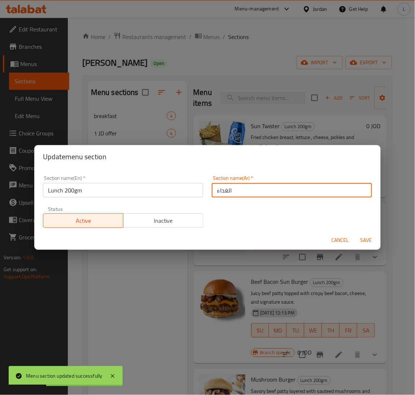
click at [282, 195] on input "الغداء" at bounding box center [292, 190] width 160 height 14
paste input "200 جرام"
type input "الغداء 200 جرام"
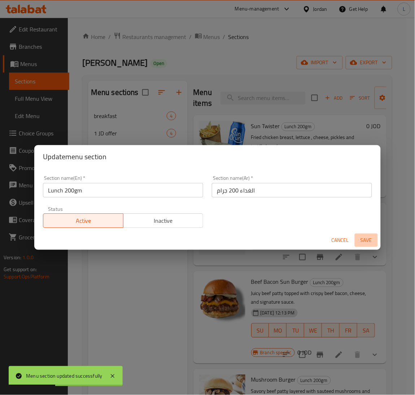
click at [367, 243] on span "Save" at bounding box center [366, 240] width 17 height 9
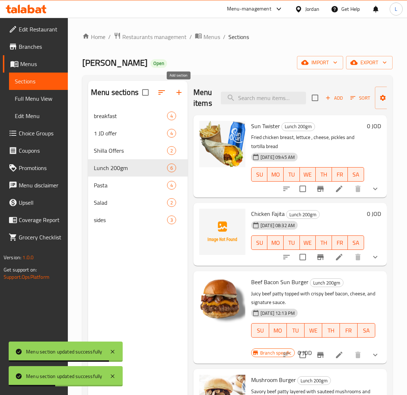
click at [175, 92] on icon "button" at bounding box center [179, 92] width 9 height 9
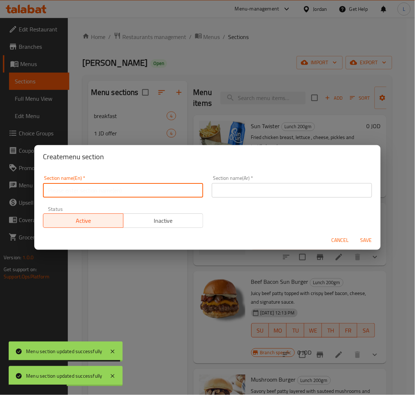
click at [155, 191] on input "text" at bounding box center [123, 190] width 160 height 14
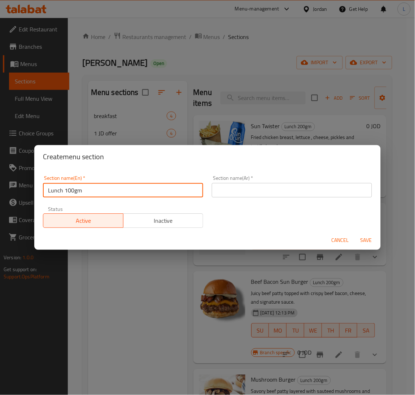
click at [81, 185] on input "Lunch 100gm" at bounding box center [123, 190] width 160 height 14
type input "Lunch 100gm"
click at [319, 191] on input "text" at bounding box center [292, 190] width 160 height 14
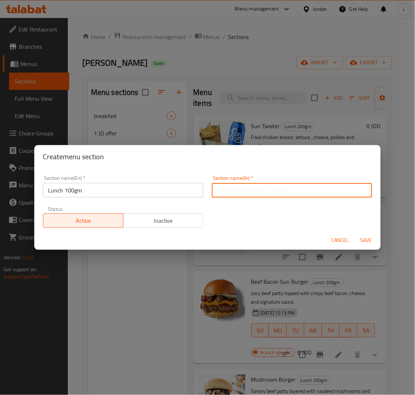
paste input "الغداء 100 جرام"
type input "الغداء 100 جرام"
drag, startPoint x: 261, startPoint y: 230, endPoint x: 308, endPoint y: 234, distance: 47.8
click at [261, 229] on div "Section name(En)   * Lunch 100gm Section name(En) * Section name(Ar)   * الغداء…" at bounding box center [208, 201] width 338 height 61
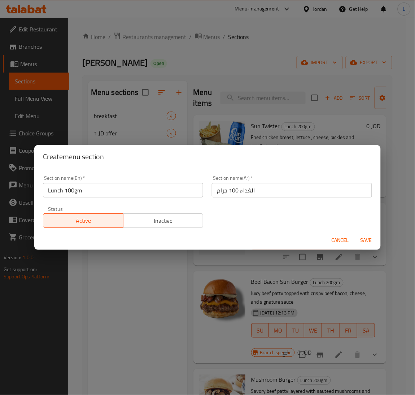
click at [369, 236] on span "Save" at bounding box center [366, 240] width 17 height 9
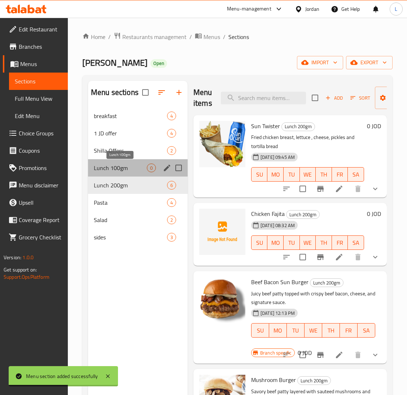
click at [120, 168] on span "Lunch 100gm" at bounding box center [120, 168] width 53 height 9
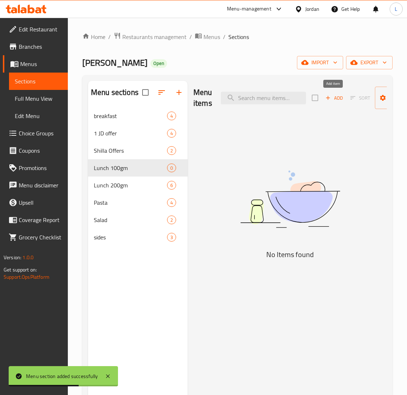
click at [330, 98] on icon "button" at bounding box center [328, 98] width 7 height 7
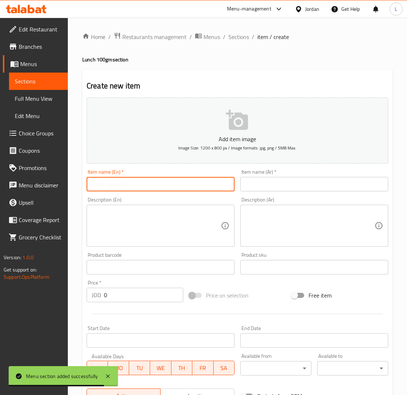
click at [191, 185] on input "text" at bounding box center [161, 184] width 148 height 14
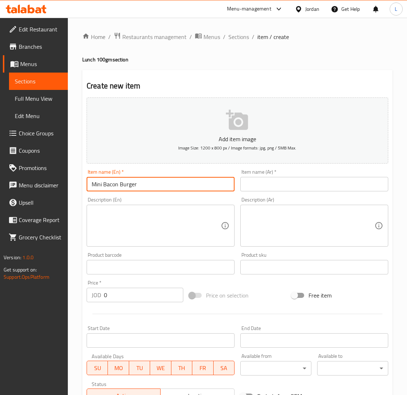
click at [192, 180] on input "Mini Bacon Burger" at bounding box center [161, 184] width 148 height 14
type input "Mini Bacon Burger"
drag, startPoint x: 308, startPoint y: 185, endPoint x: 278, endPoint y: 208, distance: 37.4
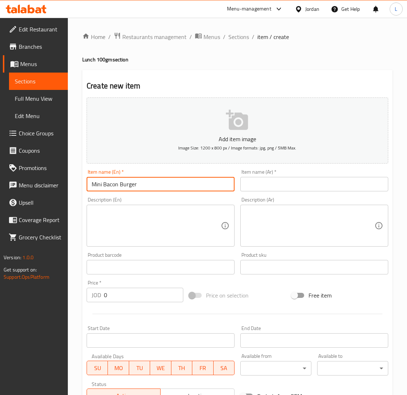
click at [308, 185] on input "text" at bounding box center [315, 184] width 148 height 14
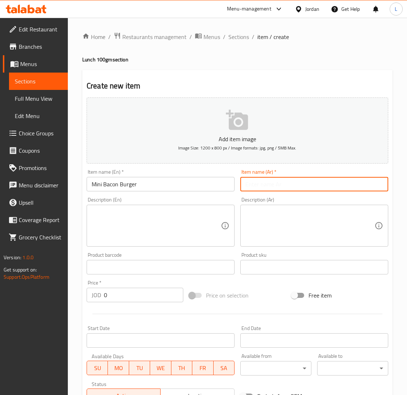
paste input "ميني بيكون برجر"
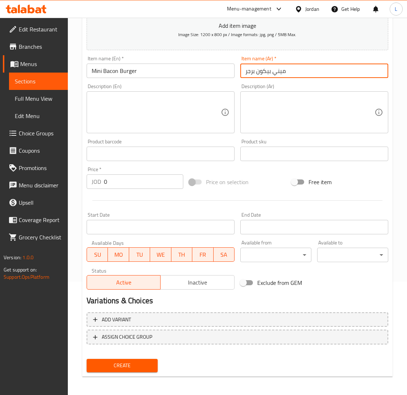
scroll to position [114, 0]
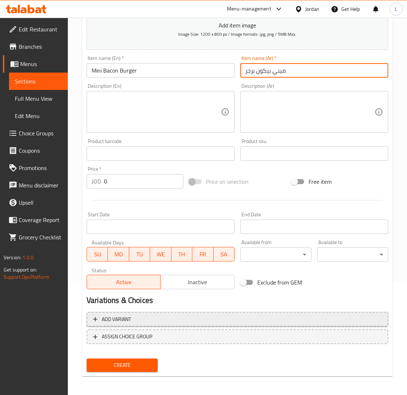
type input "ميني بيكون برجر"
click at [201, 315] on span "Add variant" at bounding box center [237, 319] width 289 height 9
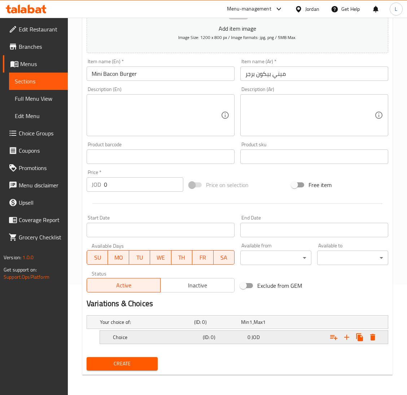
scroll to position [110, 0]
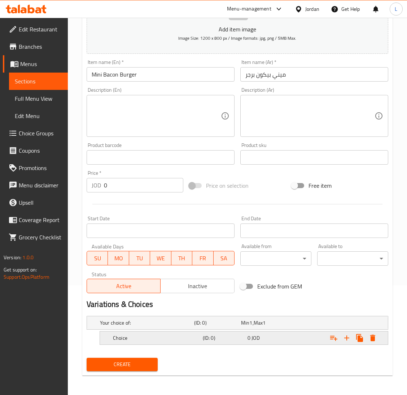
click at [192, 336] on h5 "Choice" at bounding box center [156, 337] width 87 height 7
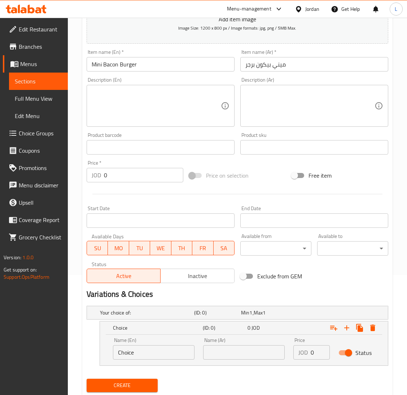
scroll to position [141, 0]
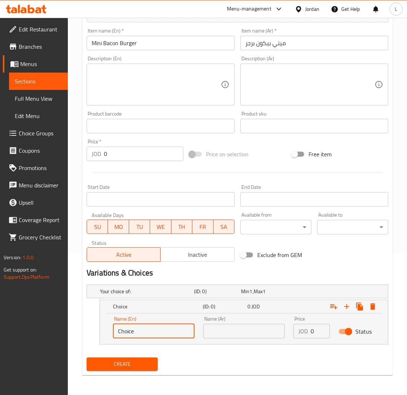
click at [165, 328] on input "Choice" at bounding box center [154, 331] width 82 height 14
click at [165, 328] on input "text" at bounding box center [154, 331] width 82 height 14
type input "Sandwich"
click at [242, 330] on input "text" at bounding box center [244, 331] width 82 height 14
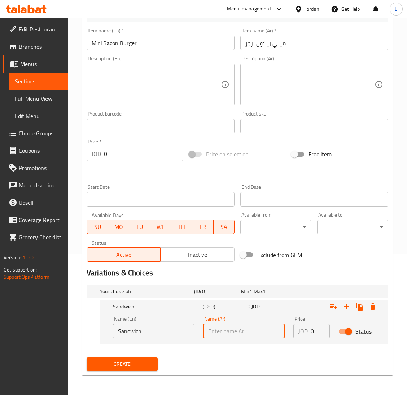
type input "ساندويش"
click at [314, 332] on input "0" at bounding box center [320, 331] width 19 height 14
type input "3.1"
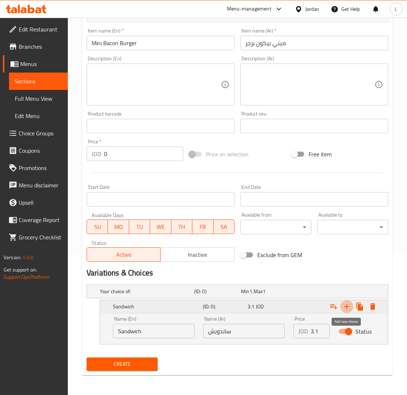
click at [350, 306] on icon "Expand" at bounding box center [347, 306] width 9 height 9
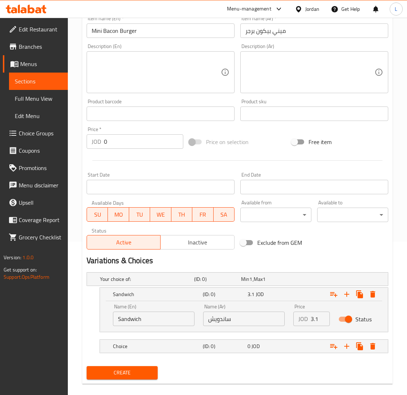
scroll to position [162, 0]
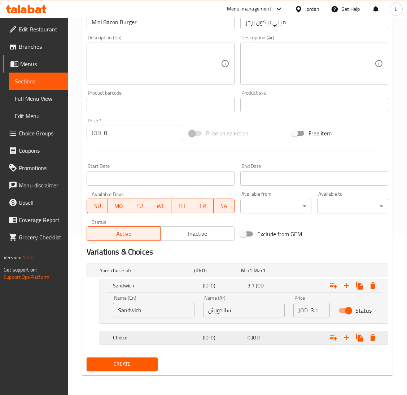
click at [157, 333] on div "Choice" at bounding box center [157, 338] width 90 height 10
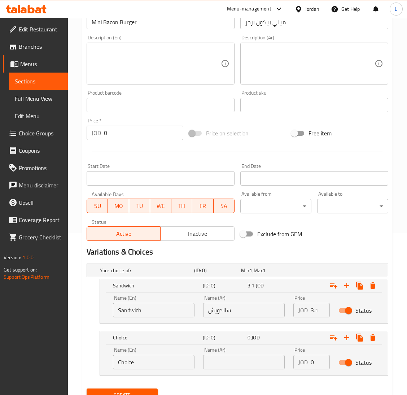
click at [145, 362] on input "Choice" at bounding box center [154, 362] width 82 height 14
click at [145, 362] on input "text" at bounding box center [154, 362] width 82 height 14
type input "Meal"
click at [250, 359] on input "text" at bounding box center [244, 362] width 82 height 14
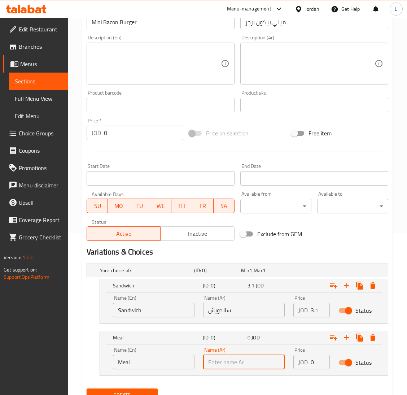
type input "وجبه"
click at [314, 360] on input "0" at bounding box center [320, 362] width 19 height 14
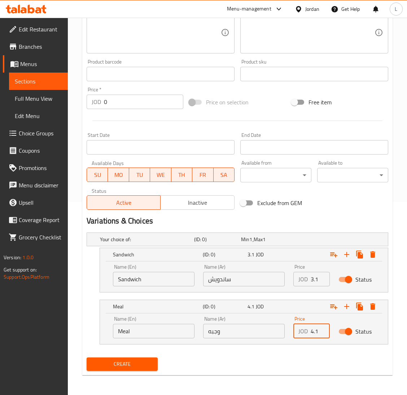
type input "4.1"
click at [133, 370] on button "Create" at bounding box center [122, 364] width 71 height 13
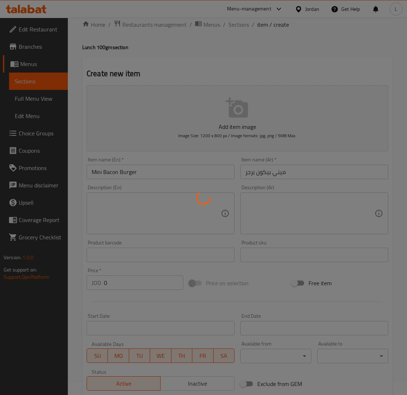
scroll to position [0, 0]
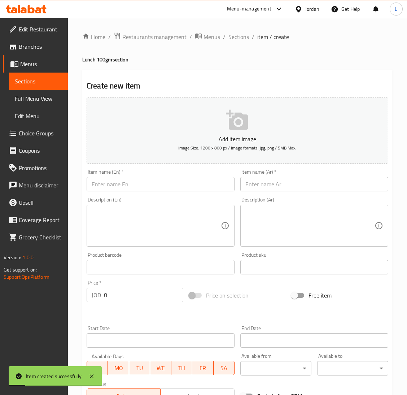
click at [191, 181] on input "text" at bounding box center [161, 184] width 148 height 14
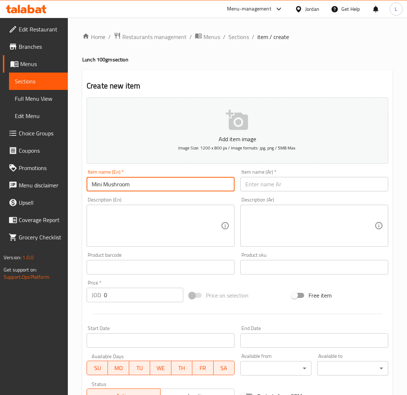
click at [191, 181] on input "Mini Mushroom" at bounding box center [161, 184] width 148 height 14
type input "Mini Mushroom"
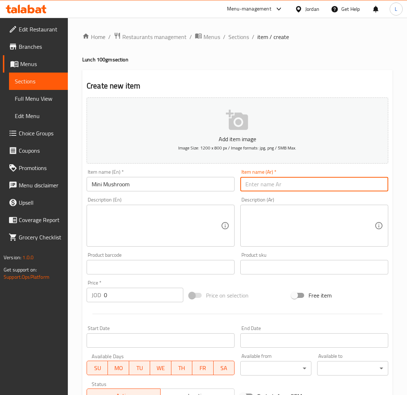
click at [288, 181] on input "text" at bounding box center [315, 184] width 148 height 14
type input "d"
type input "ميني ماشروم برغر"
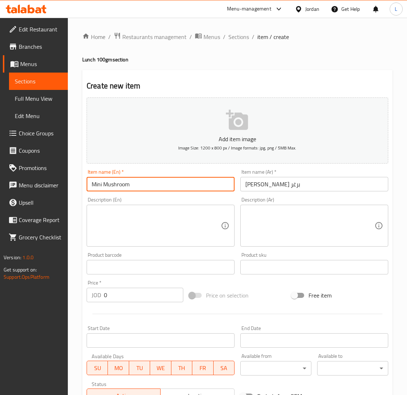
click at [155, 189] on input "Mini Mushroom" at bounding box center [161, 184] width 148 height 14
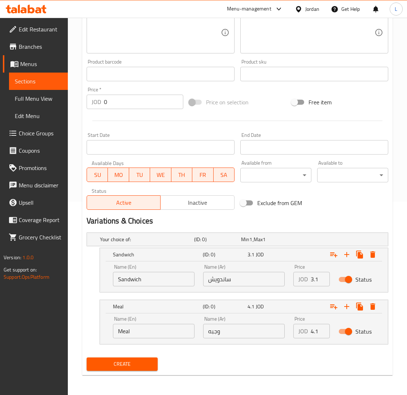
type input "Mini Mushroom Burger"
click at [311, 278] on input "3.1" at bounding box center [320, 279] width 19 height 14
type input "2.9"
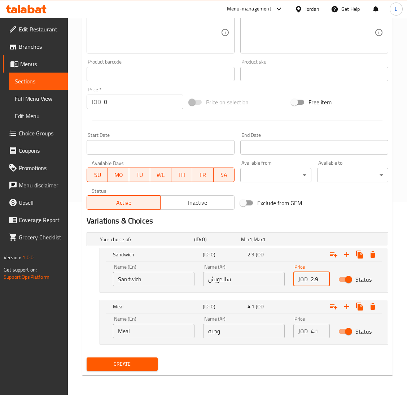
click at [314, 330] on input "4.1" at bounding box center [320, 331] width 19 height 14
type input "3.9"
click at [122, 364] on span "Create" at bounding box center [122, 364] width 60 height 9
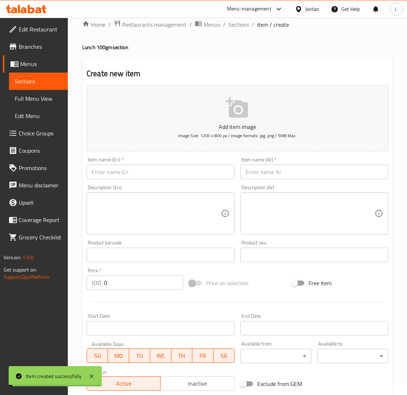
scroll to position [0, 0]
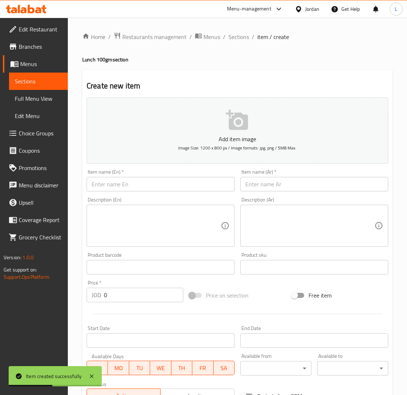
click at [159, 187] on input "text" at bounding box center [161, 184] width 148 height 14
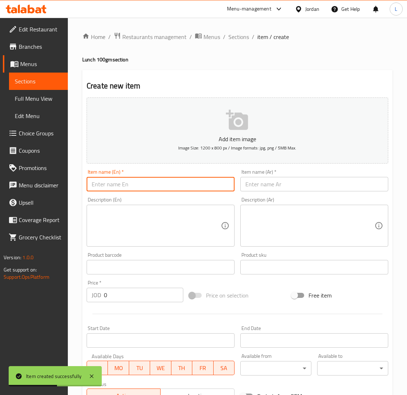
type input "d"
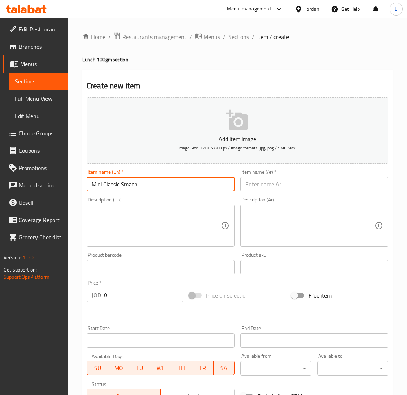
click at [159, 187] on input "Mini Classic Smach" at bounding box center [161, 184] width 148 height 14
click at [159, 187] on input "Mini Classic Smash" at bounding box center [161, 184] width 148 height 14
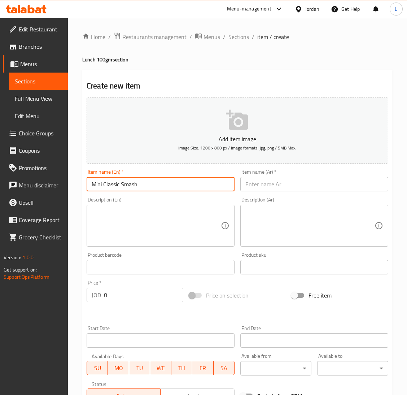
click at [159, 187] on input "Mini Classic Smash" at bounding box center [161, 184] width 148 height 14
type input "Mini Classic Smash"
click at [286, 184] on input "text" at bounding box center [315, 184] width 148 height 14
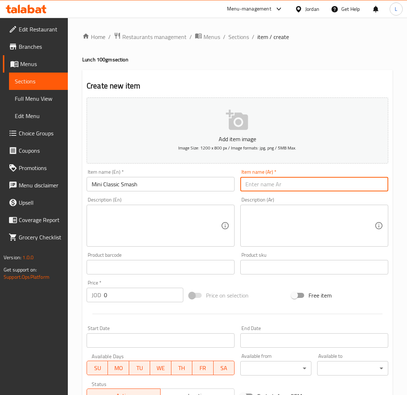
paste input "ميني كلاسيك سماش"
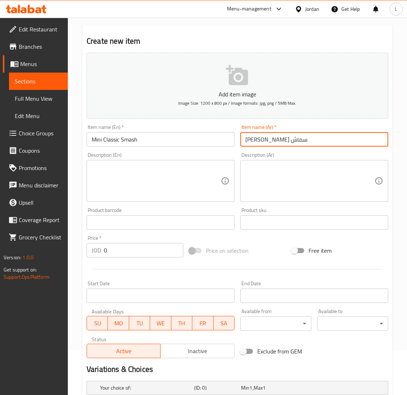
scroll to position [193, 0]
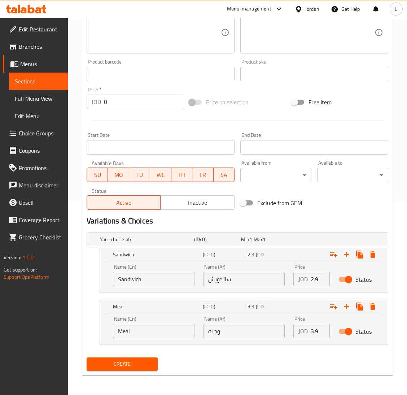
type input "ميني كلاسيك سماش"
click at [313, 276] on input "2.9" at bounding box center [320, 279] width 19 height 14
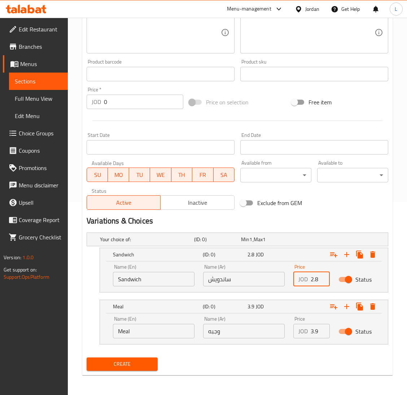
type input "2.8"
click at [313, 328] on input "3.9" at bounding box center [320, 331] width 19 height 14
type input "3.8"
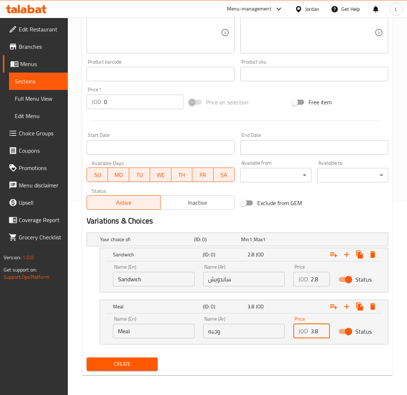
click at [122, 363] on span "Create" at bounding box center [122, 364] width 60 height 9
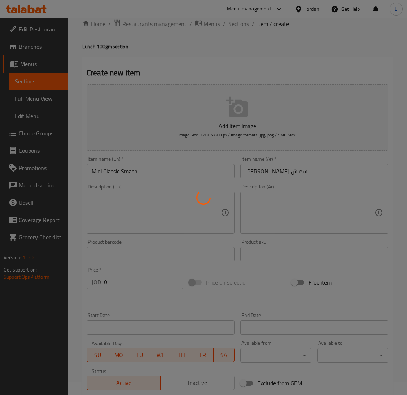
scroll to position [0, 0]
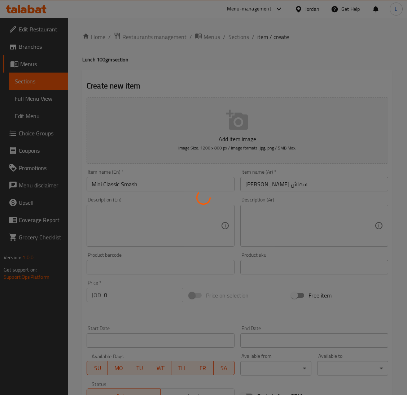
click at [231, 33] on div at bounding box center [203, 197] width 407 height 395
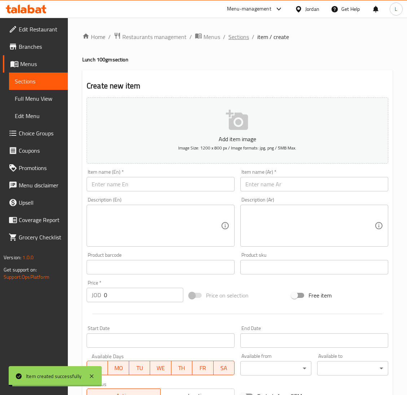
click at [233, 35] on span "Sections" at bounding box center [239, 37] width 21 height 9
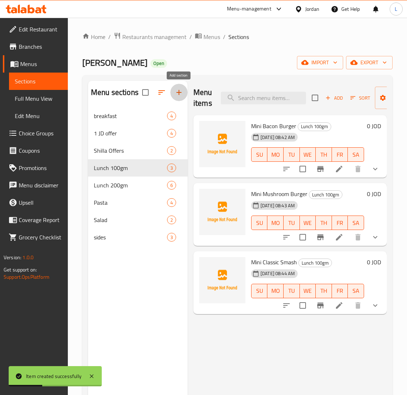
click at [175, 94] on icon "button" at bounding box center [179, 92] width 9 height 9
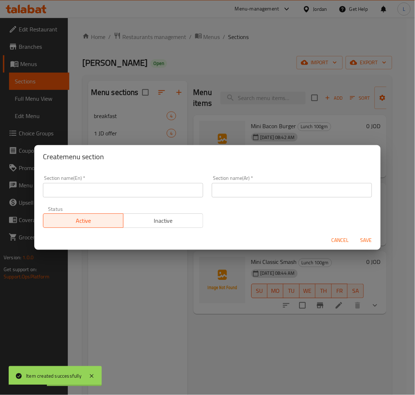
click at [140, 187] on input "text" at bounding box center [123, 190] width 160 height 14
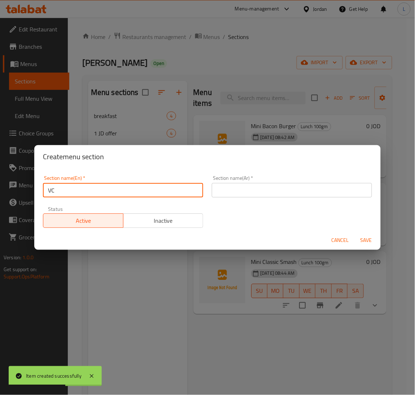
type input "V"
type input "Combos"
click at [312, 195] on input "text" at bounding box center [292, 190] width 160 height 14
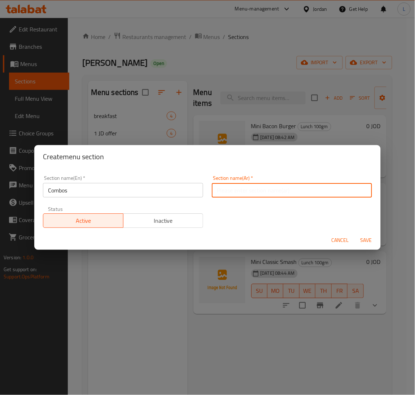
type input ","
type input ";"
click at [97, 191] on input "Combos" at bounding box center [123, 190] width 160 height 14
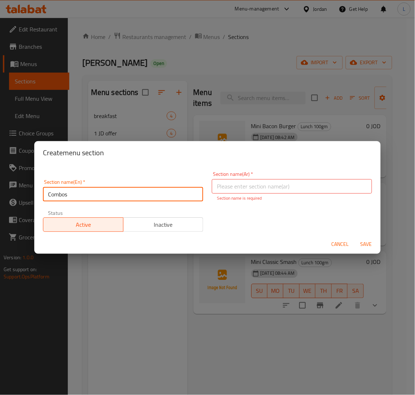
click at [97, 191] on input "Combos" at bounding box center [123, 194] width 160 height 14
click at [320, 193] on input "text" at bounding box center [292, 186] width 160 height 14
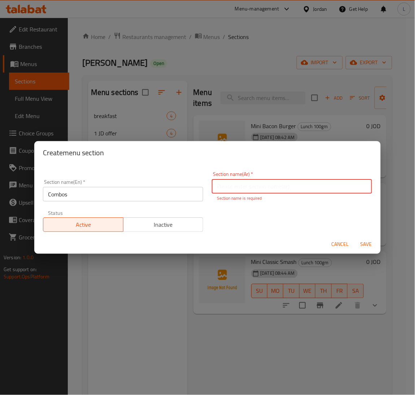
paste input "المجموعات"
type input "المجموعات"
click at [219, 237] on div "Cancel Save" at bounding box center [207, 244] width 347 height 19
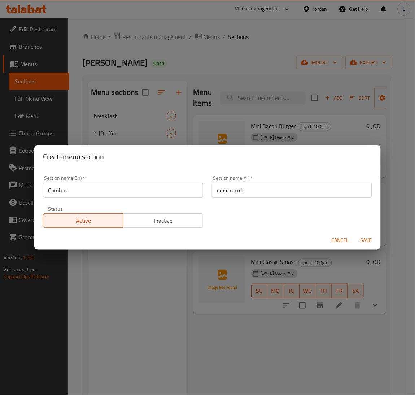
click at [373, 242] on span "Save" at bounding box center [366, 240] width 17 height 9
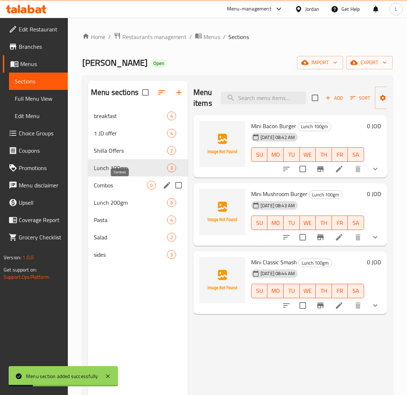
click at [121, 187] on span "Combos" at bounding box center [120, 185] width 53 height 9
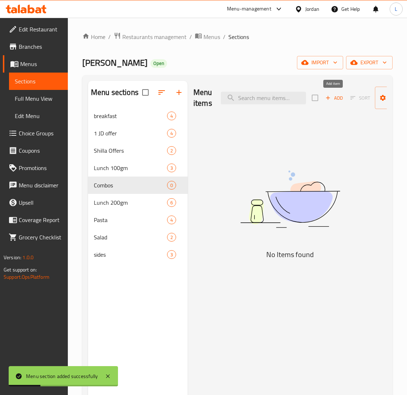
click at [338, 98] on span "Add" at bounding box center [335, 98] width 20 height 8
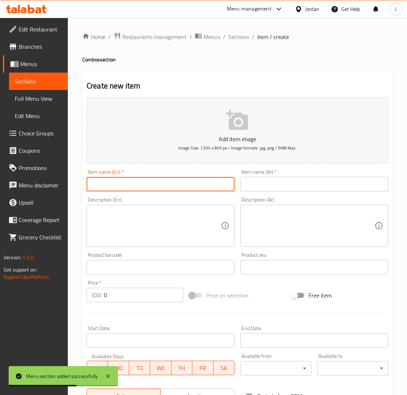
click at [166, 191] on input "text" at bounding box center [161, 184] width 148 height 14
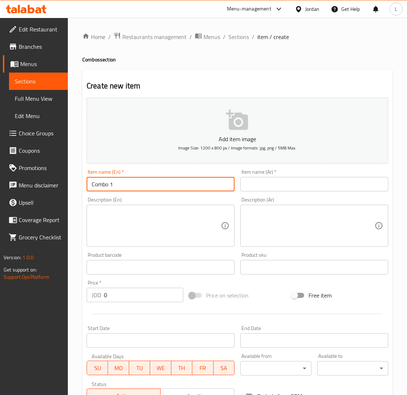
type input "Combo 1"
click at [120, 172] on div "Item name (En)   * Combo 1 Item name (En) *" at bounding box center [161, 180] width 148 height 22
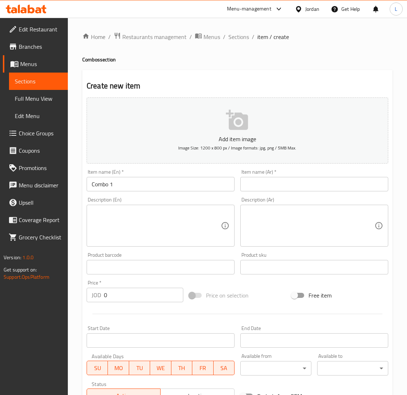
click at [124, 187] on input "Combo 1" at bounding box center [161, 184] width 148 height 14
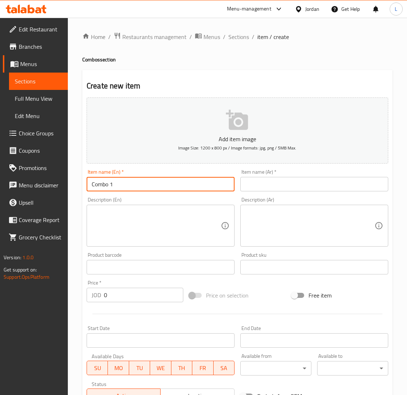
click at [124, 187] on input "Combo 1" at bounding box center [161, 184] width 148 height 14
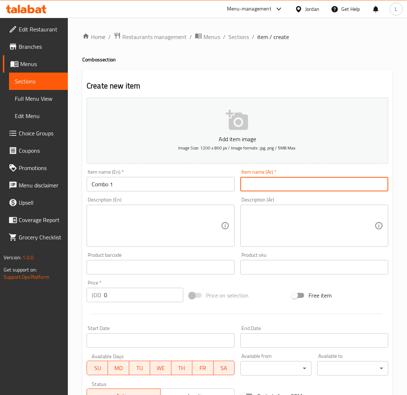
drag, startPoint x: 290, startPoint y: 189, endPoint x: 262, endPoint y: 206, distance: 32.7
click at [290, 189] on input "text" at bounding box center [315, 184] width 148 height 14
paste input "كومبو 1"
type input "كومبو 1"
click at [281, 237] on textarea at bounding box center [310, 226] width 129 height 34
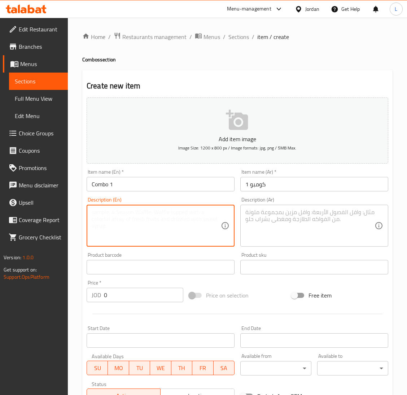
click at [173, 228] on textarea at bounding box center [156, 226] width 129 height 34
click at [168, 217] on textarea "2 mini burgers of your choice + fries + drink" at bounding box center [156, 226] width 129 height 34
type textarea "2 mini burgers of your choice + fries + drink"
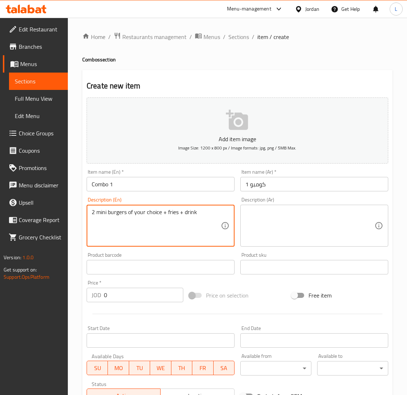
click at [299, 221] on textarea at bounding box center [310, 226] width 129 height 34
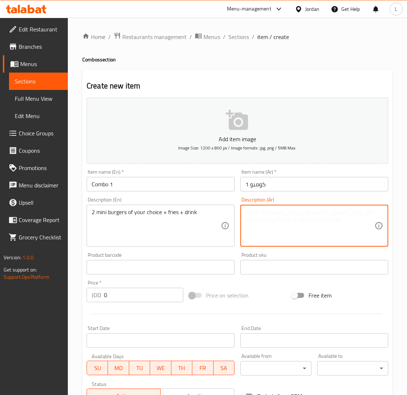
paste textarea "2 برجر صغير من اختيارك + بطاطس مقلية + مشروب"
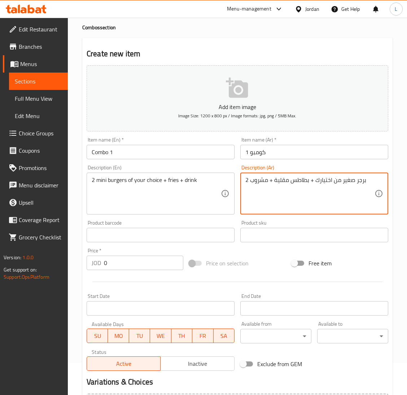
scroll to position [54, 0]
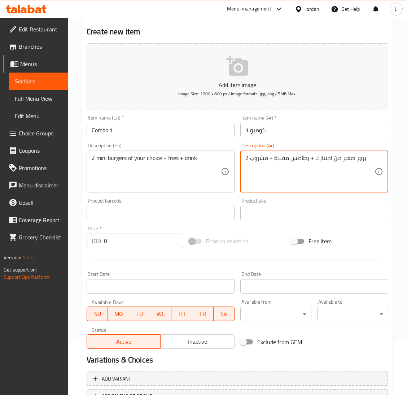
type textarea "2 برجر صغير من اختيارك + بطاطس مقلية + مشروب"
click at [146, 242] on input "0" at bounding box center [143, 241] width 79 height 14
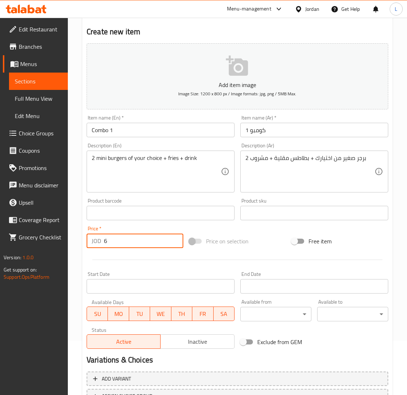
type input "6"
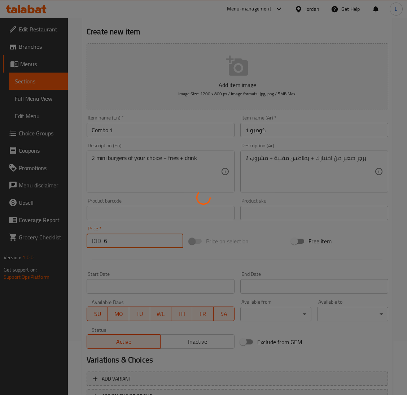
type input "0"
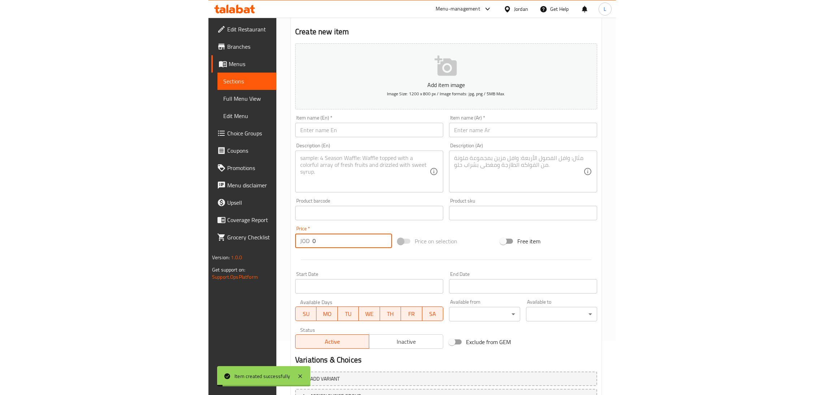
scroll to position [0, 0]
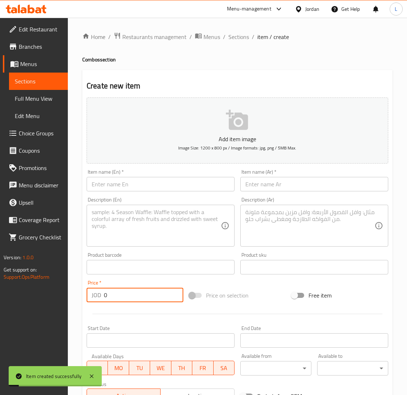
click at [170, 178] on input "text" at bounding box center [161, 184] width 148 height 14
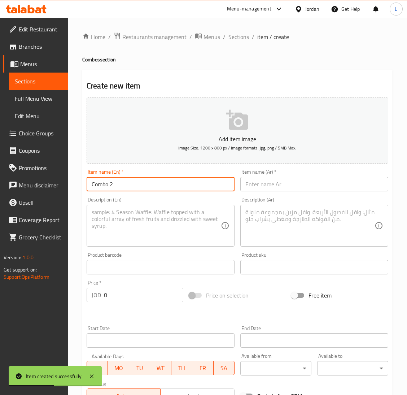
click at [170, 178] on input "Combo 2" at bounding box center [161, 184] width 148 height 14
type input "Combo 2"
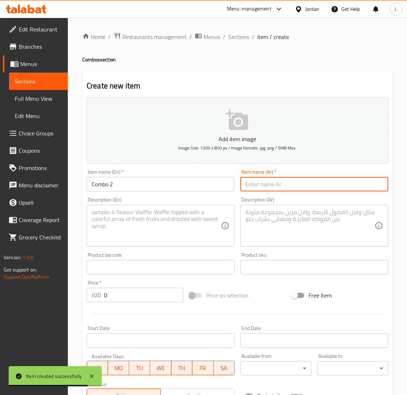
drag, startPoint x: 307, startPoint y: 188, endPoint x: 264, endPoint y: 195, distance: 43.5
click at [307, 187] on input "text" at bounding box center [315, 184] width 148 height 14
paste input "كومبو 2"
type input "كومبو 2"
click at [200, 223] on textarea at bounding box center [156, 226] width 129 height 34
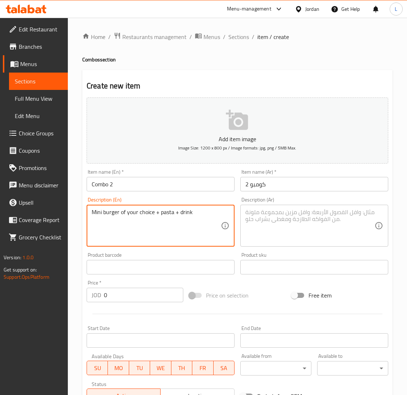
click at [199, 223] on textarea "Mini burger of your choice + pasta + drink" at bounding box center [156, 226] width 129 height 34
type textarea "Mini burger of your choice + pasta + drink"
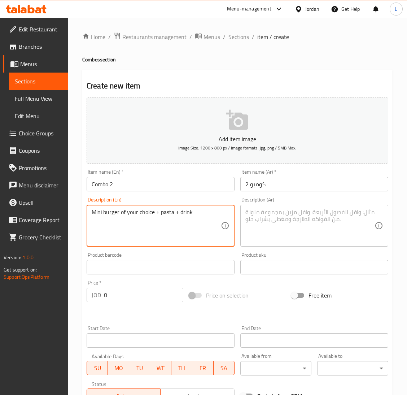
click at [309, 210] on textarea at bounding box center [310, 226] width 129 height 34
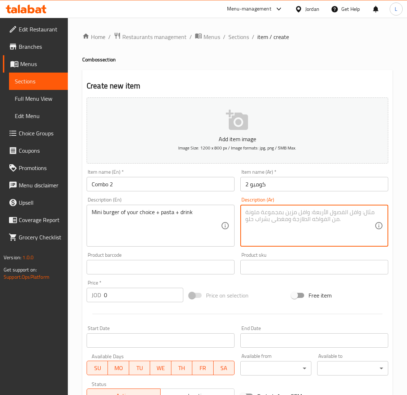
paste textarea "ميني برجر حسب اختيارك + معكرونة + مشروب"
type textarea "ميني برجر حسب اختيارك + معكرونة + مشروب"
click at [112, 294] on input "0" at bounding box center [143, 295] width 79 height 14
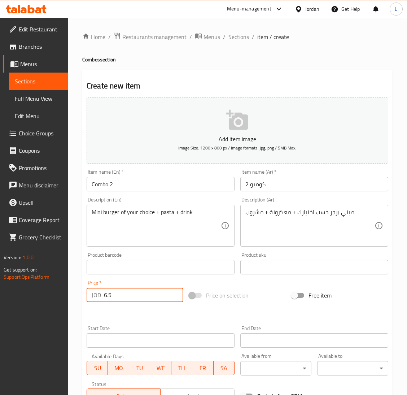
type input "6.5"
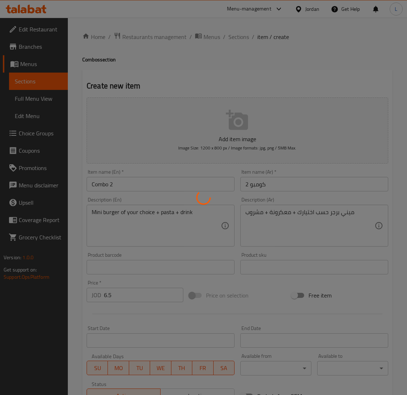
type input "0"
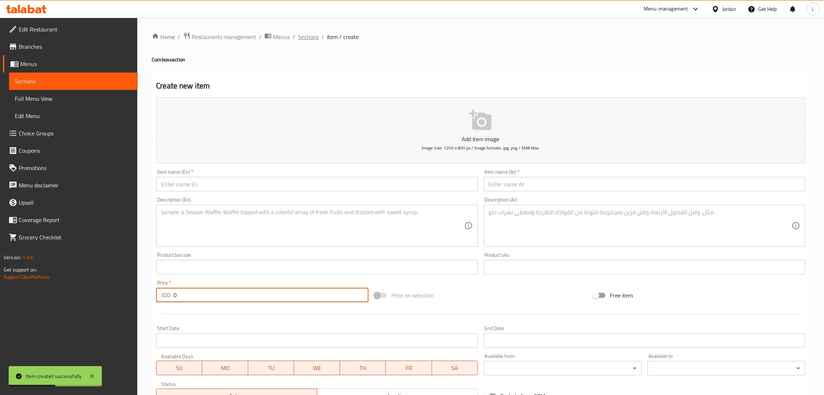
click at [309, 33] on span "Sections" at bounding box center [308, 37] width 21 height 9
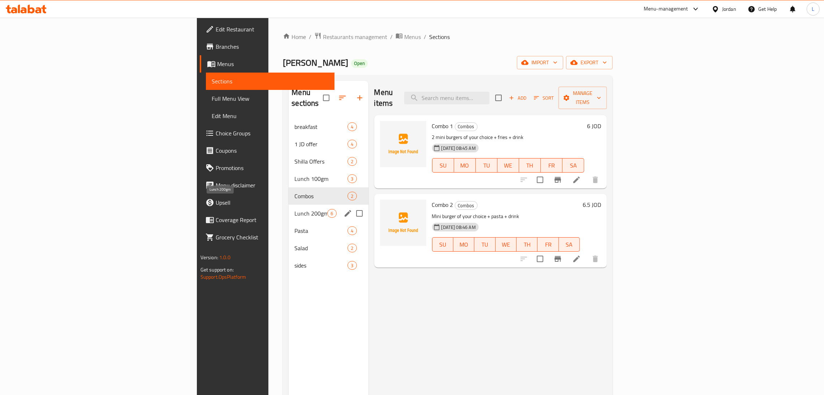
click at [294, 209] on span "Lunch 200gm" at bounding box center [310, 213] width 33 height 9
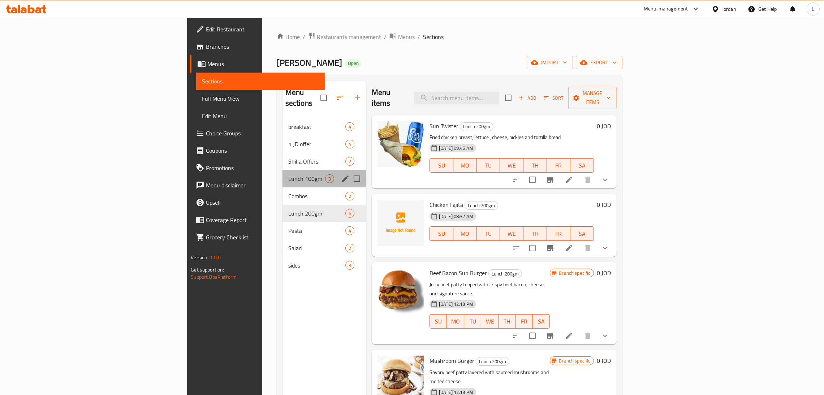
click at [282, 175] on div "Lunch 100gm 3" at bounding box center [323, 178] width 83 height 17
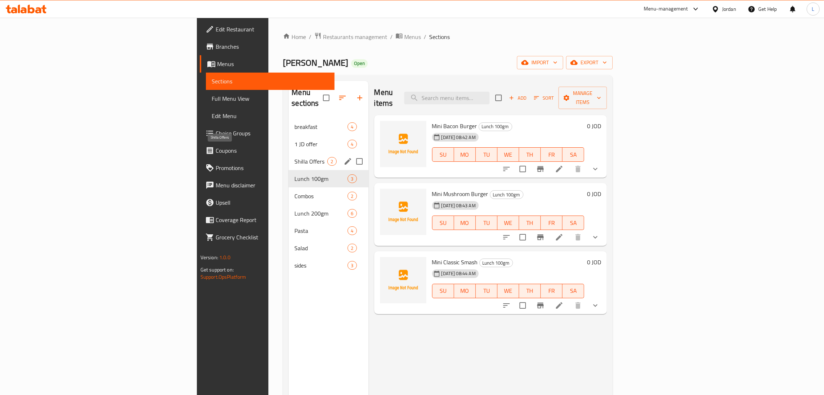
click at [294, 157] on span "Shilla Offers" at bounding box center [310, 161] width 33 height 9
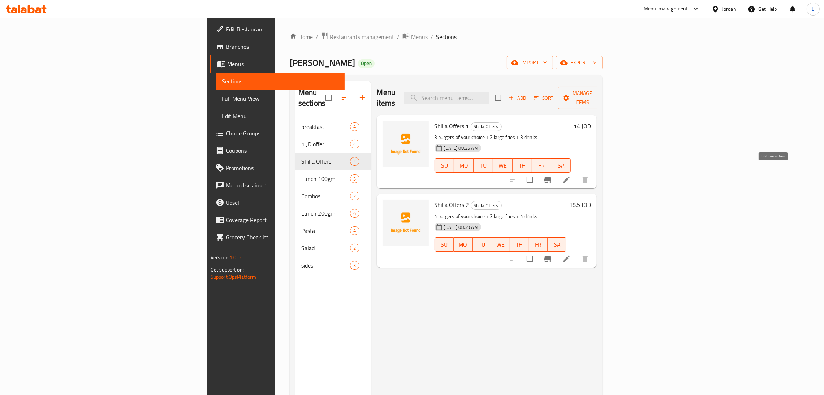
click at [571, 176] on icon at bounding box center [566, 180] width 9 height 9
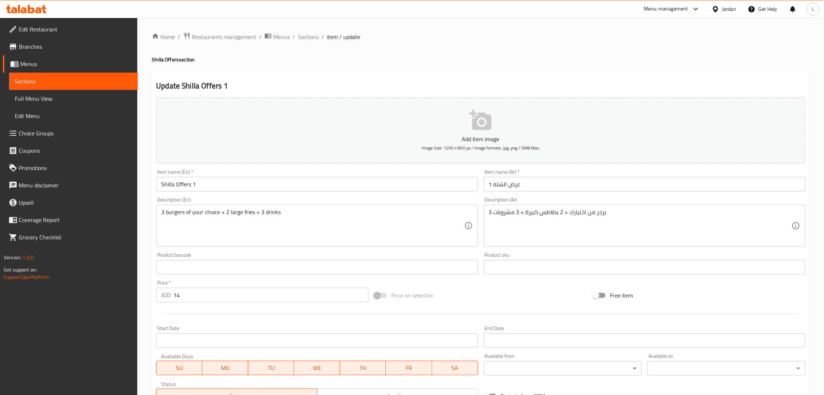
click at [65, 132] on span "Choice Groups" at bounding box center [75, 133] width 113 height 9
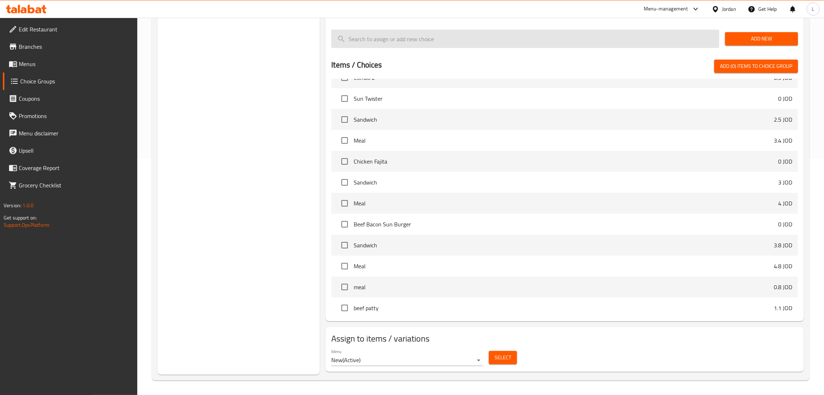
scroll to position [487, 0]
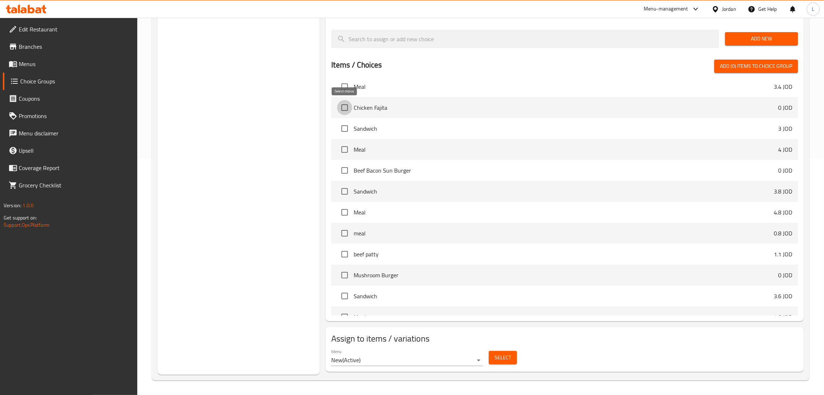
click at [344, 107] on input "checkbox" at bounding box center [344, 107] width 15 height 15
checkbox input "true"
click at [342, 172] on input "checkbox" at bounding box center [344, 170] width 15 height 15
checkbox input "true"
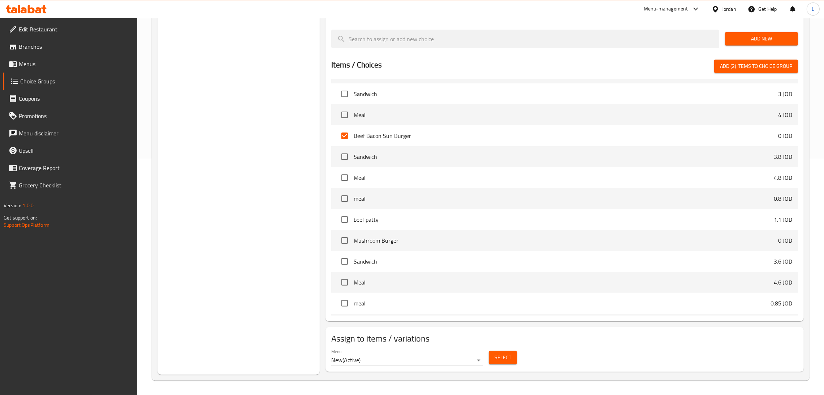
scroll to position [541, 0]
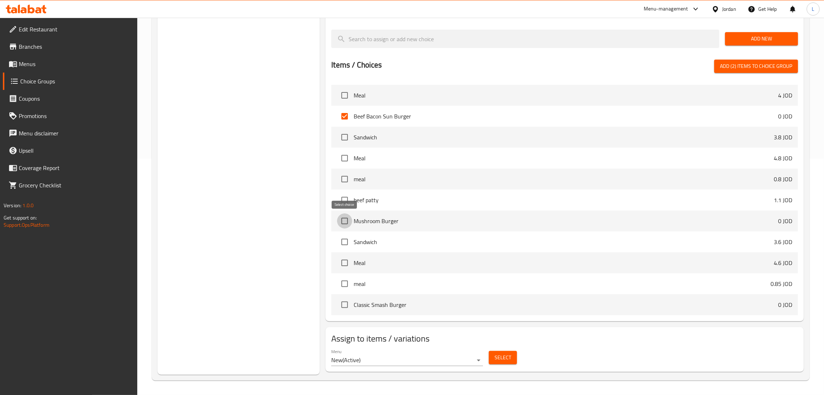
click at [343, 220] on input "checkbox" at bounding box center [344, 220] width 15 height 15
checkbox input "true"
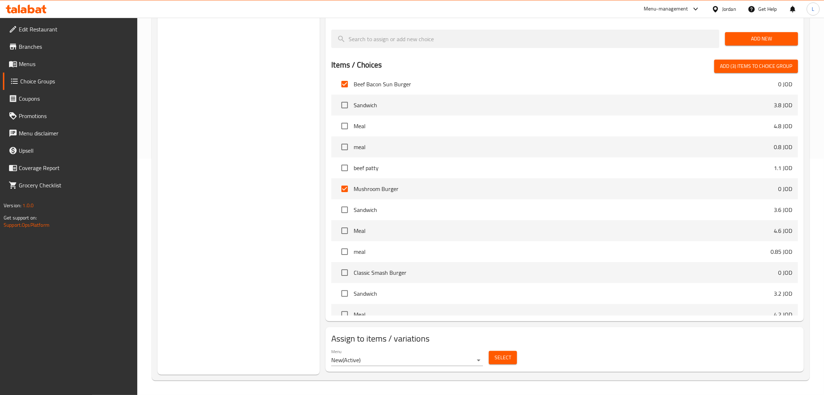
scroll to position [596, 0]
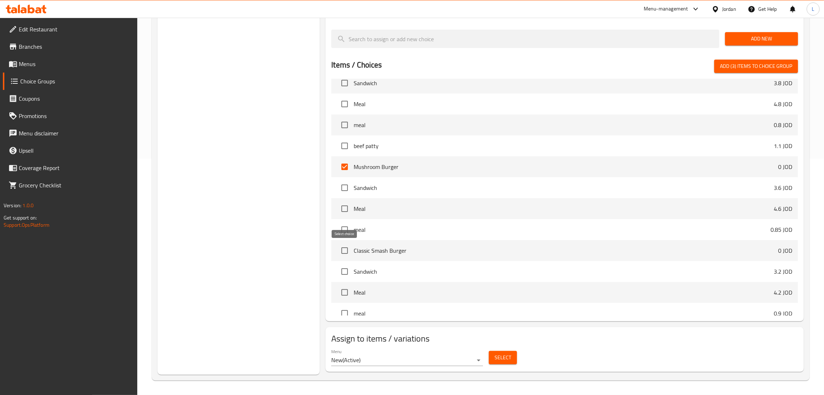
click at [341, 249] on input "checkbox" at bounding box center [344, 250] width 15 height 15
checkbox input "true"
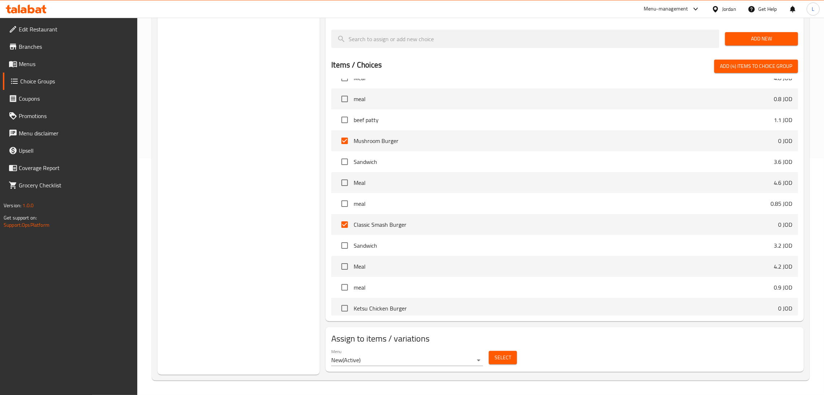
scroll to position [650, 0]
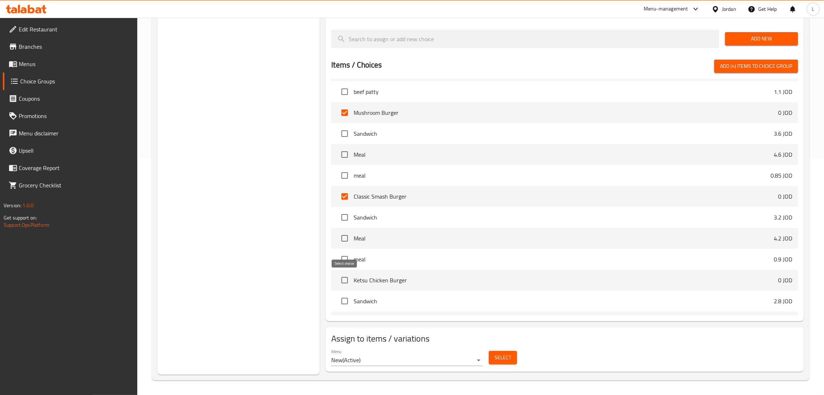
drag, startPoint x: 347, startPoint y: 278, endPoint x: 373, endPoint y: 281, distance: 26.5
click at [346, 279] on input "checkbox" at bounding box center [344, 280] width 15 height 15
checkbox input "true"
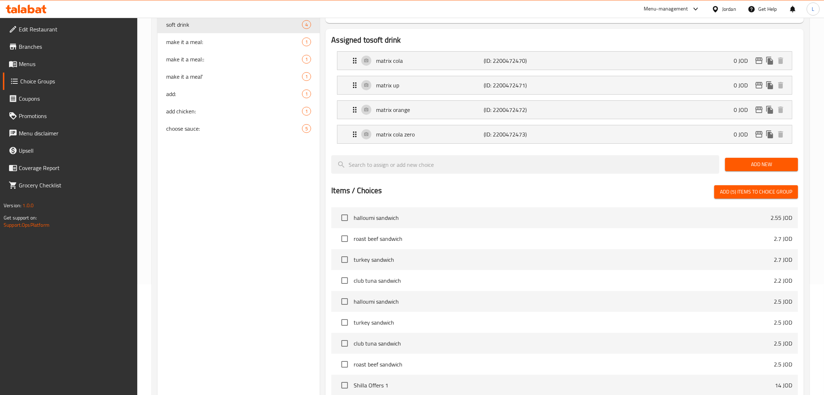
scroll to position [0, 0]
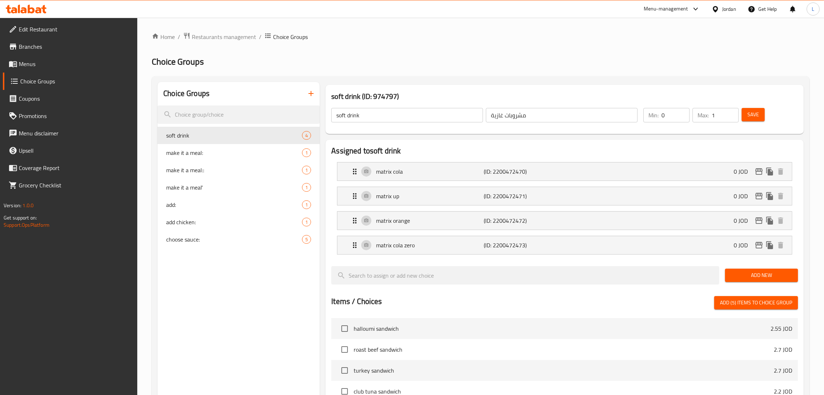
click at [309, 94] on icon "button" at bounding box center [311, 93] width 9 height 9
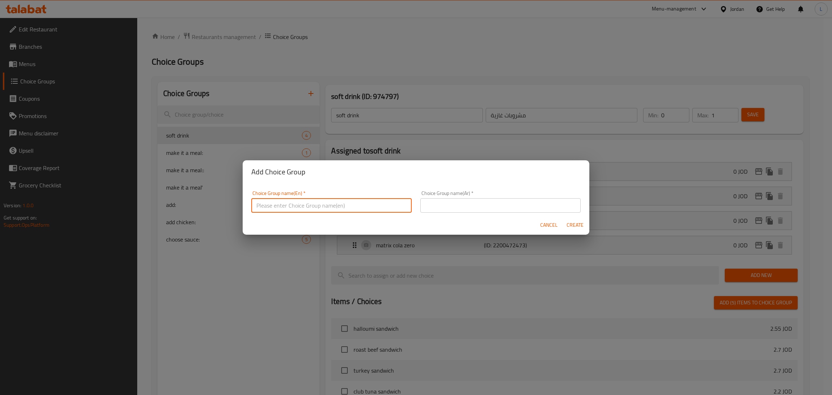
click at [317, 208] on input "text" at bounding box center [331, 205] width 160 height 14
click at [317, 208] on input "Your choice of" at bounding box center [331, 205] width 160 height 14
type input "Your choice of"
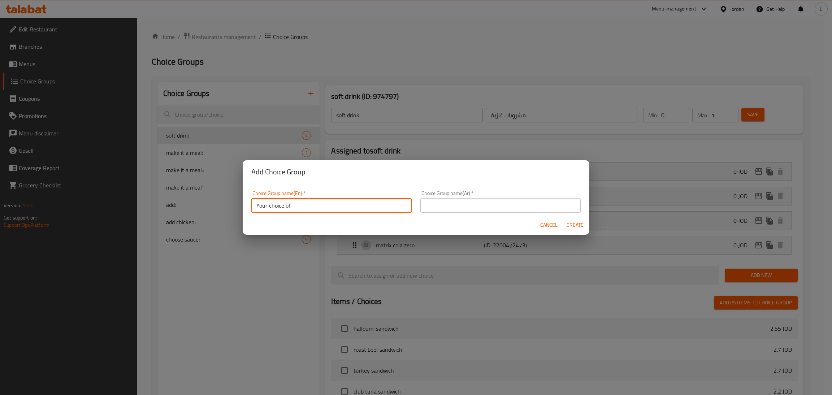
drag, startPoint x: 474, startPoint y: 203, endPoint x: 487, endPoint y: 207, distance: 12.7
click at [476, 203] on input "text" at bounding box center [500, 205] width 160 height 14
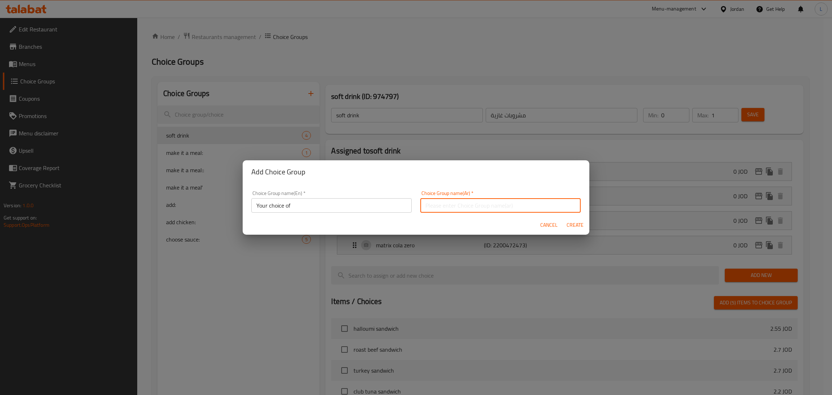
paste input "اختيارك ل"
type input "اختيارك ل"
click at [569, 223] on span "Create" at bounding box center [574, 225] width 17 height 9
type input "Your choice of"
type input "اختيارك ل"
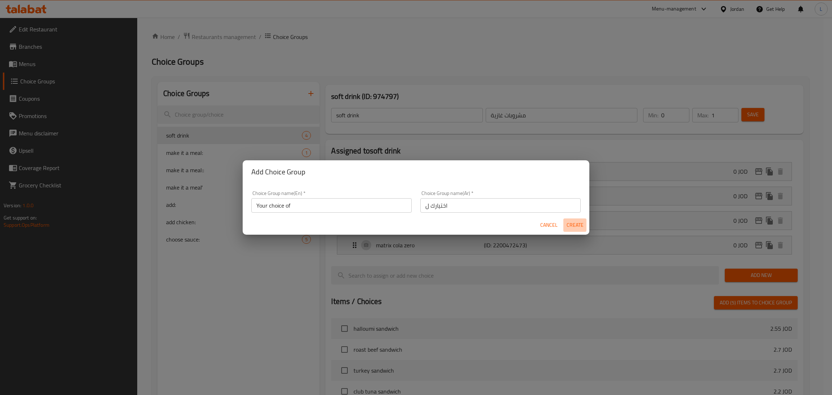
type input "0"
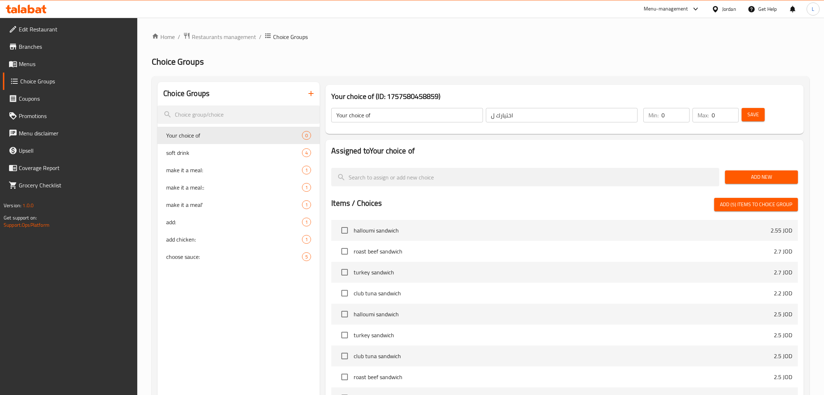
click at [62, 79] on span "Choice Groups" at bounding box center [76, 81] width 112 height 9
click at [667, 115] on input "0" at bounding box center [675, 115] width 28 height 14
type input "1"
click at [721, 117] on input "0" at bounding box center [725, 115] width 27 height 14
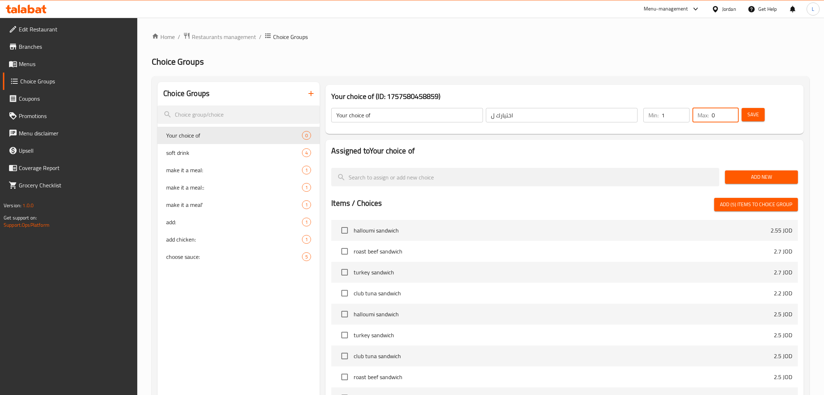
click at [721, 117] on input "0" at bounding box center [725, 115] width 27 height 14
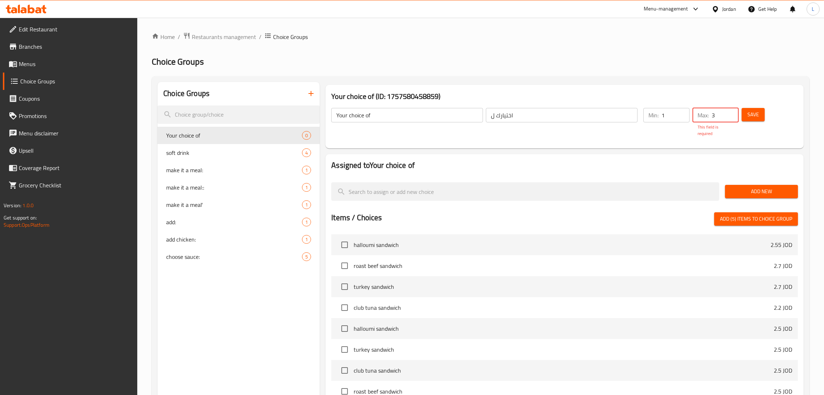
type input "3"
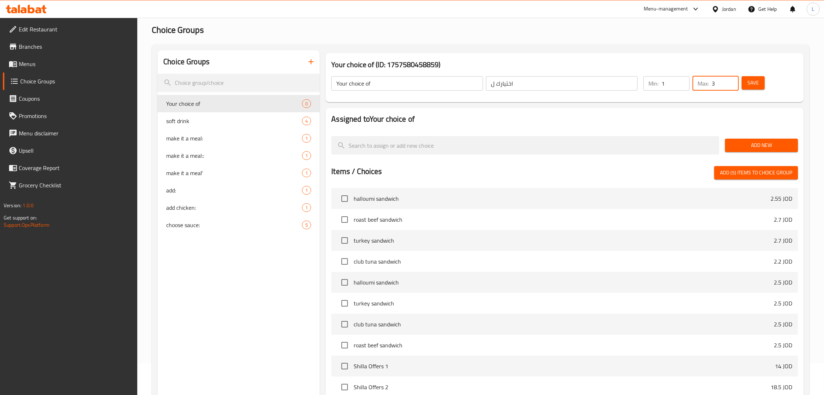
scroll to position [54, 0]
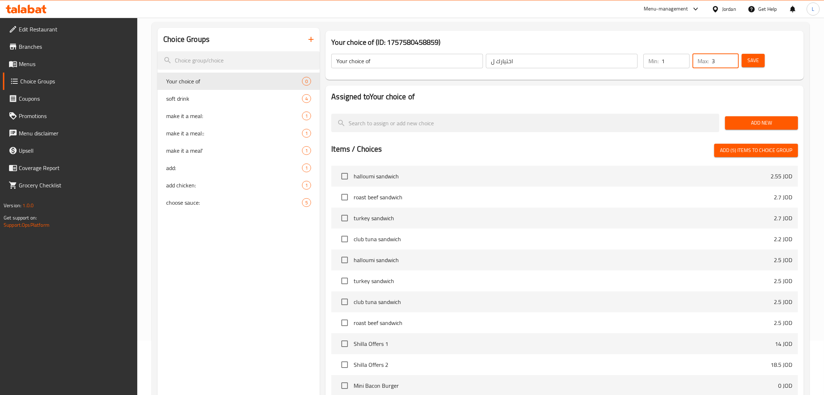
click at [734, 119] on span "Add New" at bounding box center [761, 122] width 61 height 9
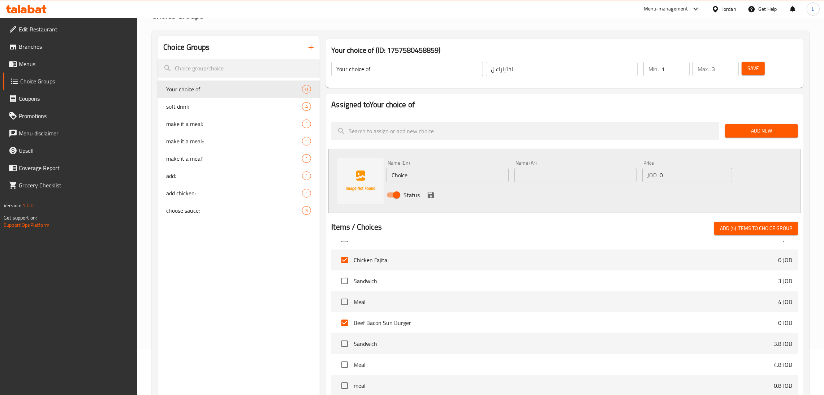
scroll to position [541, 0]
click at [766, 225] on span "Add (5) items to choice group" at bounding box center [756, 228] width 72 height 9
checkbox input "false"
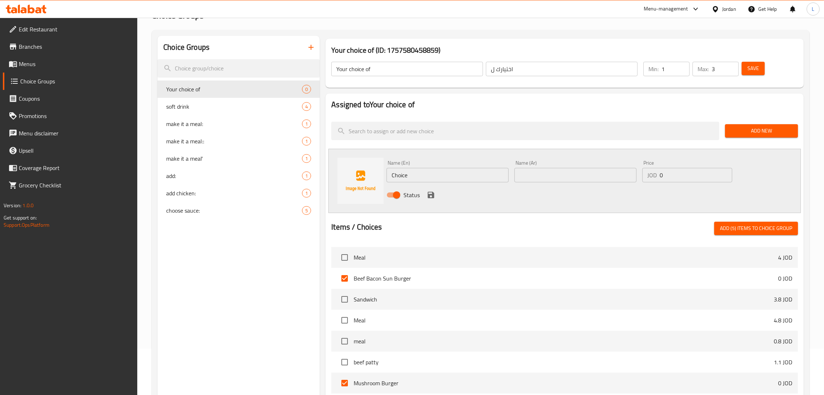
checkbox input "false"
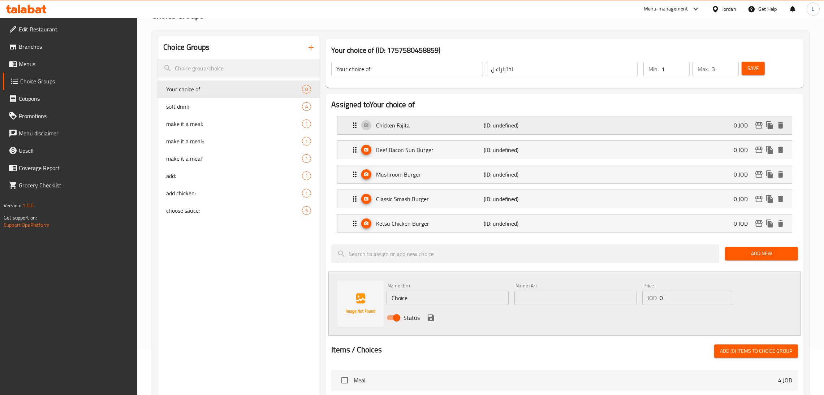
click at [709, 120] on div "Chicken Fajita (ID: undefined) 0 JOD" at bounding box center [566, 125] width 433 height 18
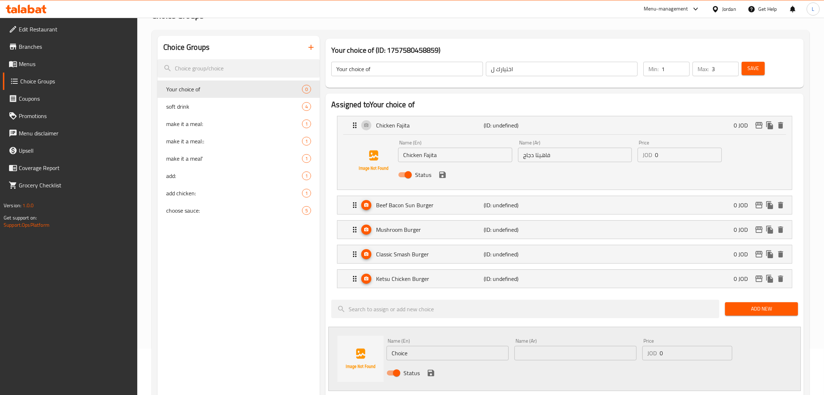
click at [749, 69] on span "Save" at bounding box center [753, 68] width 12 height 9
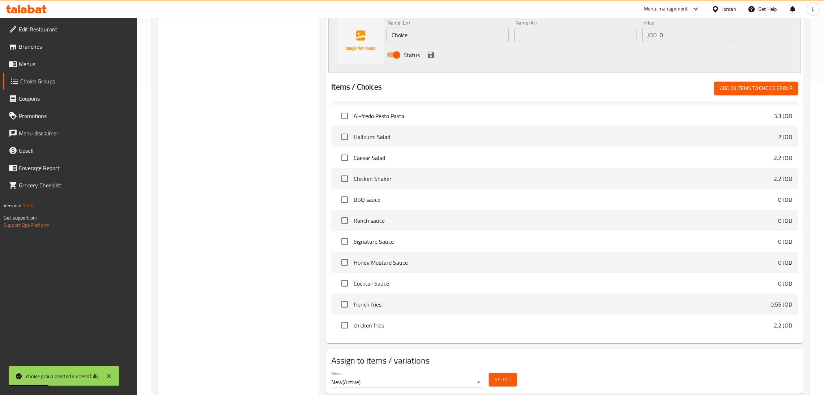
scroll to position [332, 0]
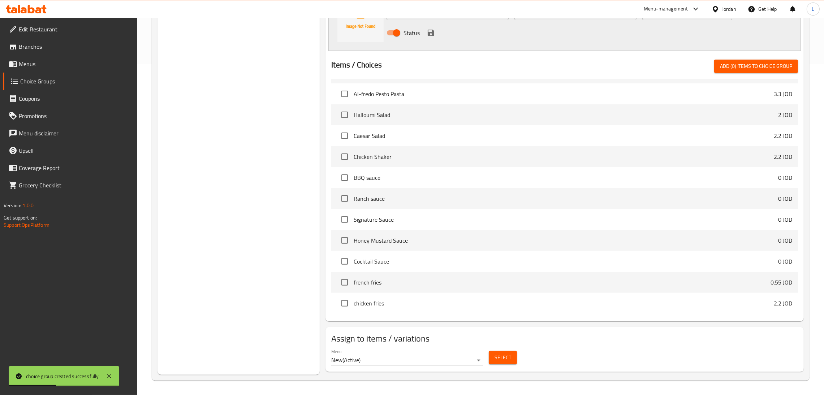
click at [503, 356] on span "Select" at bounding box center [502, 357] width 17 height 9
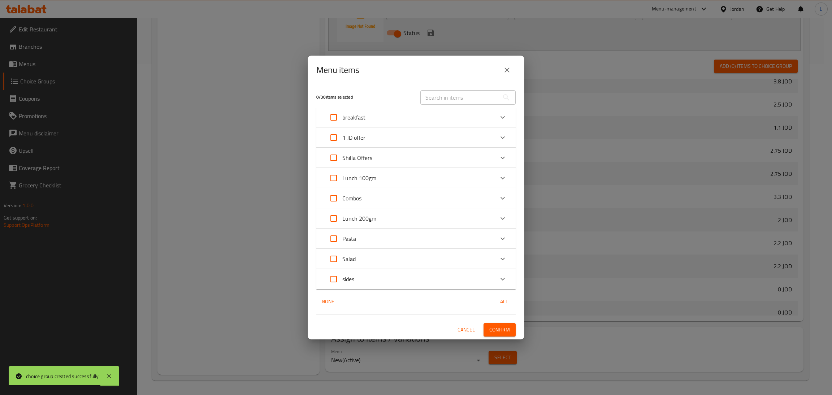
click at [504, 152] on div "Expand" at bounding box center [502, 157] width 17 height 17
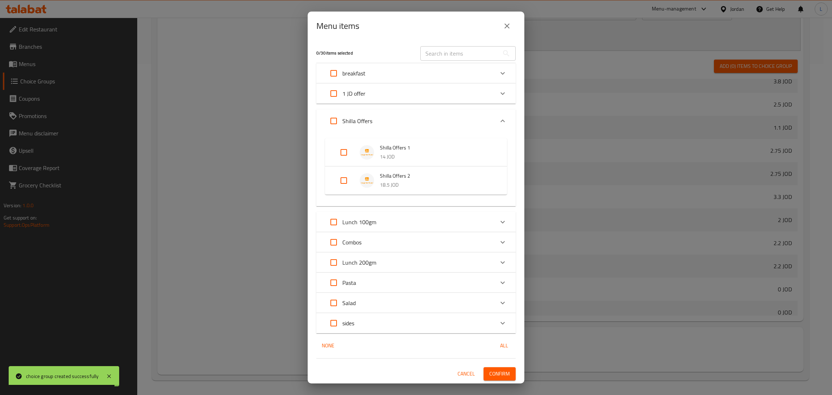
click at [336, 119] on input "Expand" at bounding box center [333, 120] width 17 height 17
checkbox input "true"
click at [336, 119] on input "Expand" at bounding box center [333, 120] width 17 height 17
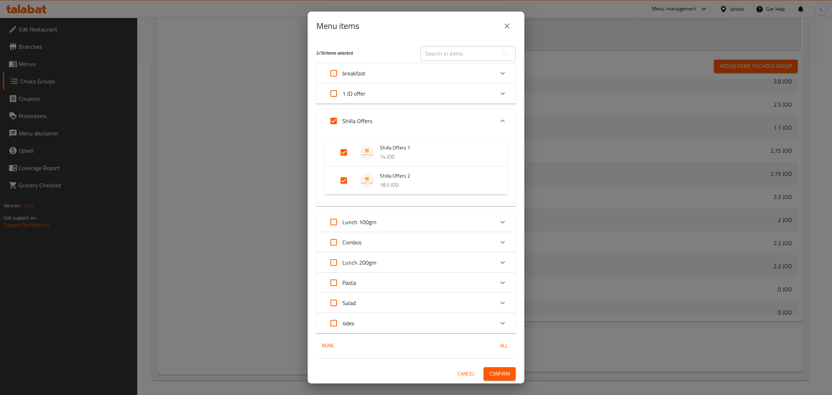
checkbox input "false"
click at [345, 149] on input "Expand" at bounding box center [343, 152] width 17 height 17
click at [493, 376] on span "Confirm" at bounding box center [499, 379] width 21 height 9
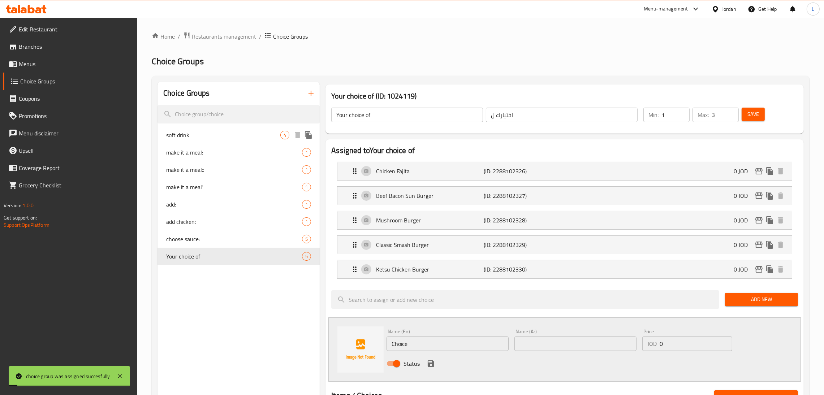
scroll to position [0, 0]
click at [310, 255] on icon "duplicate" at bounding box center [308, 257] width 7 height 8
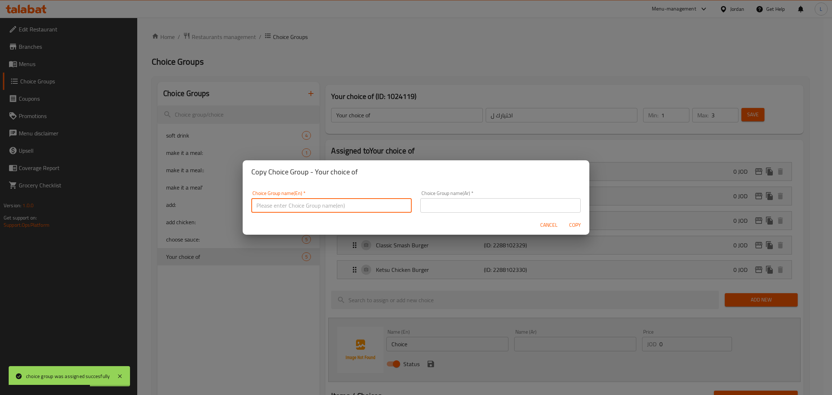
click at [352, 212] on input "text" at bounding box center [331, 205] width 160 height 14
click at [356, 202] on input "Your choice of:" at bounding box center [331, 205] width 160 height 14
drag, startPoint x: 478, startPoint y: 206, endPoint x: 485, endPoint y: 212, distance: 9.5
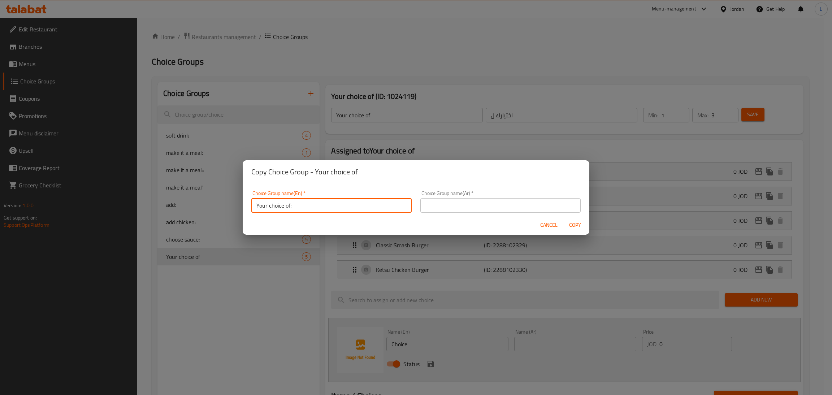
click at [478, 206] on input "text" at bounding box center [500, 205] width 160 height 14
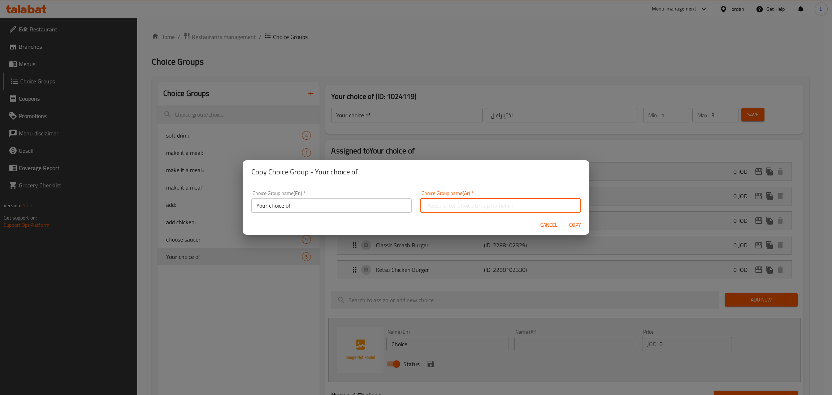
paste input "اختيارك من:"
click at [571, 222] on span "Copy" at bounding box center [574, 225] width 17 height 9
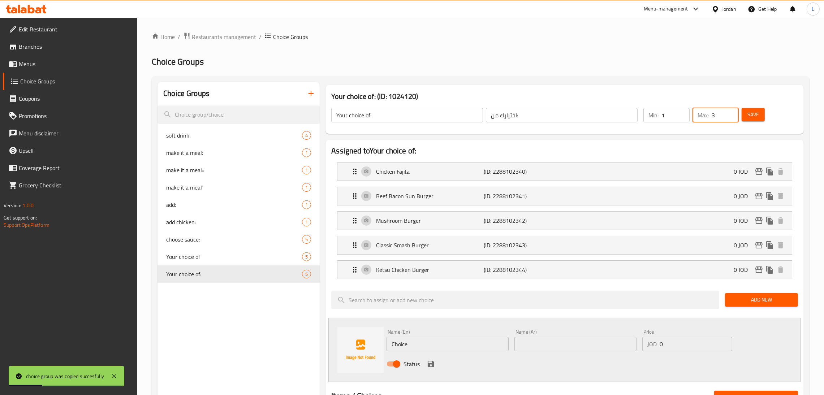
click at [716, 117] on input "3" at bounding box center [725, 115] width 27 height 14
click at [755, 115] on span "Save" at bounding box center [753, 114] width 12 height 9
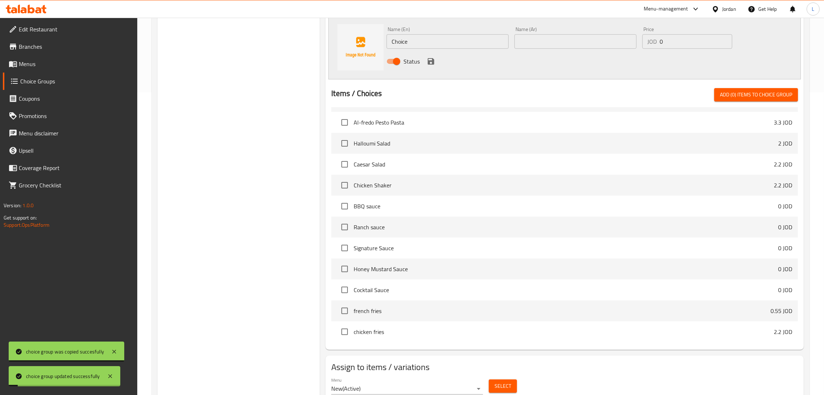
scroll to position [332, 0]
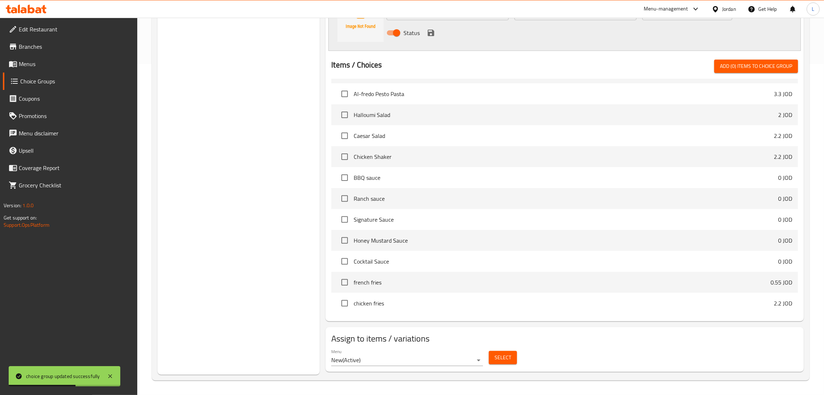
click at [500, 358] on span "Select" at bounding box center [502, 357] width 17 height 9
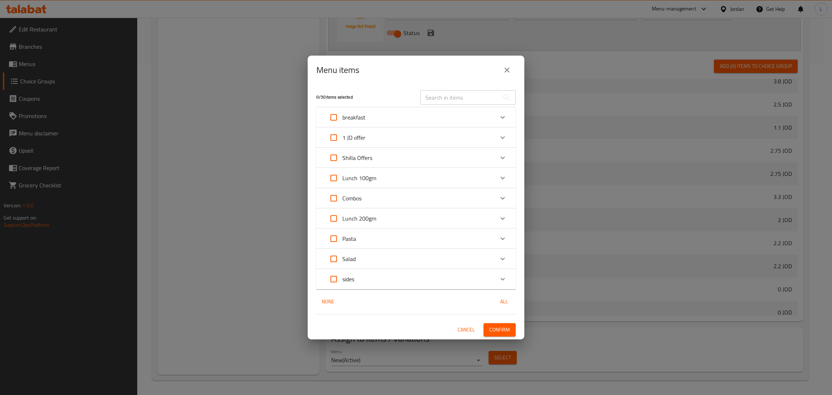
click at [472, 159] on div "Shilla Offers" at bounding box center [409, 157] width 169 height 17
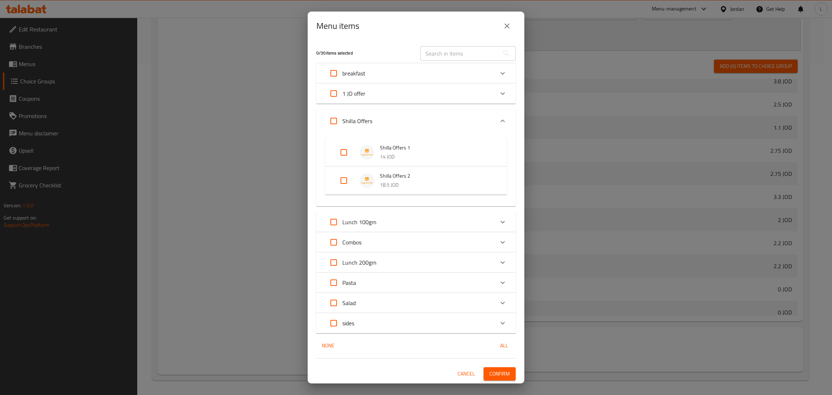
click at [346, 182] on input "Expand" at bounding box center [343, 180] width 17 height 17
click at [493, 382] on span "Confirm" at bounding box center [499, 379] width 21 height 9
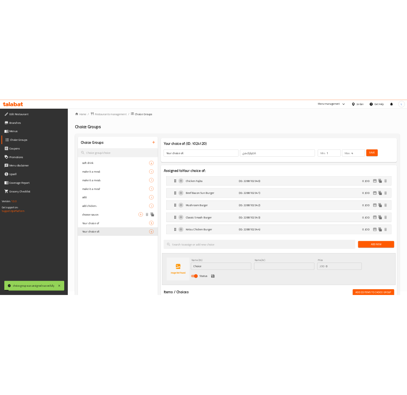
scroll to position [0, 0]
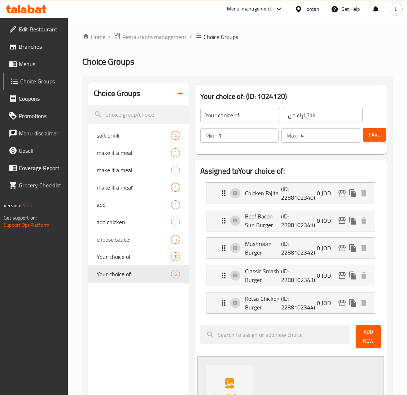
drag, startPoint x: 15, startPoint y: 14, endPoint x: 20, endPoint y: 11, distance: 5.7
click at [16, 13] on div at bounding box center [26, 9] width 52 height 14
click at [21, 11] on icon at bounding box center [24, 10] width 6 height 6
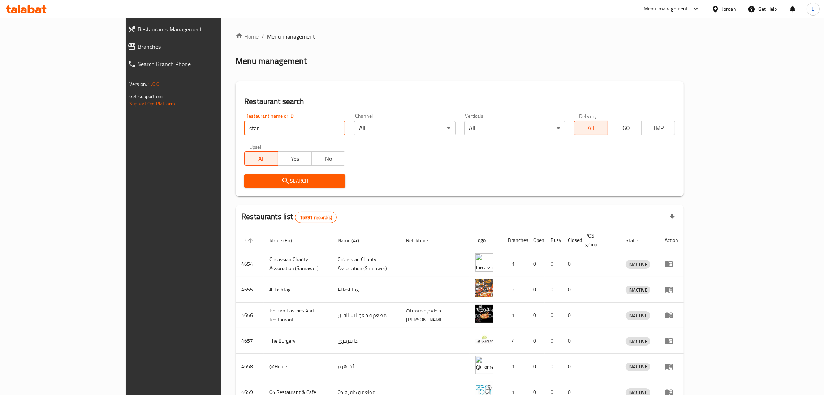
type input "starbucks"
click at [250, 180] on span "Search" at bounding box center [295, 181] width 90 height 9
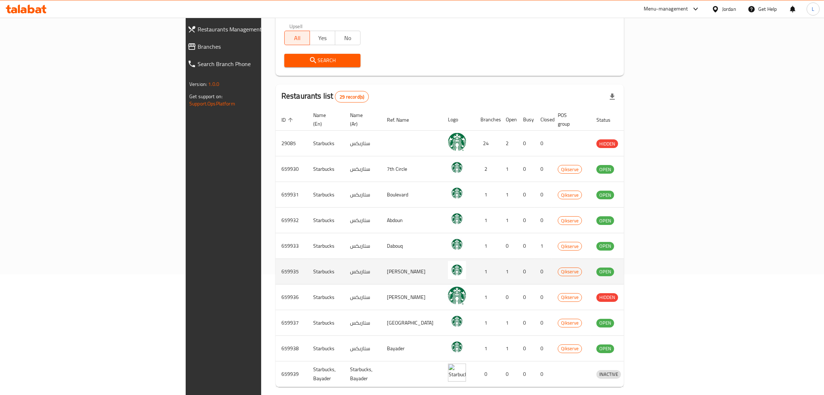
scroll to position [145, 0]
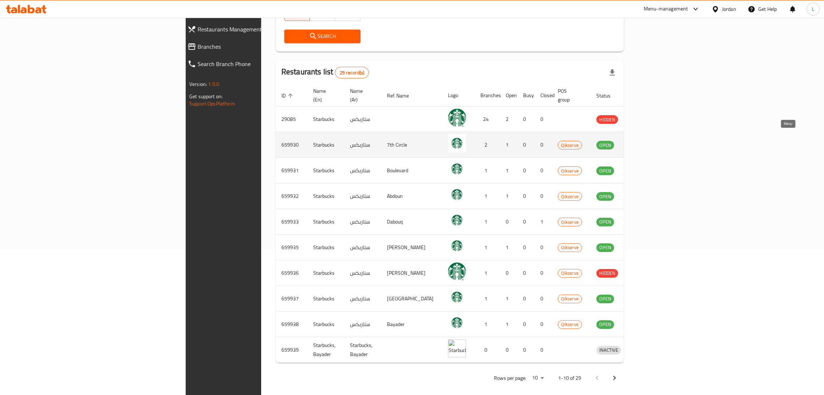
click at [644, 142] on icon "enhanced table" at bounding box center [640, 145] width 8 height 6
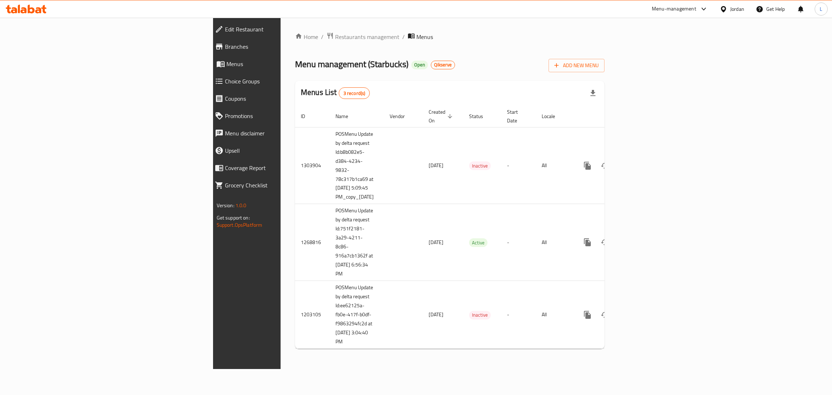
click at [225, 49] on span "Branches" at bounding box center [285, 46] width 121 height 9
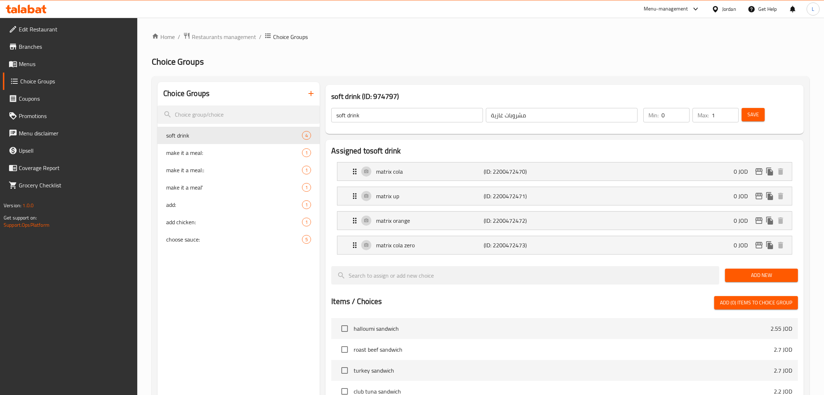
drag, startPoint x: 38, startPoint y: 62, endPoint x: 44, endPoint y: 69, distance: 9.7
click at [38, 62] on span "Menus" at bounding box center [75, 64] width 113 height 9
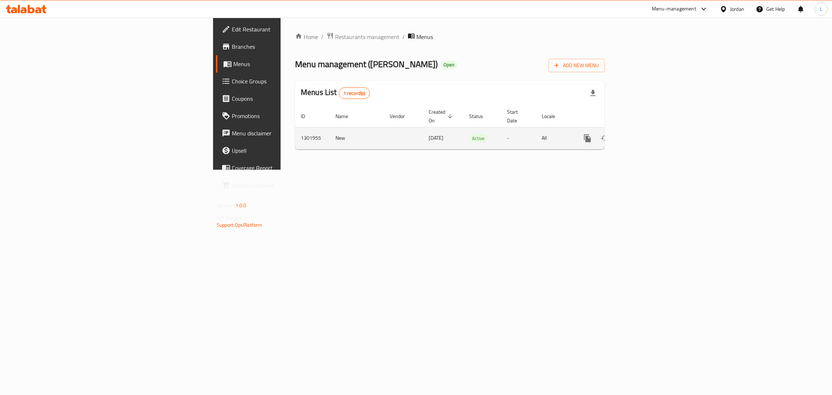
click at [648, 130] on link "enhanced table" at bounding box center [639, 138] width 17 height 17
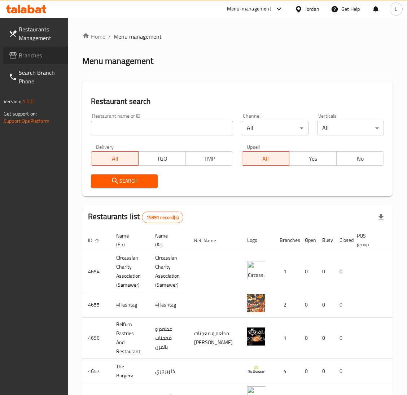
click at [21, 53] on span "Branches" at bounding box center [40, 55] width 43 height 9
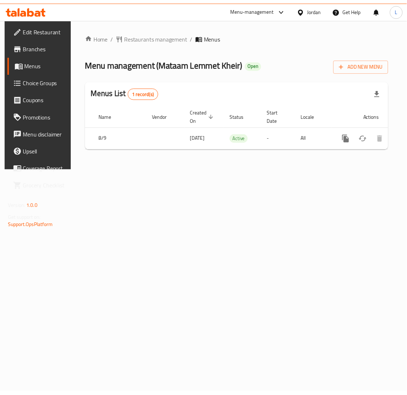
scroll to position [0, 41]
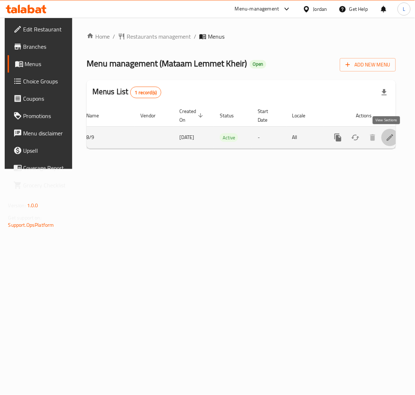
click at [386, 136] on icon "enhanced table" at bounding box center [390, 137] width 9 height 9
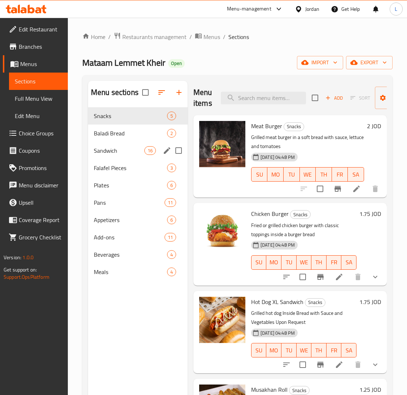
click at [122, 148] on span "Sandwich" at bounding box center [119, 150] width 51 height 9
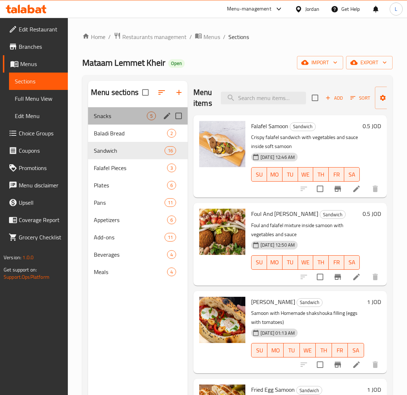
click at [120, 122] on div "Snacks 5" at bounding box center [138, 115] width 100 height 17
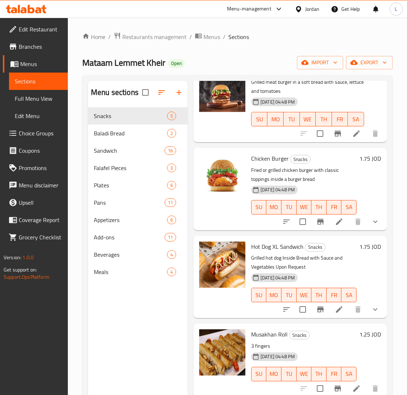
scroll to position [63, 0]
click at [330, 219] on li at bounding box center [339, 221] width 20 height 13
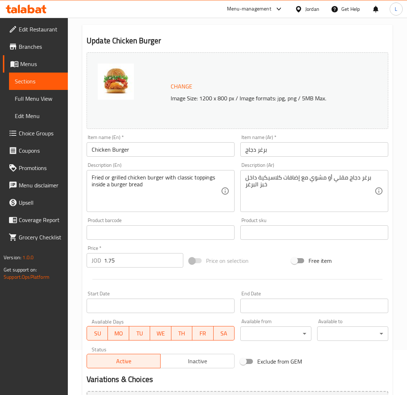
scroll to position [138, 0]
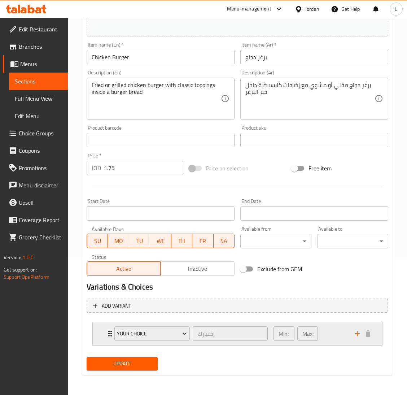
click at [105, 329] on div "your choice إختيارك ​ Min: 1 ​ Max: 1 ​" at bounding box center [238, 333] width 290 height 23
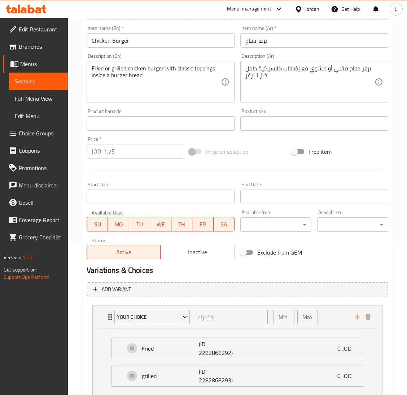
scroll to position [0, 0]
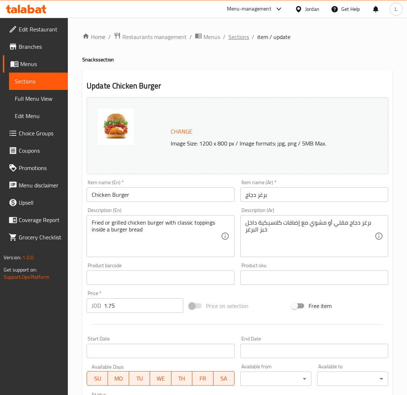
click at [233, 40] on span "Sections" at bounding box center [239, 37] width 21 height 9
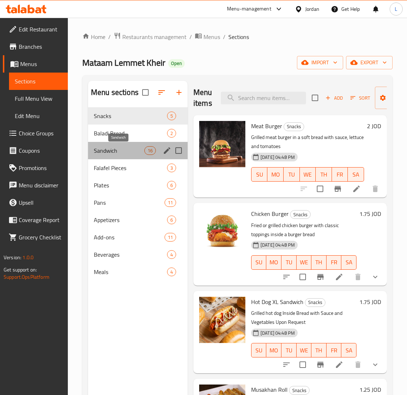
click at [116, 151] on span "Sandwich" at bounding box center [119, 150] width 51 height 9
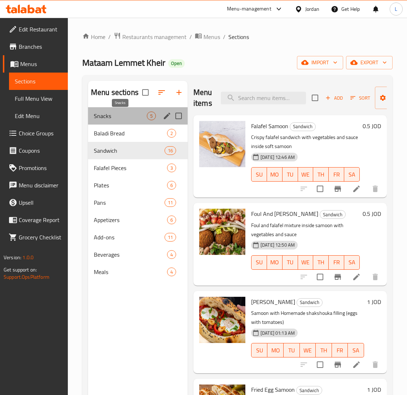
click at [121, 118] on span "Snacks" at bounding box center [120, 116] width 53 height 9
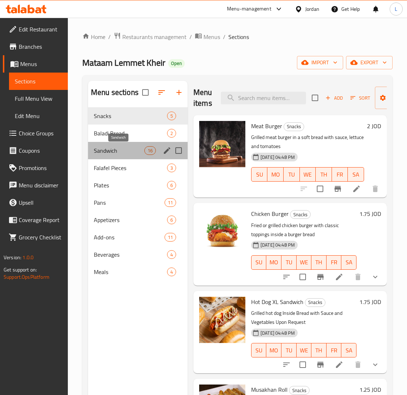
click at [102, 150] on span "Sandwich" at bounding box center [119, 150] width 51 height 9
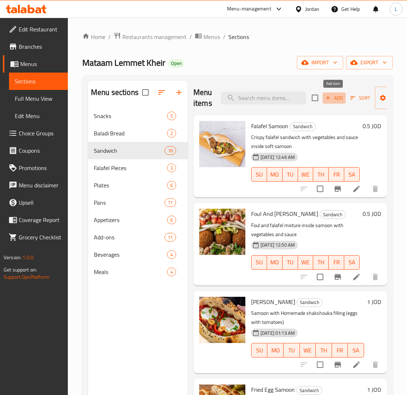
click at [333, 98] on span "Add" at bounding box center [335, 98] width 20 height 8
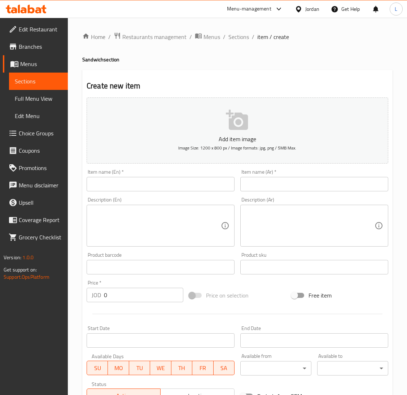
click at [298, 191] on input "text" at bounding box center [315, 184] width 148 height 14
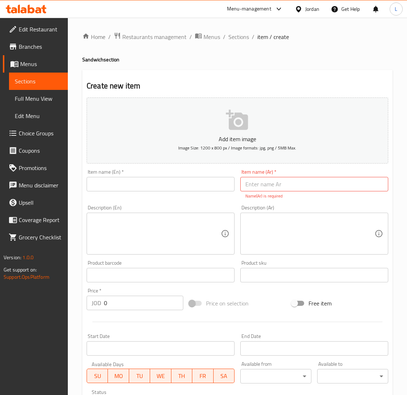
drag, startPoint x: 308, startPoint y: 188, endPoint x: 282, endPoint y: 185, distance: 26.2
click at [308, 188] on input "text" at bounding box center [315, 184] width 148 height 14
paste input "ساندوش زنجر"
type input "ساندوش زنجر"
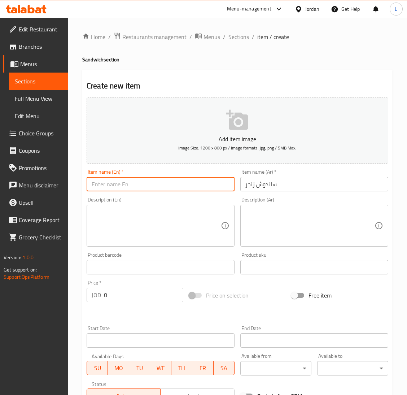
click at [201, 185] on input "text" at bounding box center [161, 184] width 148 height 14
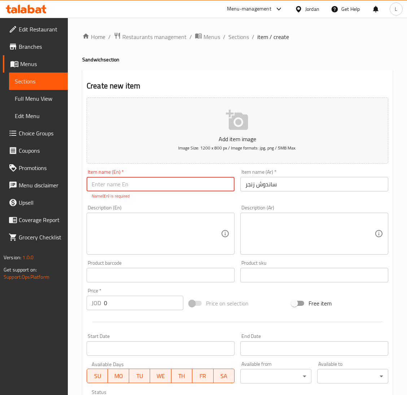
paste input "Zinger sandwich"
type input "Zinger sandwich"
click at [146, 304] on div "Price   * JOD 0 Price *" at bounding box center [135, 299] width 103 height 28
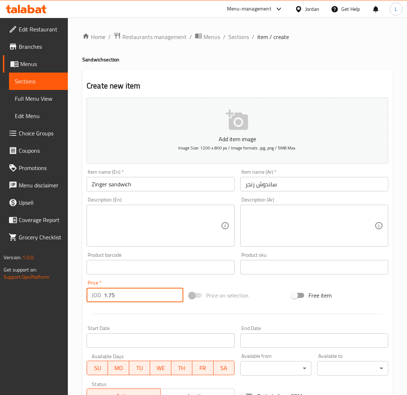
type input "1.75"
click at [290, 217] on textarea at bounding box center [310, 226] width 129 height 34
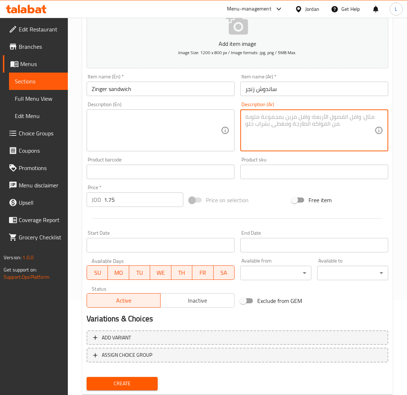
scroll to position [114, 0]
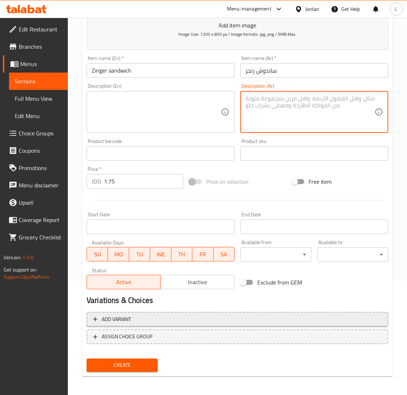
click at [183, 322] on span "Add variant" at bounding box center [237, 319] width 289 height 9
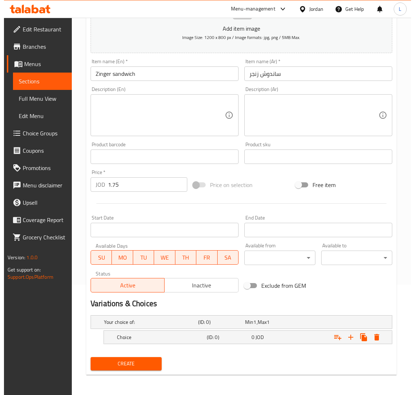
scroll to position [110, 0]
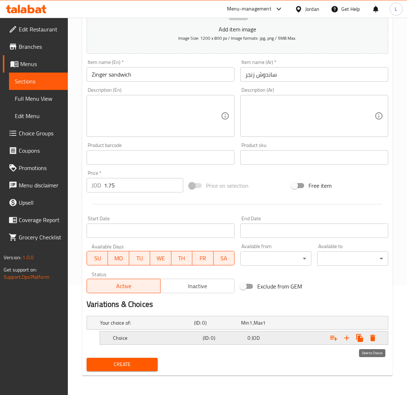
click at [371, 339] on icon "Expand" at bounding box center [373, 338] width 5 height 7
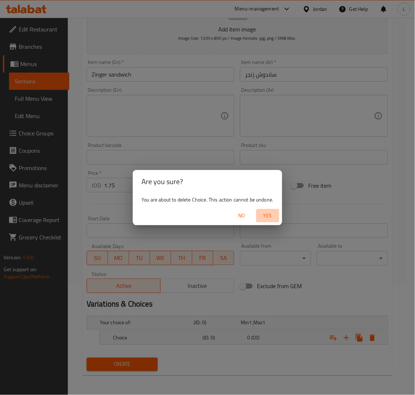
drag, startPoint x: 270, startPoint y: 217, endPoint x: 214, endPoint y: 282, distance: 85.3
click at [269, 217] on span "Yes" at bounding box center [267, 215] width 17 height 9
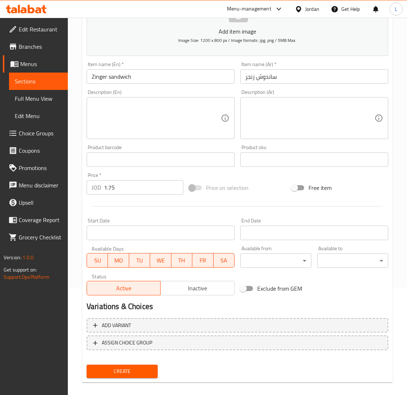
click at [108, 367] on span "Create" at bounding box center [122, 371] width 60 height 9
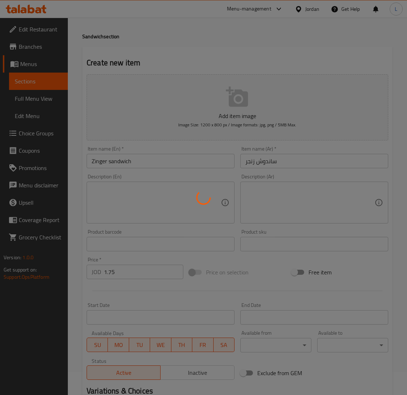
scroll to position [0, 0]
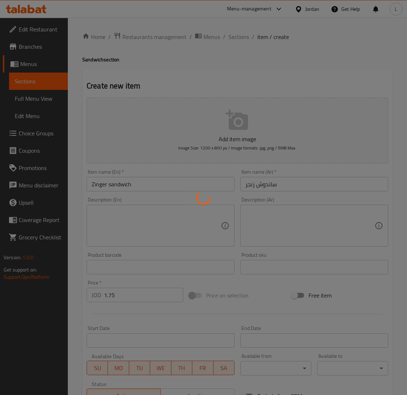
type input "0"
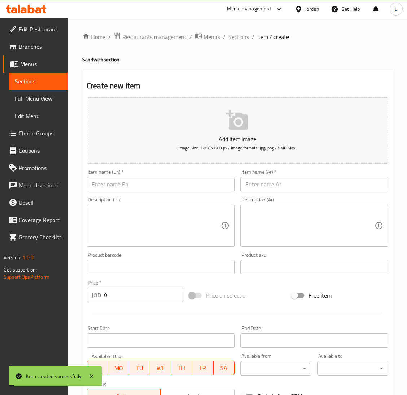
click at [40, 131] on span "Choice Groups" at bounding box center [40, 133] width 43 height 9
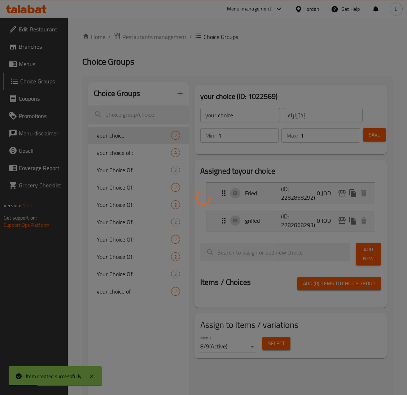
click at [126, 154] on div at bounding box center [203, 197] width 407 height 395
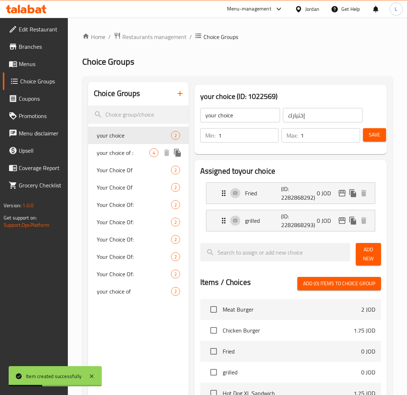
click at [126, 154] on span "your choice of :" at bounding box center [123, 152] width 53 height 9
type input "your choice of :"
type input "إختيارك من :"
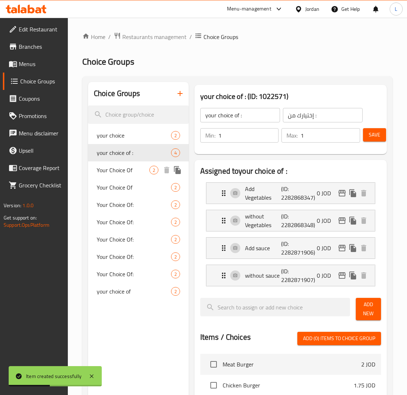
click at [123, 171] on span "Your Choice Of" at bounding box center [123, 170] width 53 height 9
type input "Your Choice Of"
type input "اختيارك من"
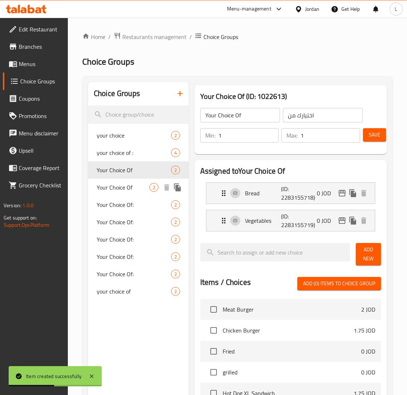
click at [125, 196] on div "Your Choice Of: 2" at bounding box center [138, 204] width 101 height 17
type input "Your Choice Of:"
type input "اختيارك من:"
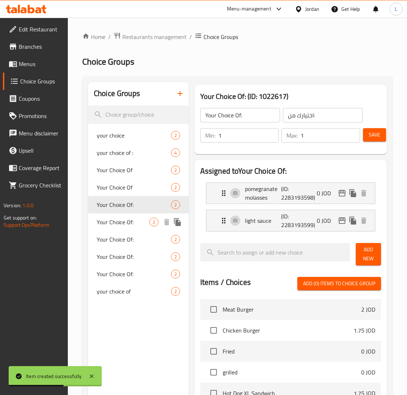
click at [131, 218] on span "Your Choice Of:" at bounding box center [123, 222] width 53 height 9
type input "Your Choice Of:"
type input "اختيارك من:"
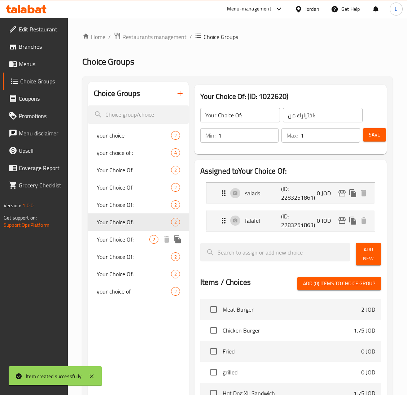
click at [123, 238] on span "Your Choice Of:" at bounding box center [123, 239] width 53 height 9
type input "Your Choice Of:"
type input "اختيارك من:"
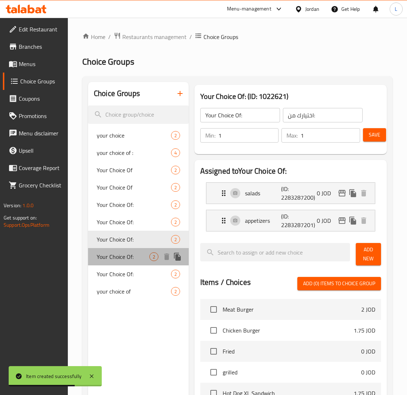
click at [122, 258] on span "Your Choice Of:" at bounding box center [123, 256] width 53 height 9
type input "Your Choice Of:"
type input "اختيارك من:"
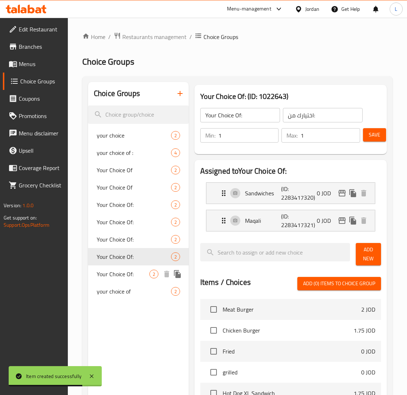
click at [118, 278] on span "Your Choice Of:" at bounding box center [123, 274] width 53 height 9
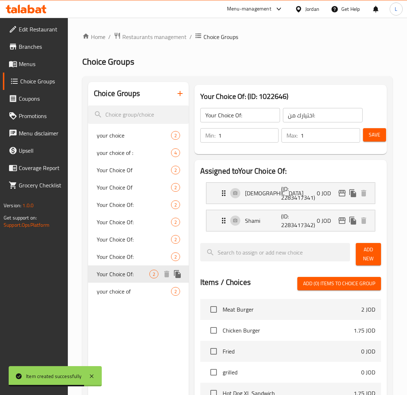
type input "Your Choice Of:"
type input "اختيارك من:"
click at [116, 291] on span "your choice of" at bounding box center [123, 291] width 53 height 9
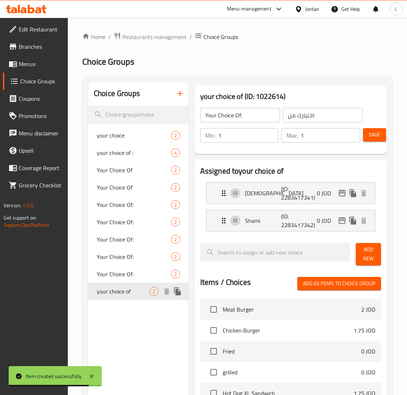
type input "your choice of"
type input "اختيارك من"
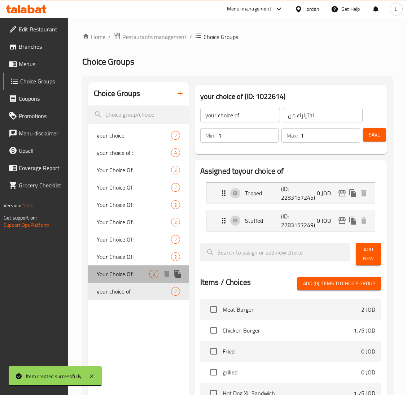
click at [125, 273] on span "Your Choice Of:" at bounding box center [123, 274] width 53 height 9
type input "Your Choice Of:"
type input "اختيارك من:"
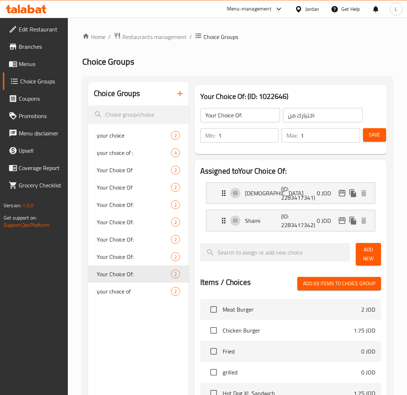
click at [181, 93] on icon "button" at bounding box center [180, 93] width 9 height 9
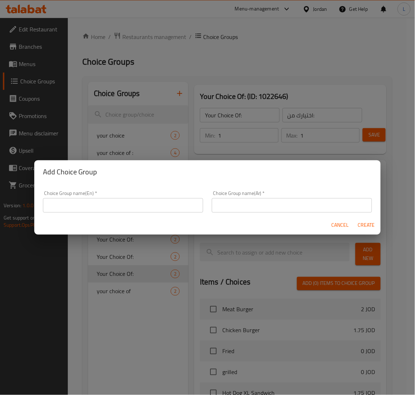
click at [142, 205] on input "text" at bounding box center [123, 205] width 160 height 14
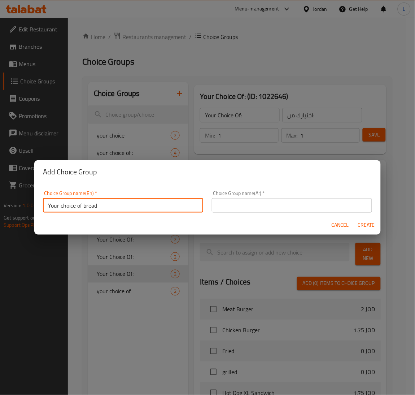
click at [146, 208] on input "Your choice of bread" at bounding box center [123, 205] width 160 height 14
type input "Your choice of bread"
click at [238, 211] on input "text" at bounding box center [292, 205] width 160 height 14
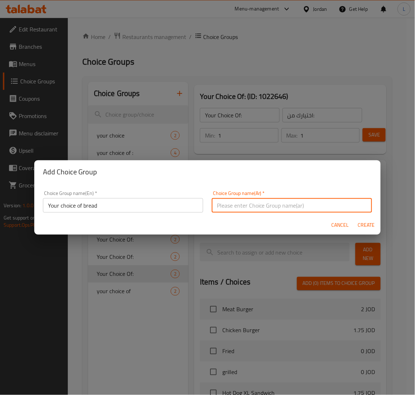
paste input "اختيارك من الخبز"
type input "اختيارك من الخبز"
click at [356, 221] on button "Create" at bounding box center [366, 225] width 23 height 13
type input "Your choice of bread"
type input "اختيارك من الخبز"
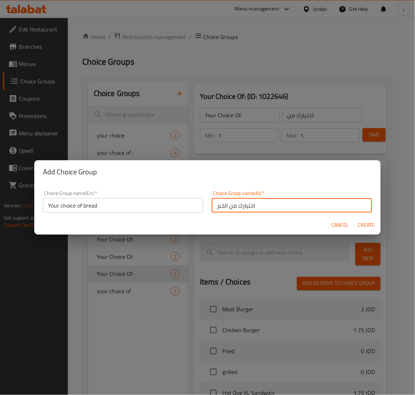
type input "0"
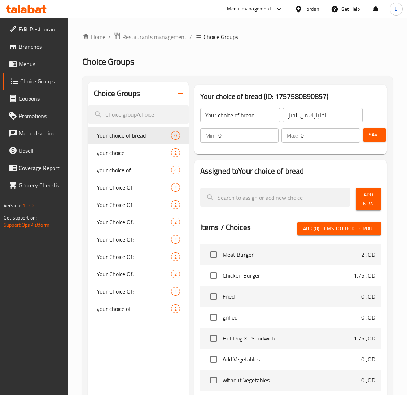
click at [233, 137] on input "0" at bounding box center [249, 135] width 61 height 14
type input "1"
click at [315, 138] on input "0" at bounding box center [331, 135] width 60 height 14
type input "1"
click at [372, 201] on span "Add New" at bounding box center [369, 199] width 14 height 18
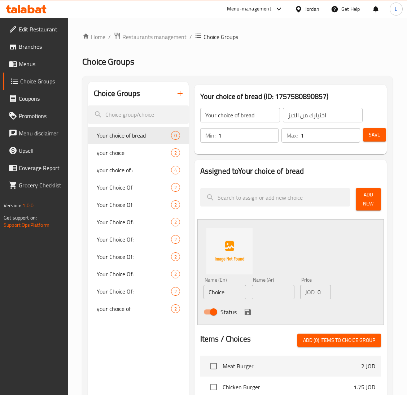
click at [229, 287] on input "Choice" at bounding box center [225, 292] width 43 height 14
drag, startPoint x: 261, startPoint y: 293, endPoint x: 263, endPoint y: 299, distance: 6.4
click at [262, 294] on input "text" at bounding box center [273, 292] width 43 height 14
type input "d"
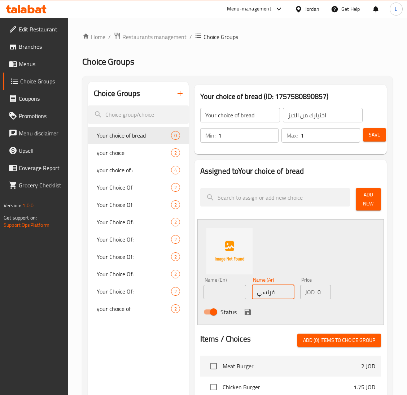
type input "فرنسي"
click at [231, 297] on input "text" at bounding box center [225, 292] width 43 height 14
type input "French"
click at [339, 301] on div "Name (En) French Name (En) Name (Ar) فرنسي Name (Ar) Price JOD 0 Price Status" at bounding box center [274, 298] width 146 height 47
click at [245, 314] on icon "save" at bounding box center [248, 312] width 7 height 7
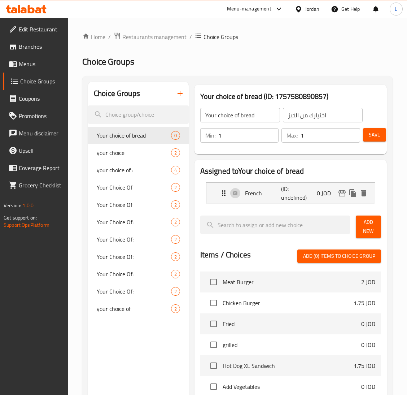
drag, startPoint x: 367, startPoint y: 236, endPoint x: 363, endPoint y: 240, distance: 5.9
click at [367, 236] on span "Add New" at bounding box center [369, 227] width 14 height 18
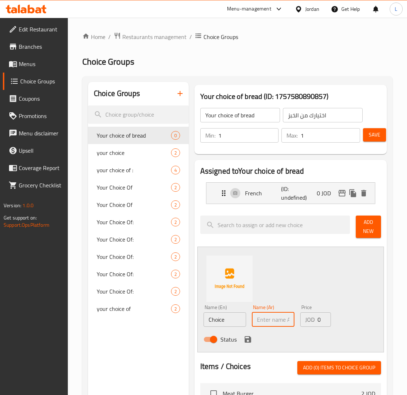
click at [279, 315] on input "text" at bounding box center [273, 319] width 43 height 14
type input "s"
click at [225, 316] on input "Choice" at bounding box center [225, 319] width 43 height 14
type input "Shrak"
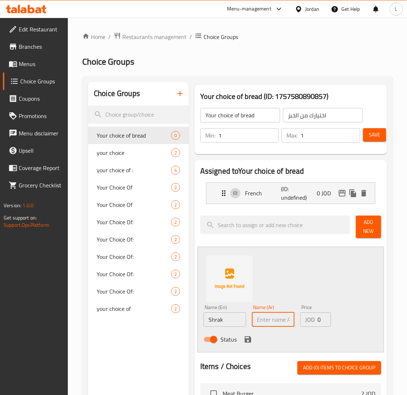
click at [261, 317] on input "text" at bounding box center [273, 319] width 43 height 14
click at [257, 320] on input "text" at bounding box center [273, 319] width 43 height 14
paste input "شراك"
type input "شراك"
drag, startPoint x: 243, startPoint y: 340, endPoint x: 289, endPoint y: 314, distance: 52.7
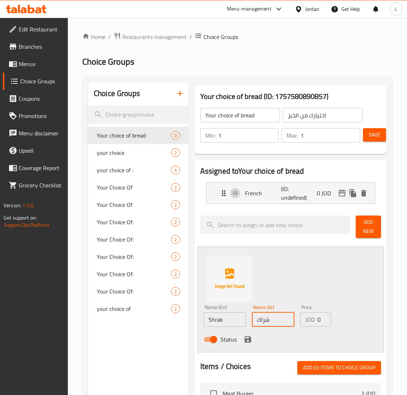
click at [244, 339] on icon "save" at bounding box center [248, 339] width 9 height 9
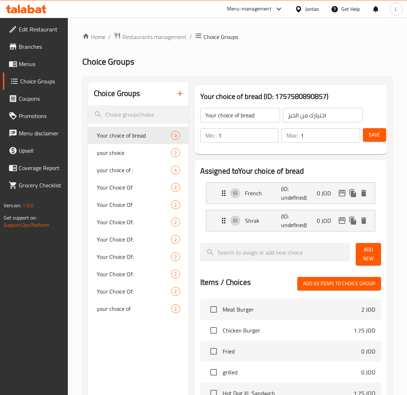
click at [375, 136] on span "Save" at bounding box center [375, 134] width 12 height 9
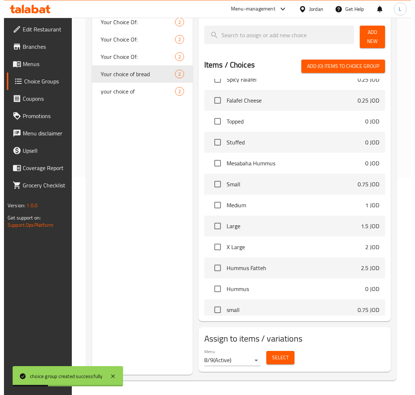
scroll to position [218, 0]
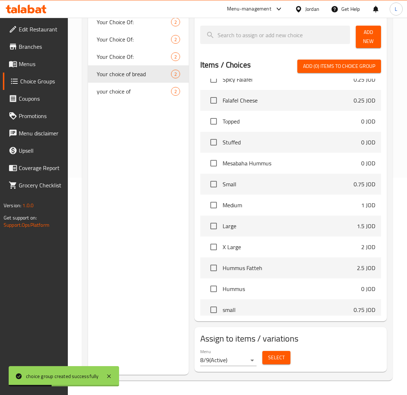
click at [271, 354] on span "Select" at bounding box center [276, 357] width 17 height 9
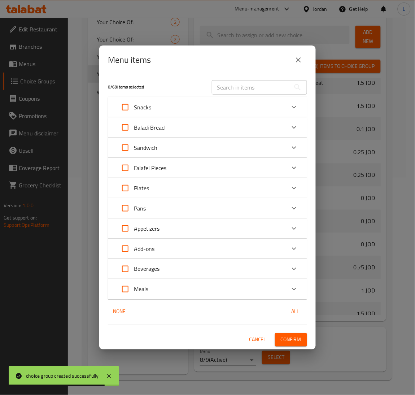
click at [276, 144] on div "Sandwich" at bounding box center [201, 147] width 169 height 17
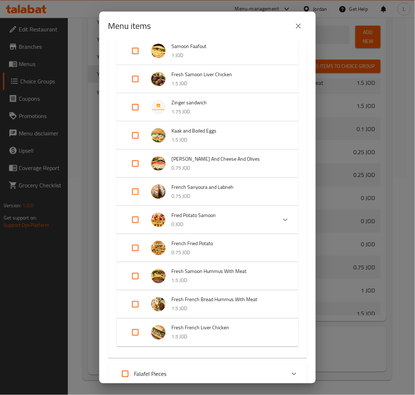
click at [136, 103] on input "Expand" at bounding box center [135, 107] width 17 height 17
checkbox input "true"
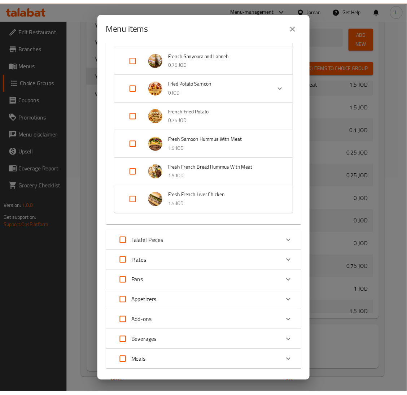
scroll to position [454, 0]
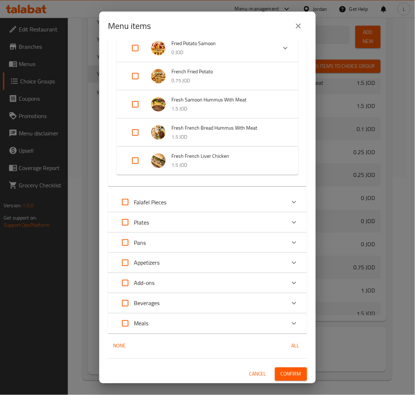
click at [281, 370] on span "Confirm" at bounding box center [291, 374] width 21 height 9
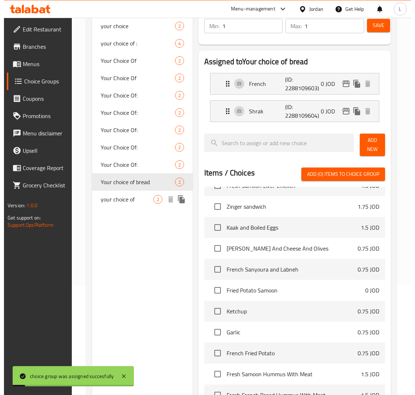
scroll to position [0, 0]
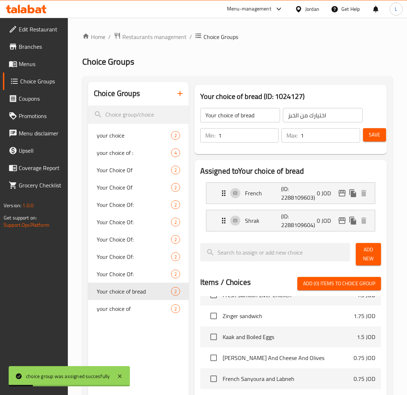
drag, startPoint x: 36, startPoint y: 63, endPoint x: 40, endPoint y: 69, distance: 7.4
click at [36, 63] on span "Menus" at bounding box center [40, 64] width 43 height 9
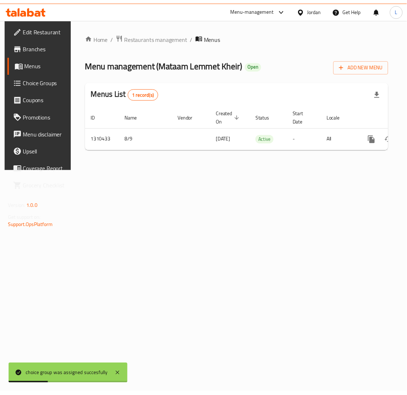
scroll to position [0, 41]
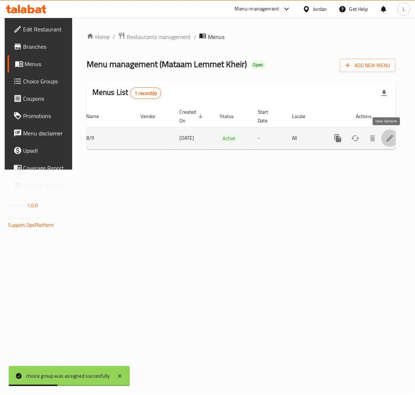
click at [389, 132] on link "enhanced table" at bounding box center [390, 138] width 17 height 17
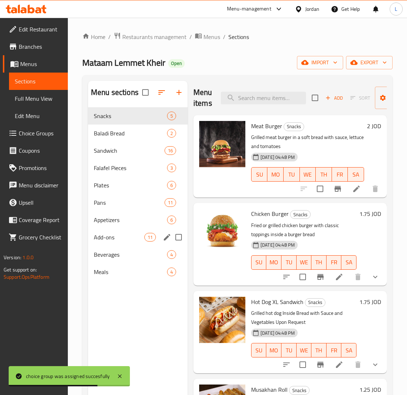
click at [125, 232] on div "Add-ons 11" at bounding box center [138, 237] width 100 height 17
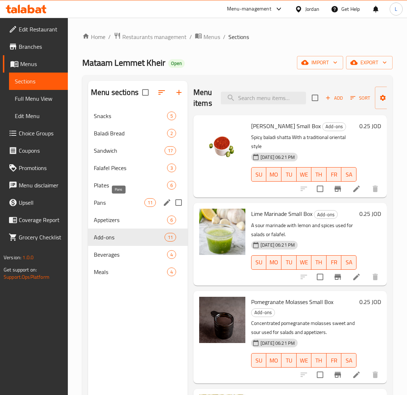
click at [128, 205] on span "Pans" at bounding box center [119, 202] width 51 height 9
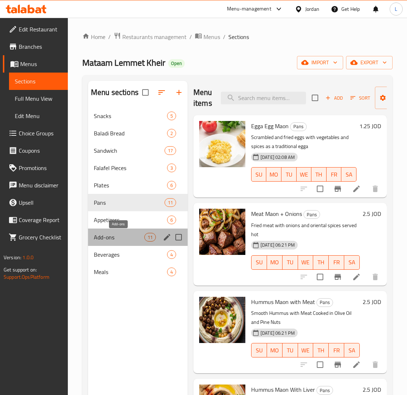
click at [102, 235] on span "Add-ons" at bounding box center [119, 237] width 51 height 9
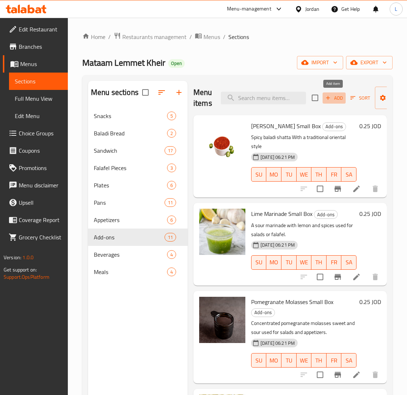
click at [340, 96] on span "Add" at bounding box center [335, 98] width 20 height 8
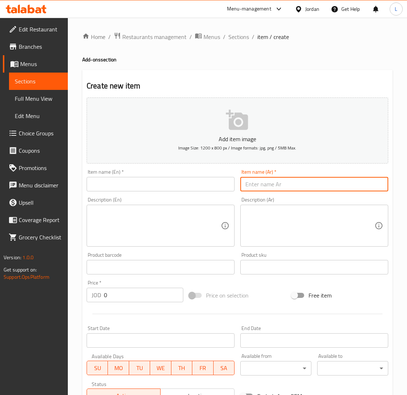
drag, startPoint x: 339, startPoint y: 184, endPoint x: 207, endPoint y: 182, distance: 131.5
click at [338, 184] on input "text" at bounding box center [315, 184] width 148 height 14
paste input "بيض مسلوق"
type input "بيض مسلوق"
click at [199, 182] on input "text" at bounding box center [161, 184] width 148 height 14
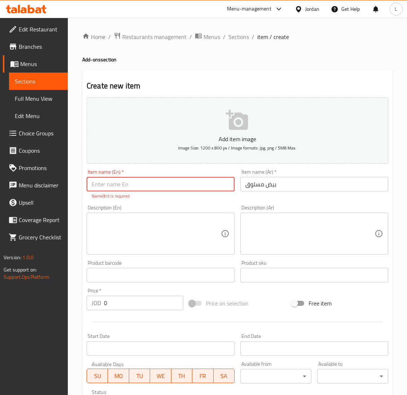
paste input "Boiled eggs"
type input "Boiled eggs"
click at [157, 307] on div "Add item image Image Size: 1200 x 800 px / Image formats: jpg, png / 5MB Max. I…" at bounding box center [238, 254] width 308 height 319
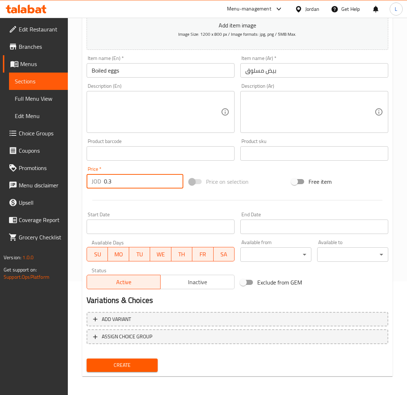
type input "0.3"
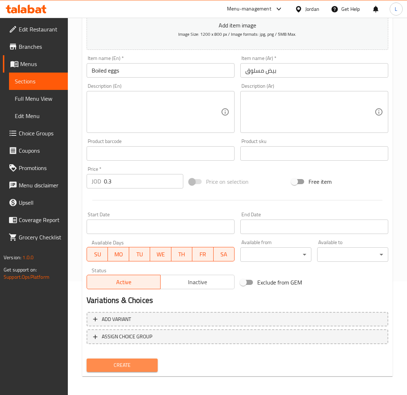
click at [154, 363] on button "Create" at bounding box center [122, 365] width 71 height 13
